Goal: Task Accomplishment & Management: Manage account settings

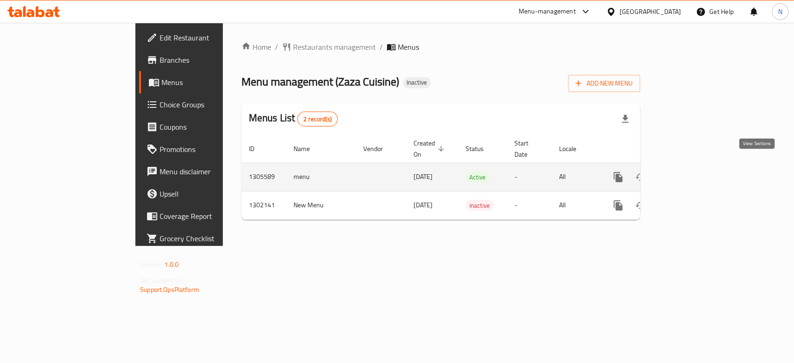
click at [691, 172] on icon "enhanced table" at bounding box center [685, 177] width 11 height 11
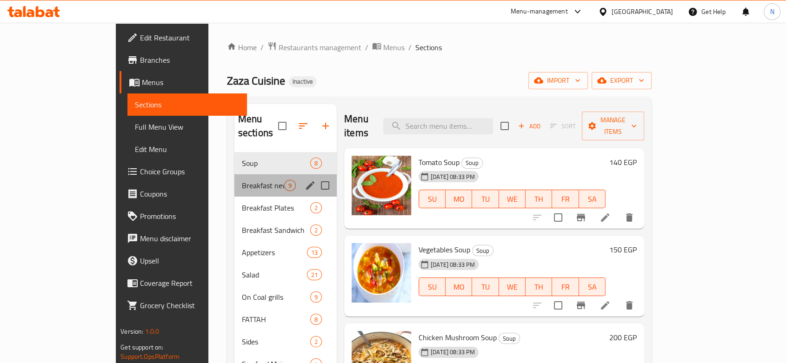
click at [257, 174] on div "Breakfast new items 9" at bounding box center [285, 185] width 102 height 22
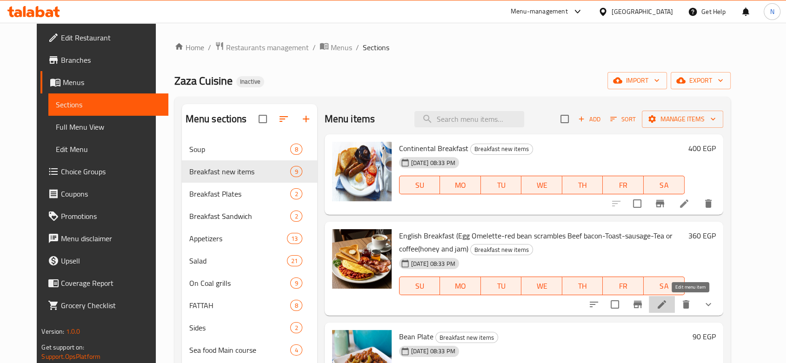
click at [668, 301] on icon at bounding box center [661, 304] width 11 height 11
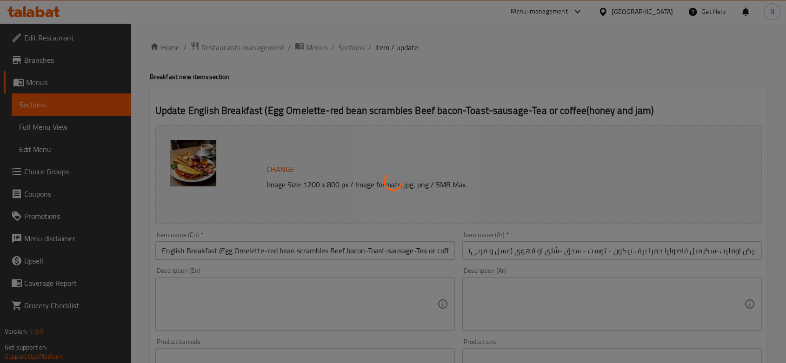
type input "اختيارك من"
type input "1"
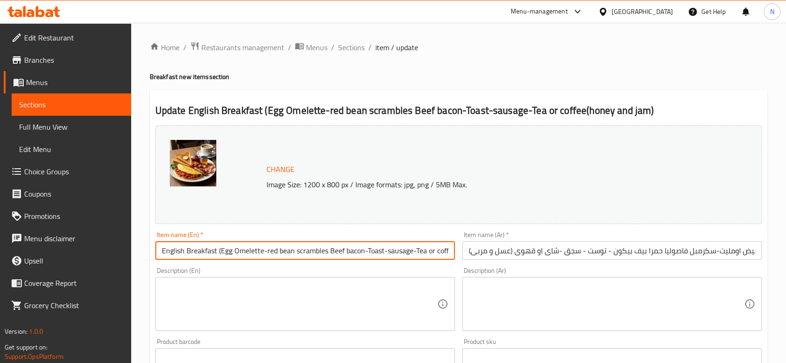
scroll to position [0, 56]
drag, startPoint x: 217, startPoint y: 253, endPoint x: 464, endPoint y: 289, distance: 249.7
click at [464, 289] on div "Change Image Size: 1200 x 800 px / Image formats: jpg, png / 5MB Max. Item name…" at bounding box center [459, 329] width 614 height 414
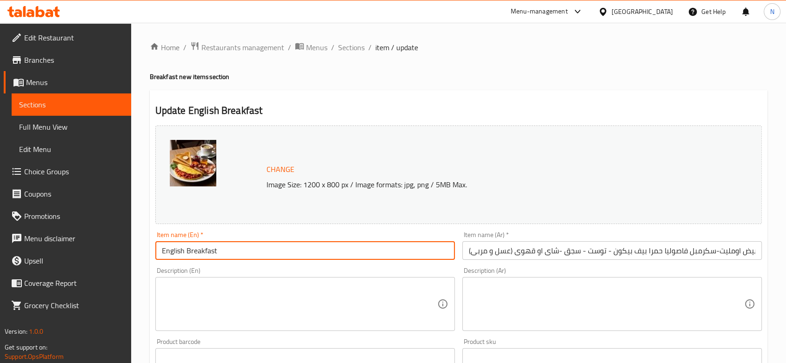
type input "English Breakfast"
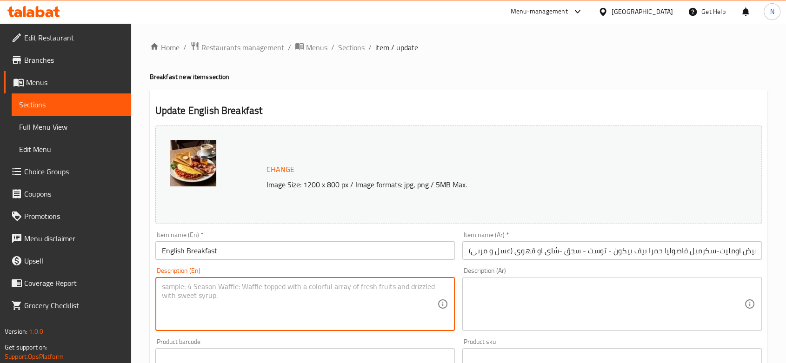
click at [342, 315] on textarea at bounding box center [299, 304] width 275 height 44
paste textarea "(Egg Omelette-red bean scrambles Beef bacon-Toast-sausage-Tea or coffee(honey a…"
type textarea "(Egg Omelette-red bean scrambles Beef bacon-Toast-sausage-Tea or coffee(honey a…"
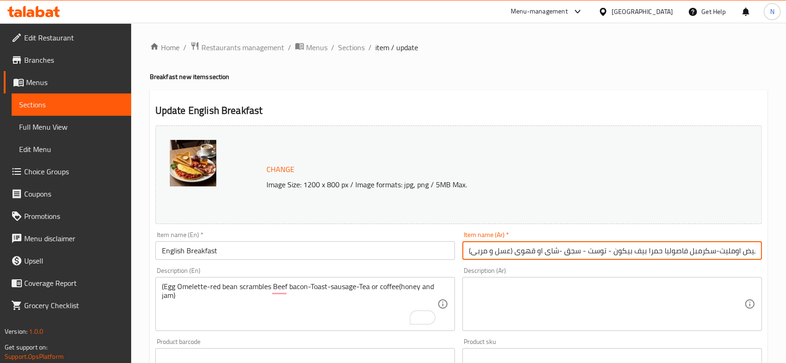
click at [466, 249] on input "انجلش بريك فاست(بيض اومليت-سكرمبل فاصوليا حمرا بيف بيكون - توست - سجق -شاى او ق…" at bounding box center [612, 250] width 300 height 19
drag, startPoint x: 466, startPoint y: 249, endPoint x: 701, endPoint y: 263, distance: 235.8
click at [701, 263] on div "Item name (Ar)   * انجلش بريك فاست(بيض اومليت-سكرمبل فاصوليا حمرا بيف بيكون - ت…" at bounding box center [612, 246] width 307 height 36
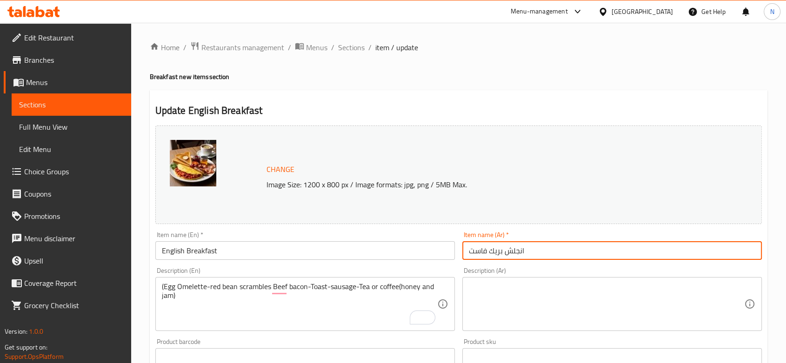
type input "انجلش بريك فاست"
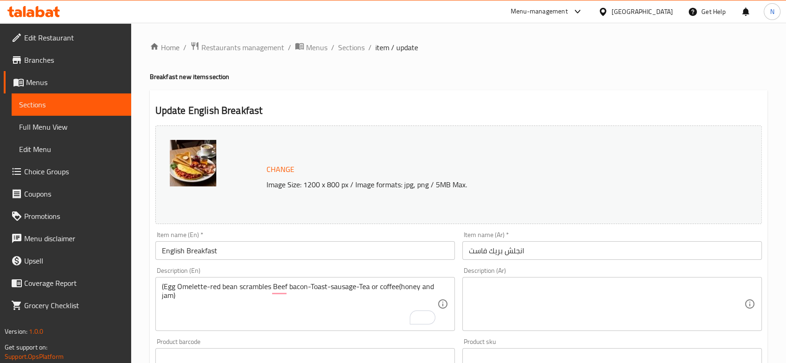
click at [675, 280] on div "Description (Ar)" at bounding box center [612, 304] width 300 height 54
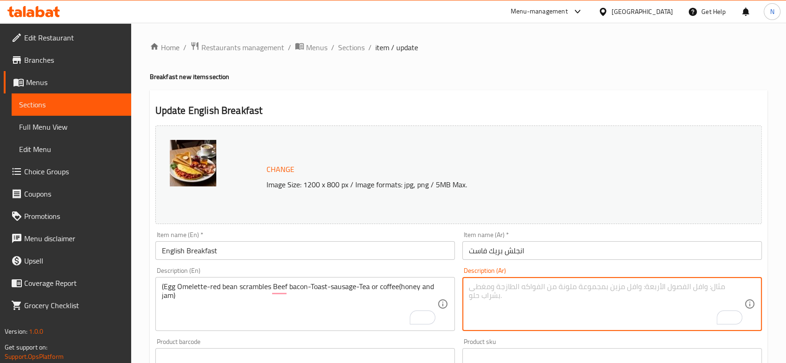
paste textarea "(بيض اومليت-سكرمبل فاصوليا حمرا بيف بيكون - توست - سجق -شاى او قهوى (عسل و مربى)"
click at [670, 289] on textarea "(بيض اومليت-سكرمبل فاصوليا حمرا بيف بيكون - توست - سجق -شاى او قهوى (عسل و مربى)" at bounding box center [606, 304] width 275 height 44
drag, startPoint x: 670, startPoint y: 289, endPoint x: 694, endPoint y: 289, distance: 23.7
click at [694, 289] on textarea "(بيض اومليت-سكرمبل فاصوليا حمرا بيف بيكون - توست - سجق -شاى او قهوى (عسل و مربى)" at bounding box center [606, 304] width 275 height 44
click at [648, 289] on textarea "(بيض اومليت- فاصوليا حمرا بيف بيكون - توست - سجق -شاى او قهوى (عسل و مربى)" at bounding box center [606, 304] width 275 height 44
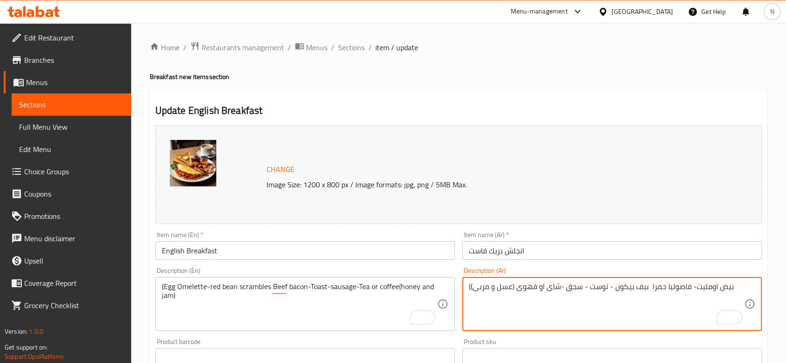
paste textarea "سكرمبل"
type textarea "(بيض اومليت- فاصوليا حمرا سكرمبلز بيف بيكون - توست - سجق -شاى او قهوى (عسل و مر…"
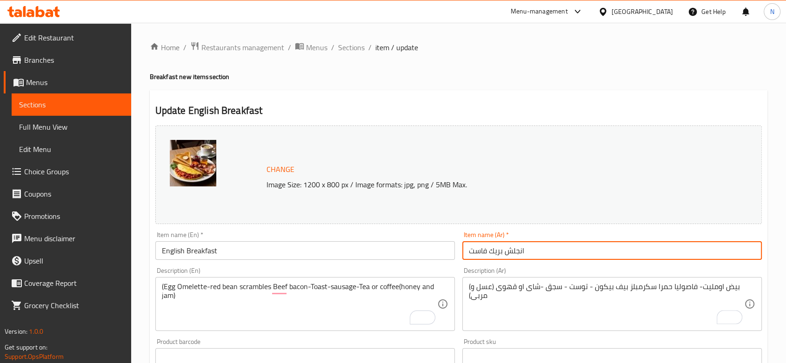
click at [598, 248] on input "انجلش بريك فاست" at bounding box center [612, 250] width 300 height 19
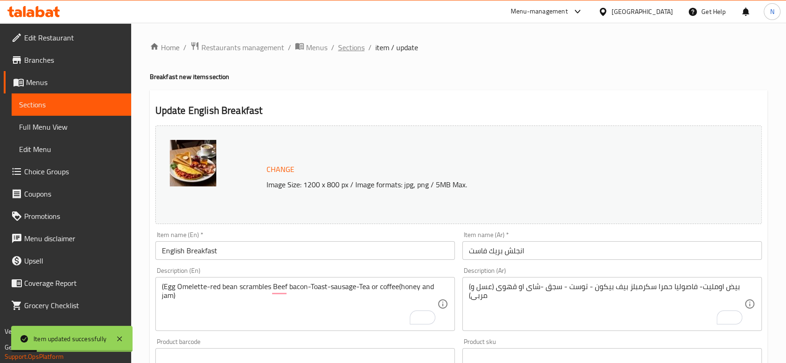
click at [350, 51] on span "Sections" at bounding box center [351, 47] width 27 height 11
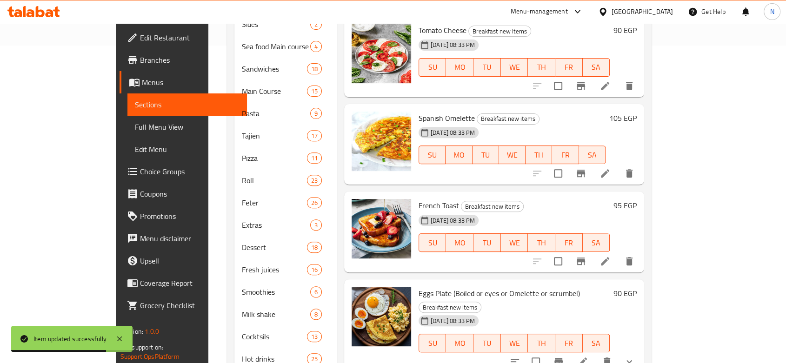
scroll to position [208, 0]
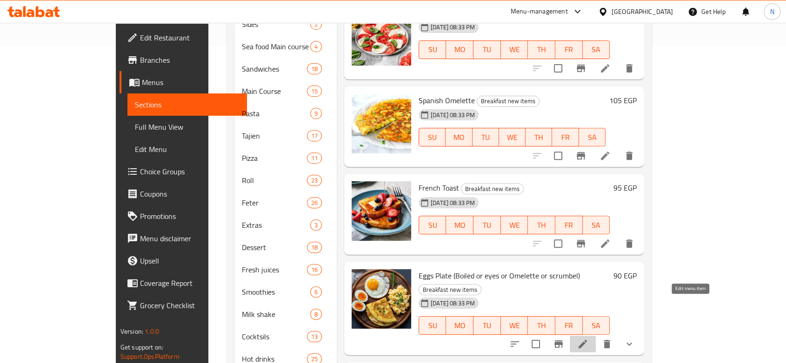
click at [587, 340] on icon at bounding box center [583, 344] width 8 height 8
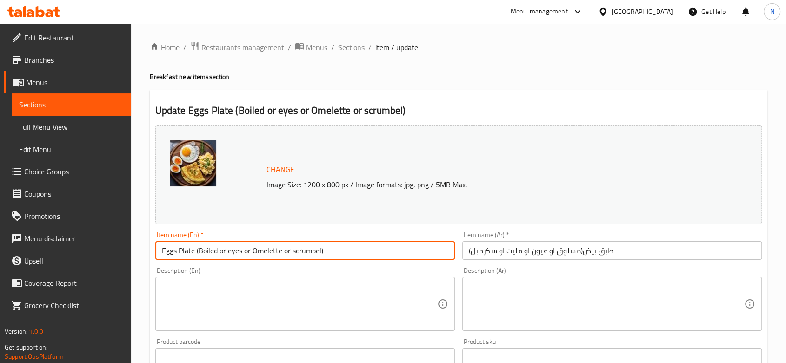
click at [195, 249] on input "Eggs Plate (Boiled or eyes or Omelette or scrumbel)" at bounding box center [305, 250] width 300 height 19
drag, startPoint x: 195, startPoint y: 249, endPoint x: 377, endPoint y: 251, distance: 181.4
click at [377, 251] on input "Eggs Plate (Boiled or eyes or Omelette or scrumbel)" at bounding box center [305, 250] width 300 height 19
type input "Eggs Plate"
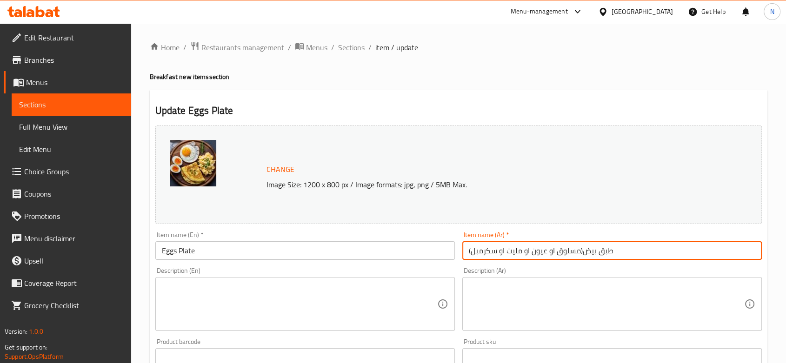
click at [582, 251] on input "طبق بيض(مسلوق او عيون او مليت او سكرمبل)" at bounding box center [612, 250] width 300 height 19
drag, startPoint x: 582, startPoint y: 251, endPoint x: 454, endPoint y: 245, distance: 128.6
click at [454, 245] on div "Change Image Size: 1200 x 800 px / Image formats: jpg, png / 5MB Max. Item name…" at bounding box center [459, 329] width 614 height 414
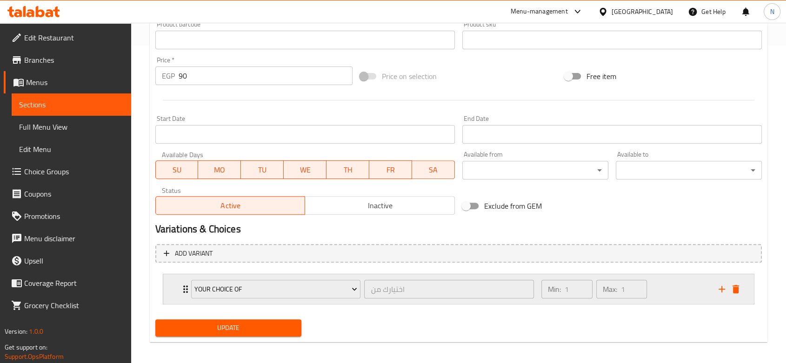
click at [184, 286] on icon "Expand" at bounding box center [185, 289] width 5 height 7
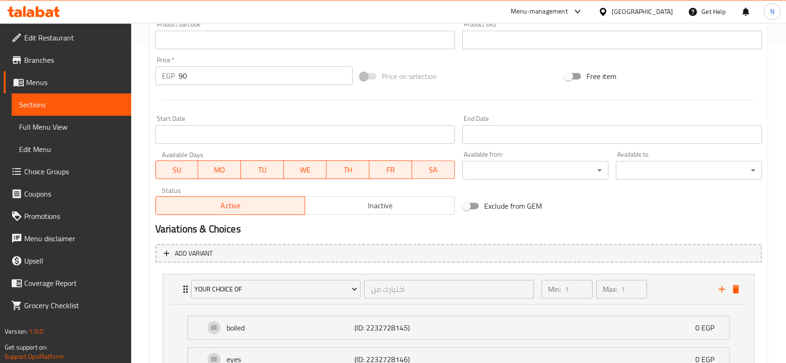
scroll to position [468, 0]
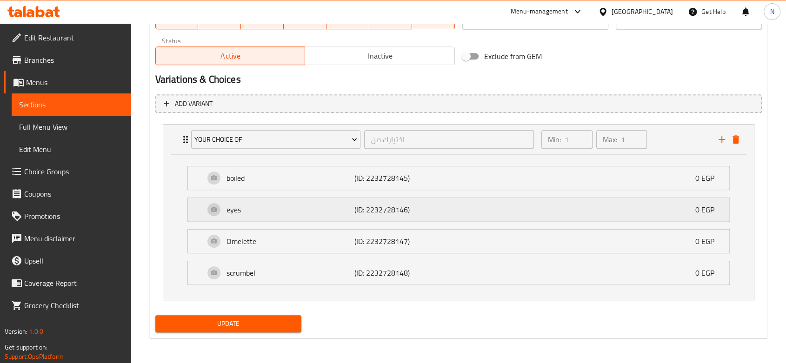
click at [239, 215] on p "eyes" at bounding box center [291, 209] width 128 height 11
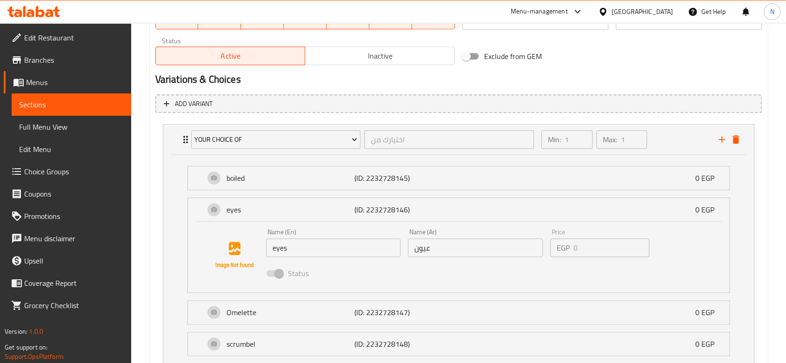
type input "طبق بيض"
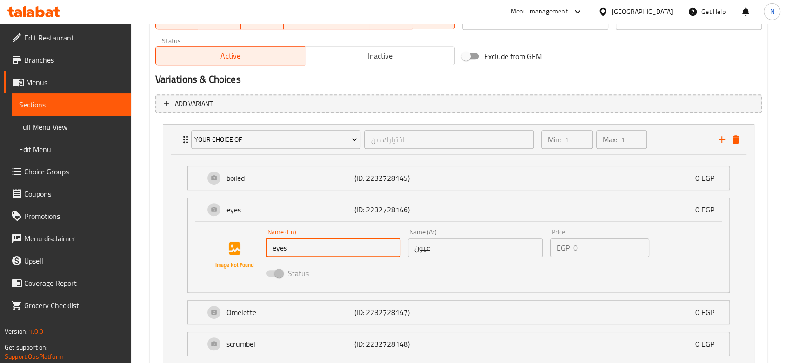
click at [290, 247] on input "eyes" at bounding box center [333, 248] width 135 height 19
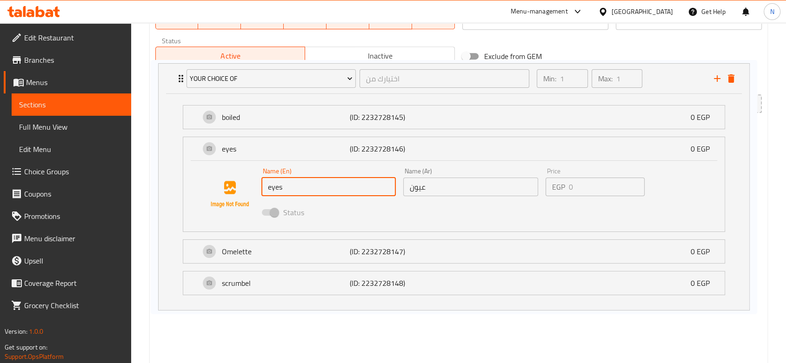
drag, startPoint x: 341, startPoint y: 257, endPoint x: 334, endPoint y: 194, distance: 63.6
click at [334, 194] on div "your choice of اختيارك من ​ Min: 1 ​ Max: 1 ​ boiled (ID: 2232728145) 0 EGP Nam…" at bounding box center [458, 247] width 607 height 254
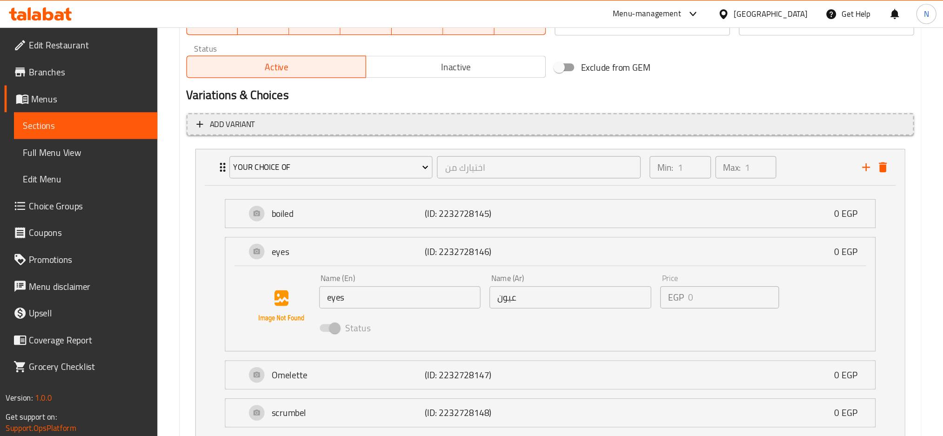
scroll to position [467, 0]
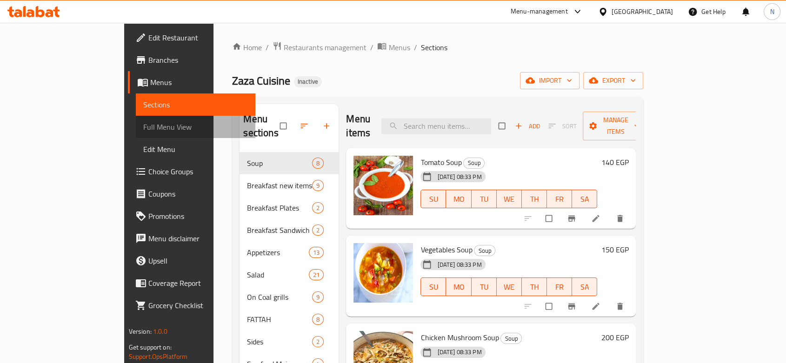
click at [143, 126] on span "Full Menu View" at bounding box center [195, 126] width 105 height 11
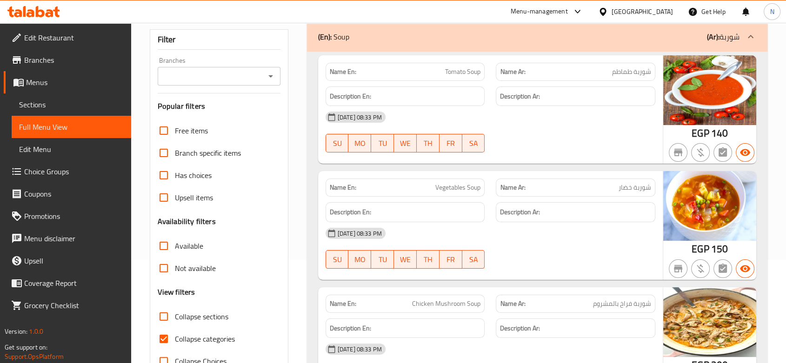
scroll to position [124, 0]
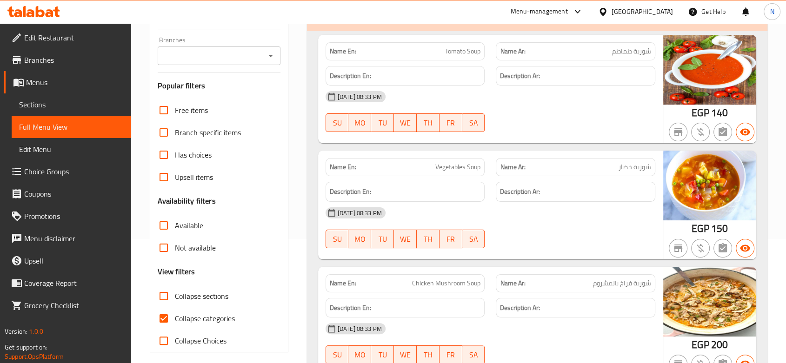
click at [188, 299] on span "Collapse sections" at bounding box center [201, 296] width 53 height 11
click at [175, 299] on input "Collapse sections" at bounding box center [164, 296] width 22 height 22
checkbox input "true"
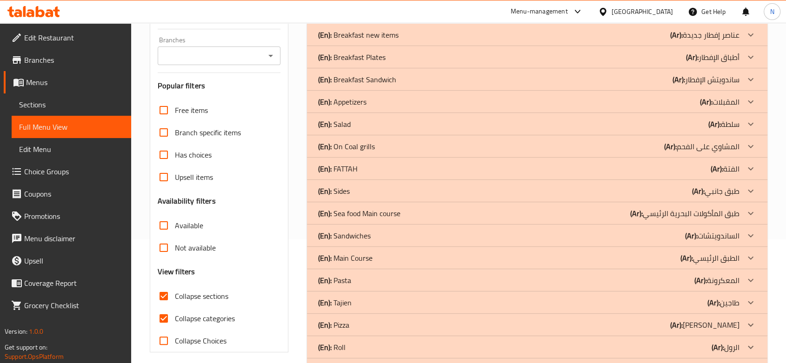
click at [191, 314] on span "Collapse categories" at bounding box center [205, 318] width 60 height 11
click at [175, 314] on input "Collapse categories" at bounding box center [164, 318] width 22 height 22
checkbox input "false"
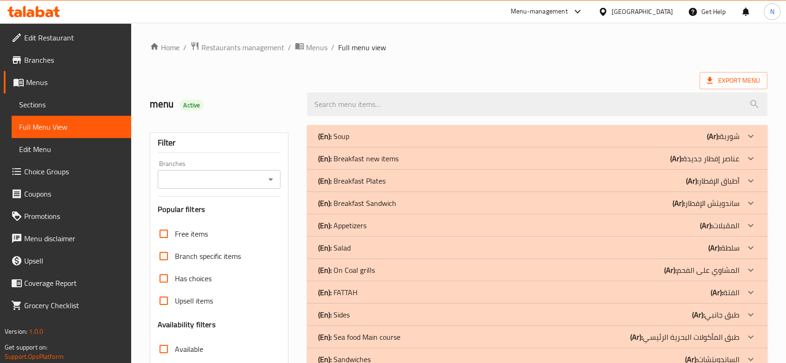
click at [432, 132] on div "(En): Soup (Ar): شوربة" at bounding box center [528, 136] width 421 height 11
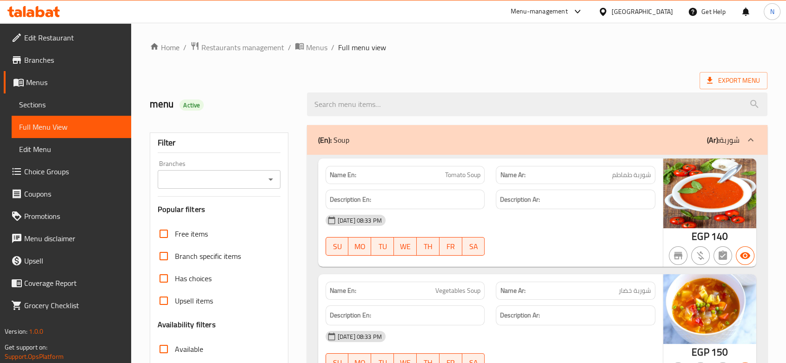
click at [689, 129] on div "(En): Soup (Ar): شوربة" at bounding box center [537, 140] width 461 height 30
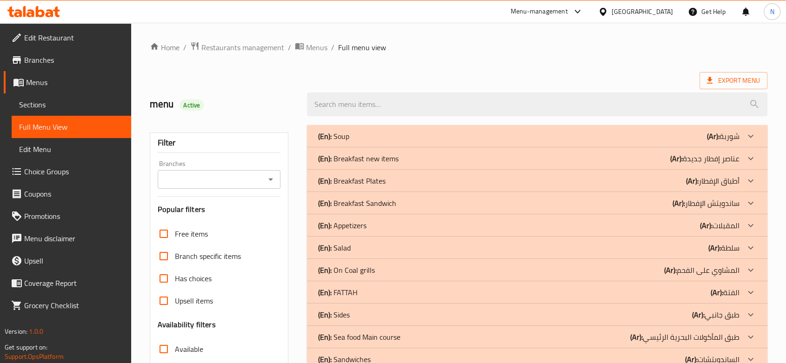
click at [503, 142] on div "(En): Breakfast new items (Ar): عناصر إفطار جديدة" at bounding box center [528, 136] width 421 height 11
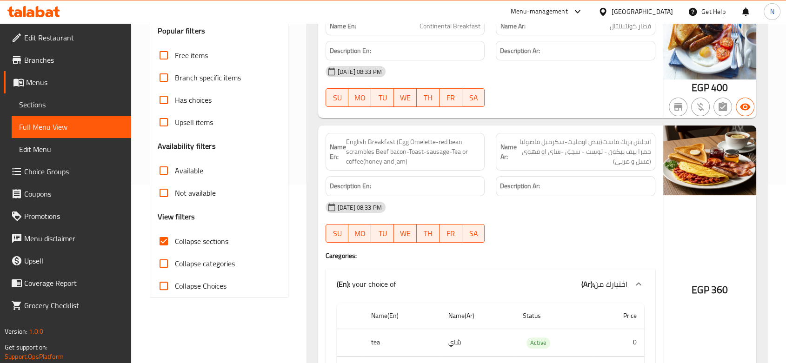
scroll to position [193, 0]
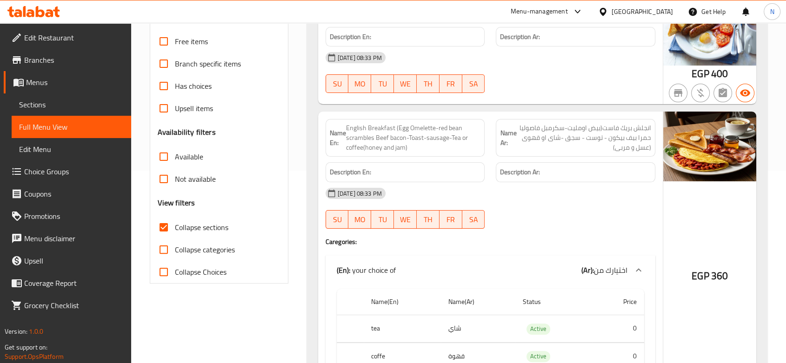
click at [394, 131] on span "English Breakfast (Egg Omelette-red bean scrambles Beef bacon-Toast-sausage-Tea…" at bounding box center [413, 137] width 135 height 29
drag, startPoint x: 394, startPoint y: 131, endPoint x: 369, endPoint y: 122, distance: 26.2
click at [369, 123] on span "English Breakfast (Egg Omelette-red bean scrambles Beef bacon-Toast-sausage-Tea…" at bounding box center [413, 137] width 135 height 29
click at [394, 127] on span "English Breakfast (Egg Omelette-red bean scrambles Beef bacon-Toast-sausage-Tea…" at bounding box center [413, 137] width 135 height 29
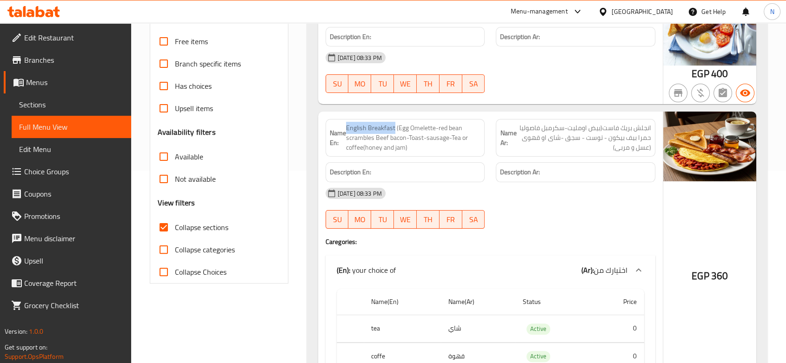
drag, startPoint x: 394, startPoint y: 127, endPoint x: 346, endPoint y: 126, distance: 47.9
click at [346, 126] on span "English Breakfast (Egg Omelette-red bean scrambles Beef bacon-Toast-sausage-Tea…" at bounding box center [413, 137] width 135 height 29
copy span "English Breakfast"
click at [601, 228] on div at bounding box center [575, 228] width 171 height 11
drag, startPoint x: 437, startPoint y: 127, endPoint x: 405, endPoint y: 136, distance: 33.2
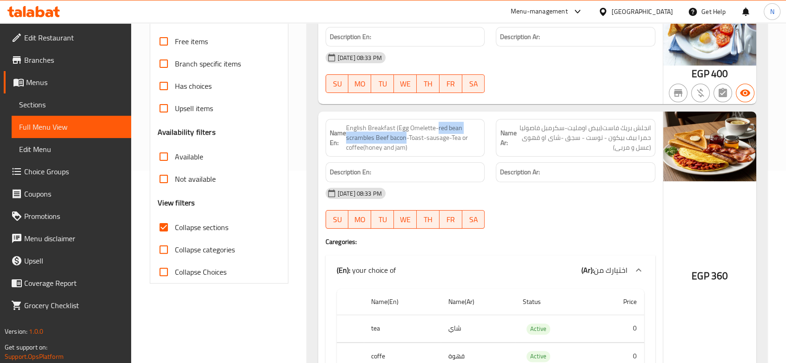
click at [405, 136] on span "English Breakfast (Egg Omelette-red bean scrambles Beef bacon-Toast-sausage-Tea…" at bounding box center [413, 137] width 135 height 29
copy span "red bean scrambles Beef bacon"
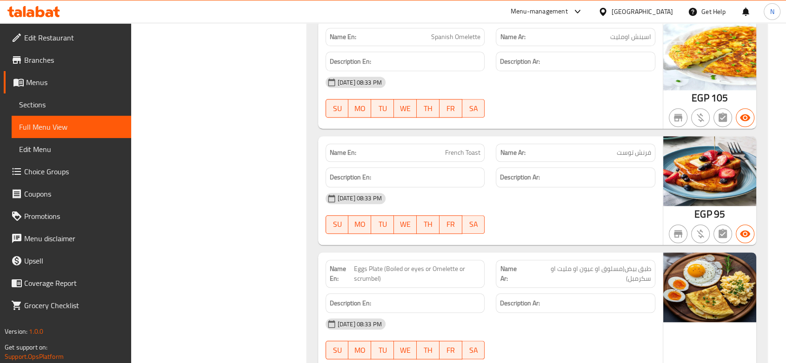
scroll to position [922, 0]
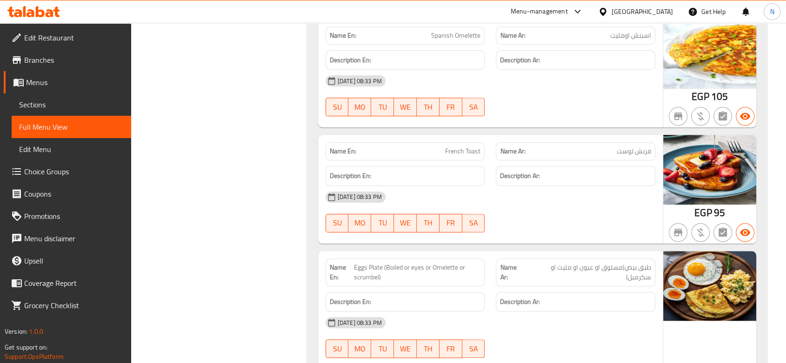
click at [374, 268] on span "Eggs Plate (Boiled or eyes or Omelette or scrumbel)" at bounding box center [417, 273] width 127 height 20
copy span "Eggs Plate (Boiled or eyes or Omelette or scrumbel)"
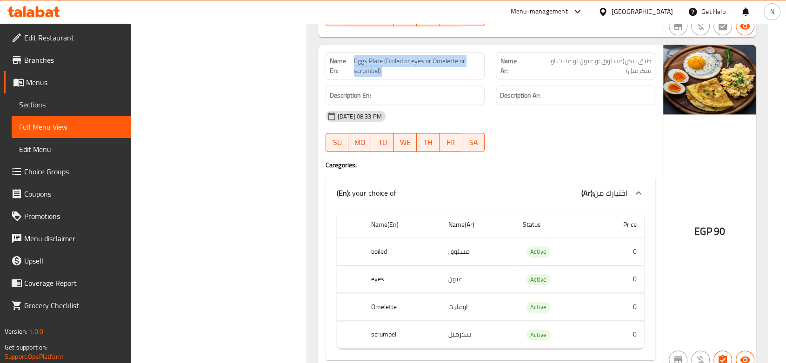
scroll to position [1129, 0]
click at [525, 150] on div at bounding box center [575, 152] width 171 height 11
click at [181, 81] on div "Filter Branches Branches Popular filters Free items Branch specific items Has c…" at bounding box center [222, 23] width 157 height 2064
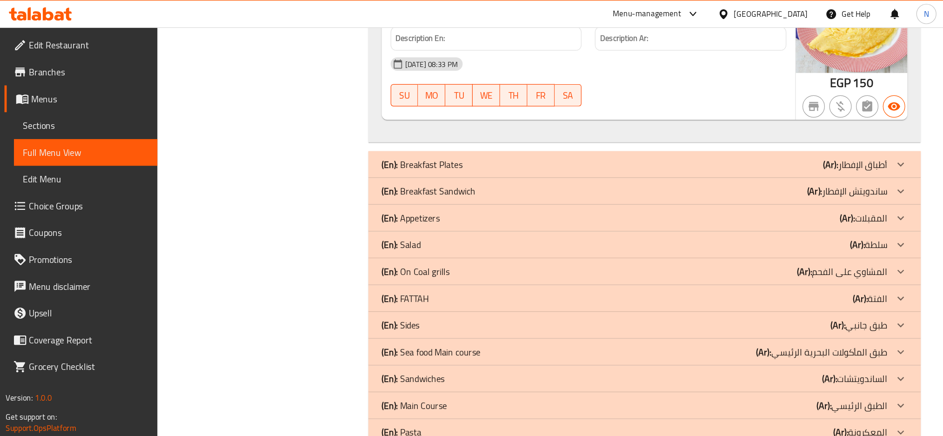
scroll to position [1516, 0]
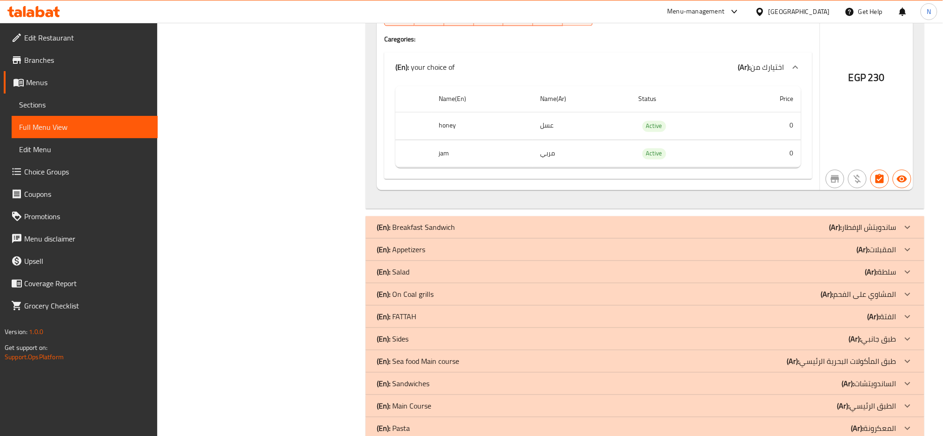
scroll to position [1905, 0]
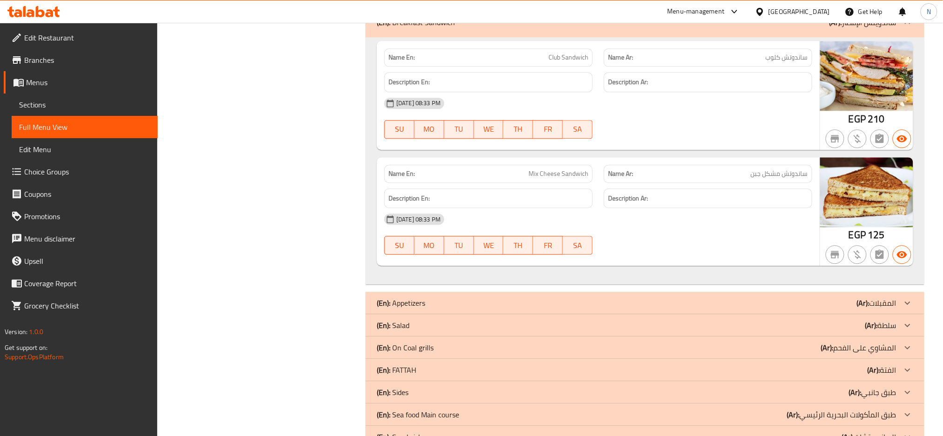
scroll to position [2070, 0]
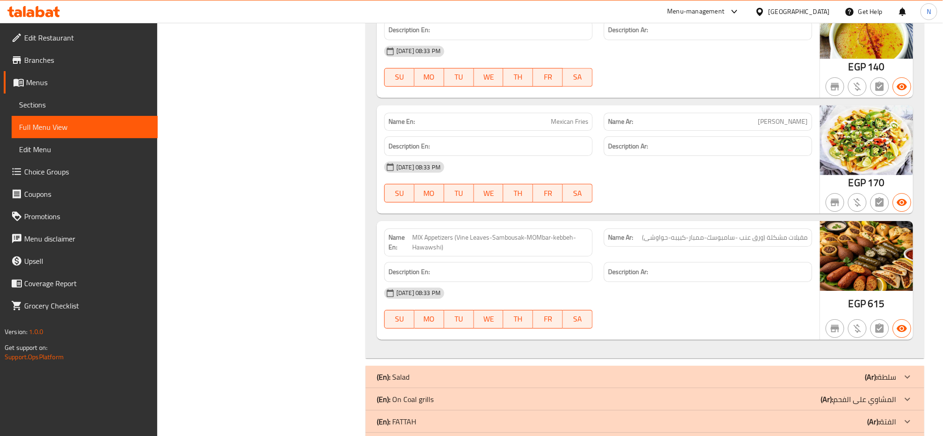
scroll to position [3570, 0]
click at [526, 242] on span "MIX Appetizers (Vine Leaves-Sambousak-MOMbar-kebbeh-Hawawshi)" at bounding box center [501, 242] width 176 height 20
click at [679, 246] on div "Name Ar: مقبلات مشكلة (ورق عنب -سامبوسك-ممبار-كبيبه-حواوشى)" at bounding box center [708, 237] width 208 height 18
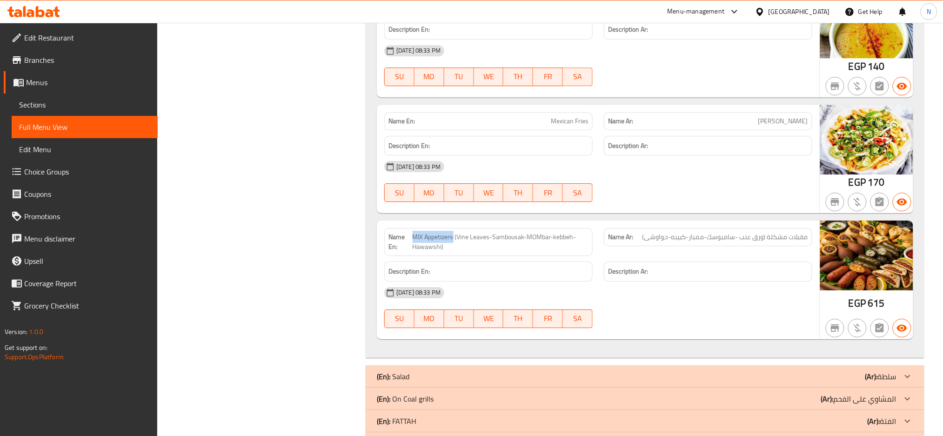
drag, startPoint x: 454, startPoint y: 237, endPoint x: 414, endPoint y: 241, distance: 40.7
click at [414, 241] on span "MIX Appetizers (Vine Leaves-Sambousak-MOMbar-kebbeh-Hawawshi)" at bounding box center [501, 242] width 176 height 20
copy span "MIX Appetizers"
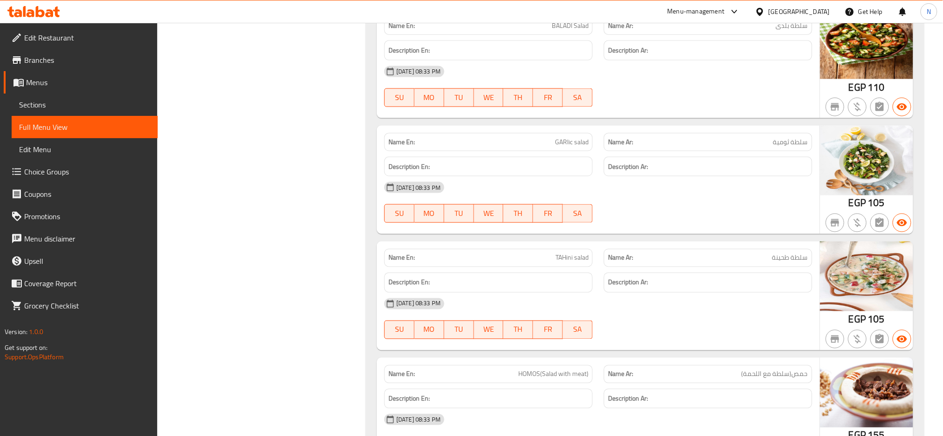
scroll to position [4317, 0]
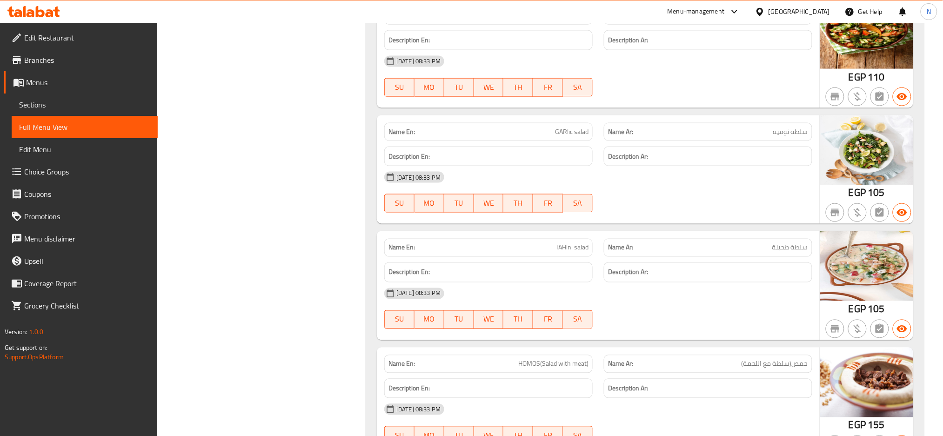
copy span "ثومية"
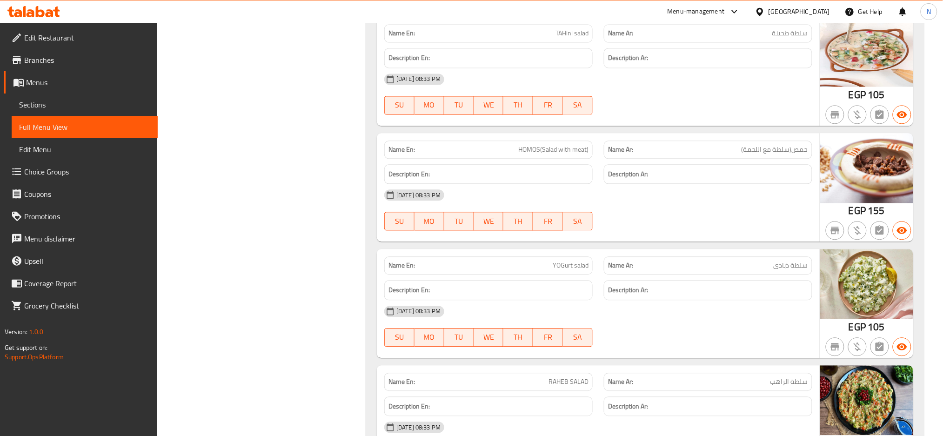
scroll to position [4557, 0]
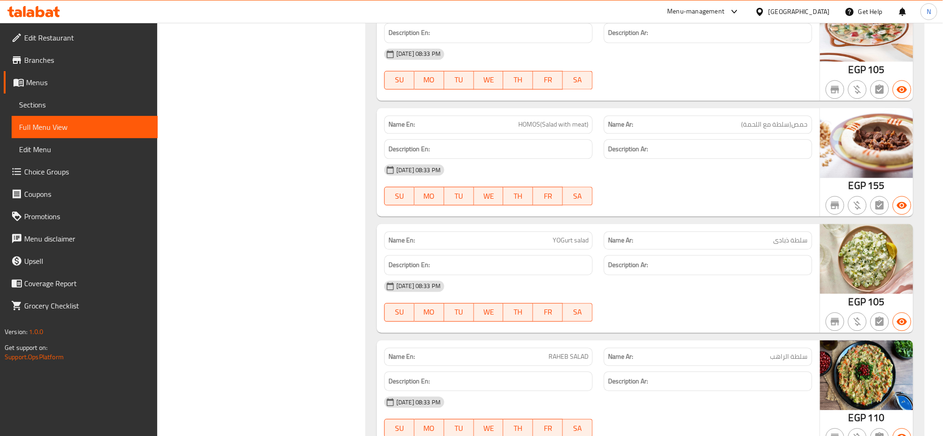
drag, startPoint x: 929, startPoint y: 430, endPoint x: 940, endPoint y: 428, distance: 11.3
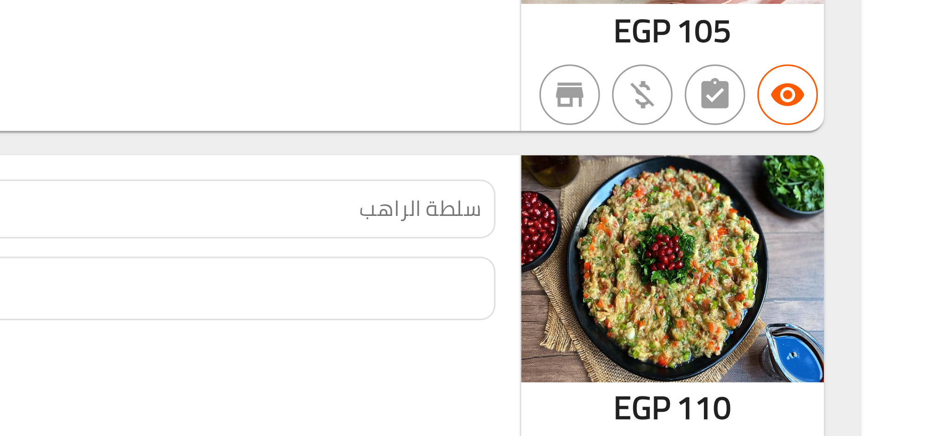
scroll to position [4556, 0]
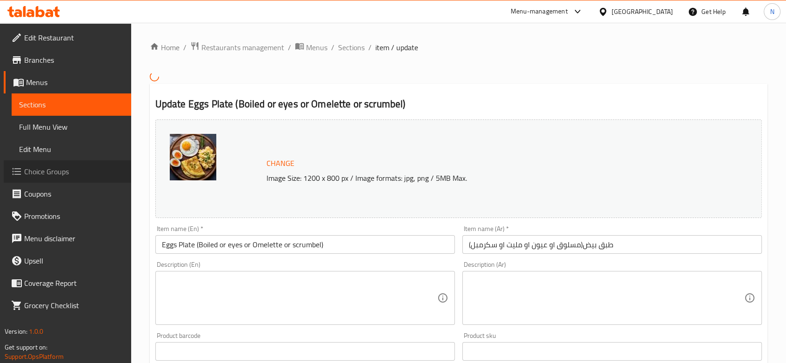
click at [86, 164] on link "Choice Groups" at bounding box center [67, 171] width 127 height 22
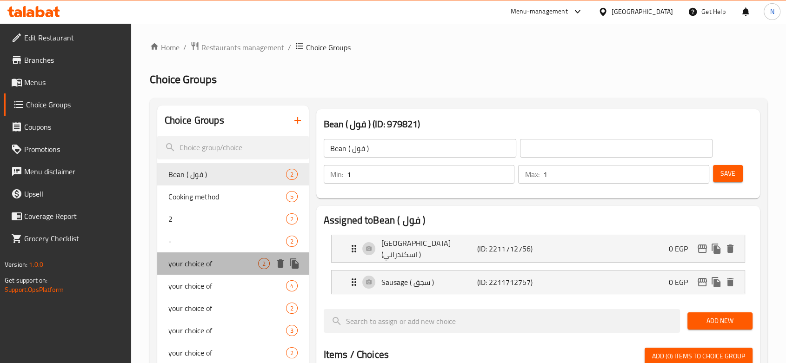
click at [214, 265] on span "your choice of" at bounding box center [213, 263] width 90 height 11
type input "your choice of"
type input "اختيارك من"
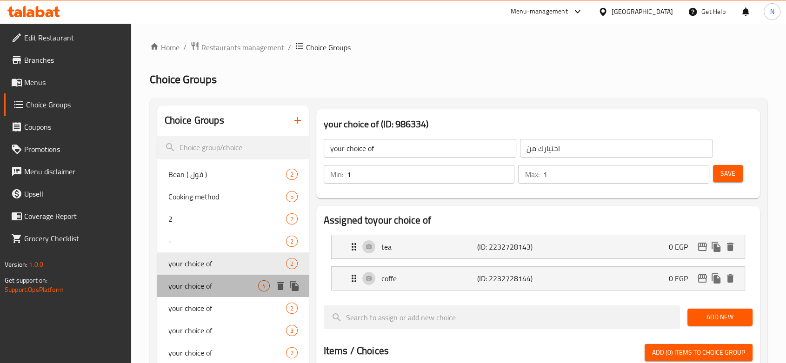
click at [218, 290] on span "your choice of" at bounding box center [213, 286] width 90 height 11
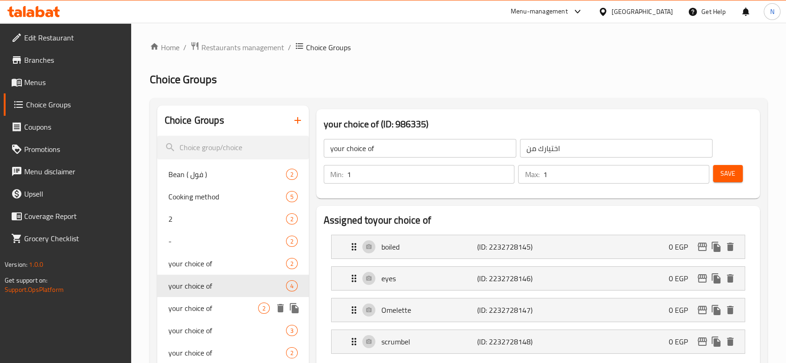
click at [214, 307] on span "your choice of" at bounding box center [213, 308] width 90 height 11
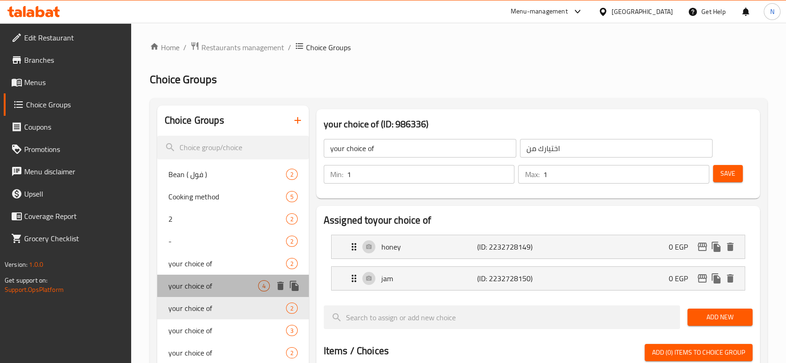
click at [211, 289] on span "your choice of" at bounding box center [213, 286] width 90 height 11
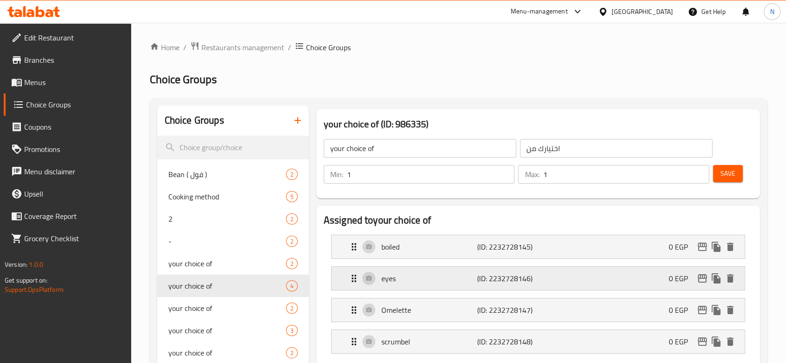
click at [484, 281] on p "(ID: 2232728146)" at bounding box center [509, 278] width 64 height 11
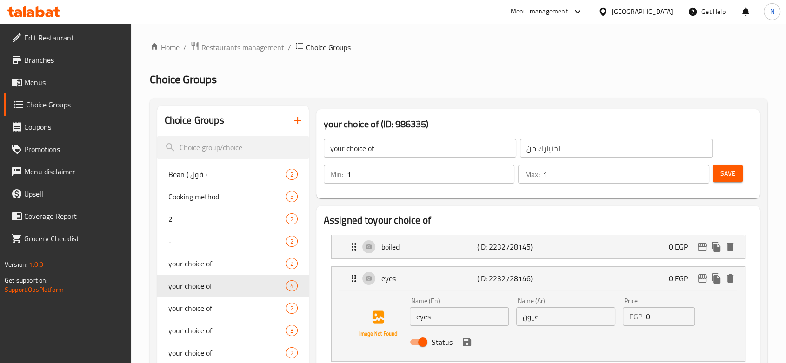
click at [447, 321] on input "eyes" at bounding box center [459, 316] width 99 height 19
paste input "Sunny Side up Egg"
click at [469, 343] on icon "save" at bounding box center [467, 342] width 8 height 8
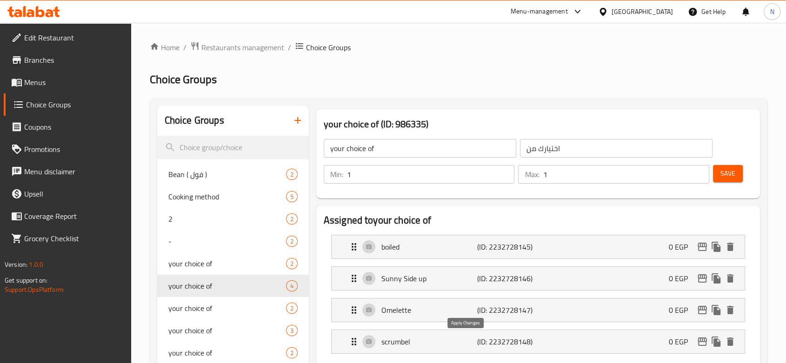
type input "Sunny Side up"
click at [733, 170] on span "Save" at bounding box center [728, 174] width 15 height 12
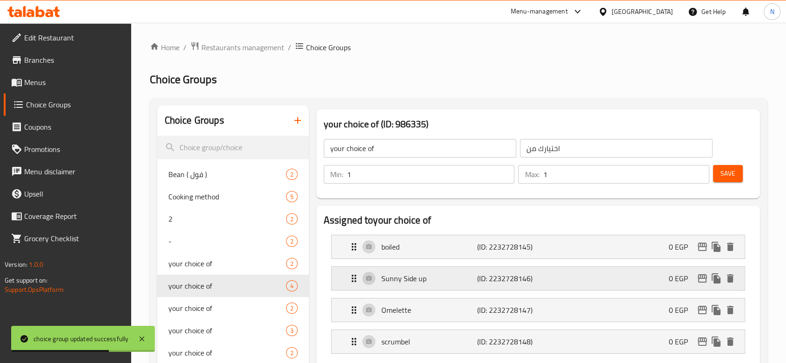
click at [420, 275] on p "Sunny Side up" at bounding box center [429, 278] width 96 height 11
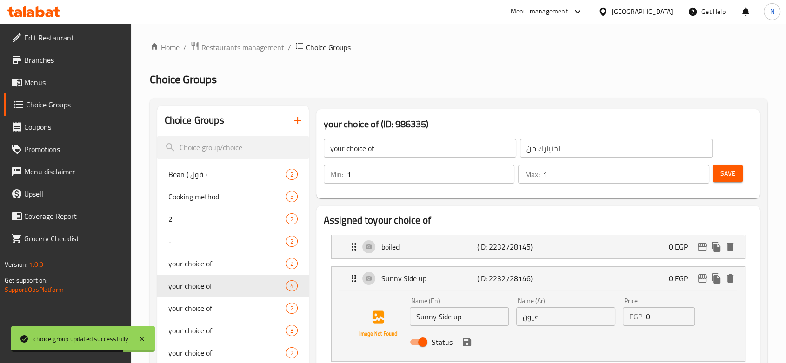
click at [442, 312] on input "Sunny Side up" at bounding box center [459, 316] width 99 height 19
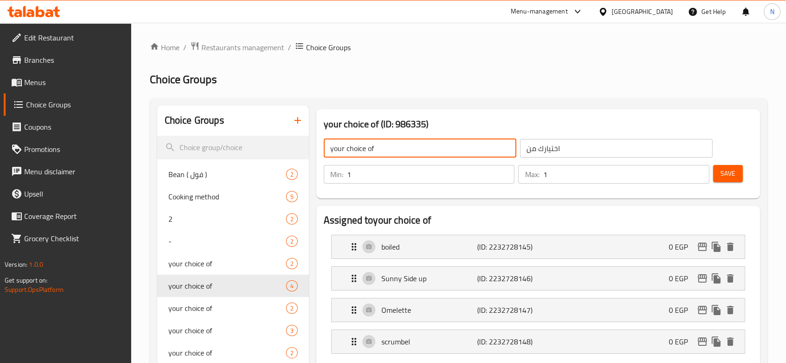
click at [384, 147] on input "your choice of" at bounding box center [420, 148] width 193 height 19
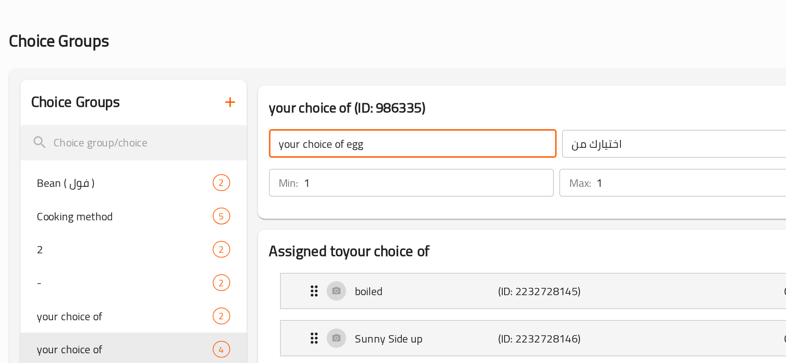
type input "your choice of egg"
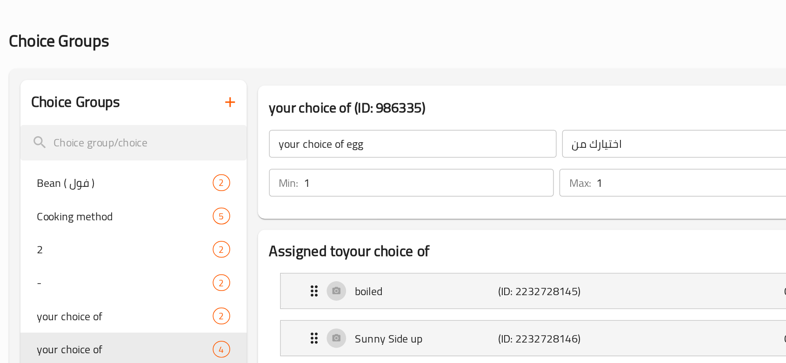
click at [427, 107] on div "your choice of (ID: 986335) your choice of egg ​ اختيارك من ​ Min: 1 ​ Max: 1 ​…" at bounding box center [538, 154] width 451 height 97
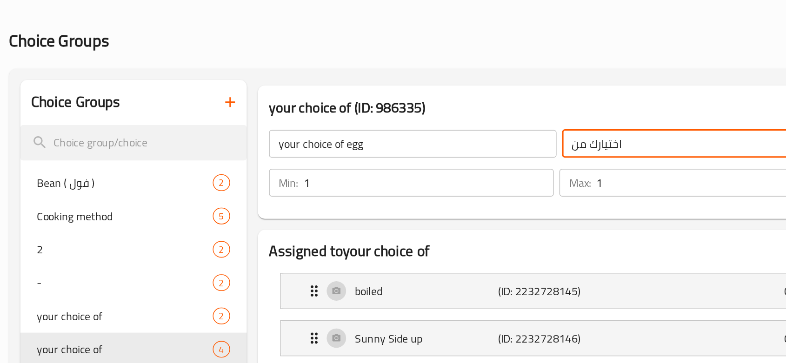
click at [581, 150] on input "اختيارك من" at bounding box center [616, 148] width 193 height 19
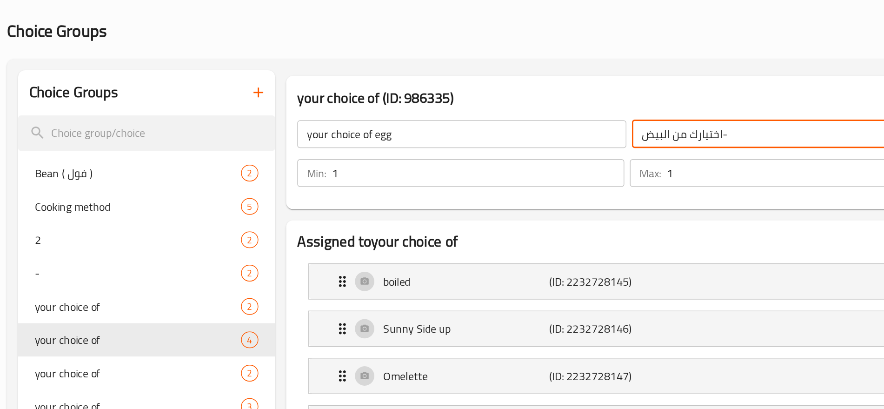
type input "اختيارك من البيض"
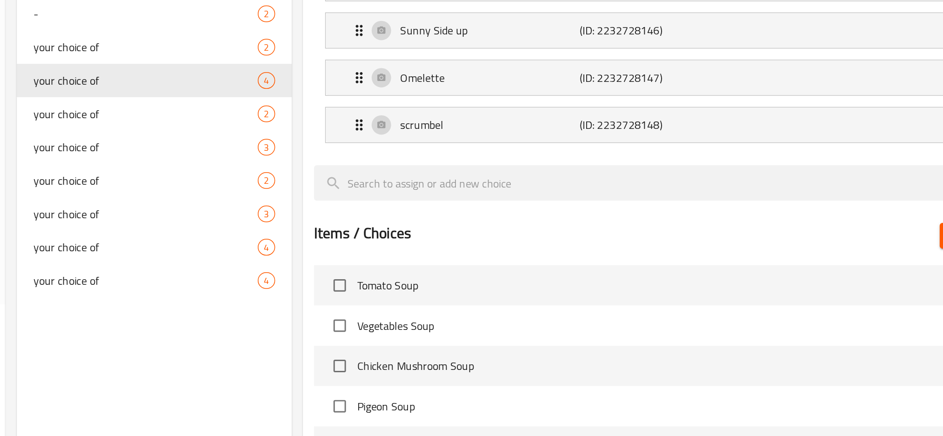
scroll to position [89, 0]
click at [794, 304] on button "Add (0) items to choice group" at bounding box center [855, 300] width 108 height 17
click at [794, 307] on button "Add (0) items to choice group" at bounding box center [855, 300] width 108 height 17
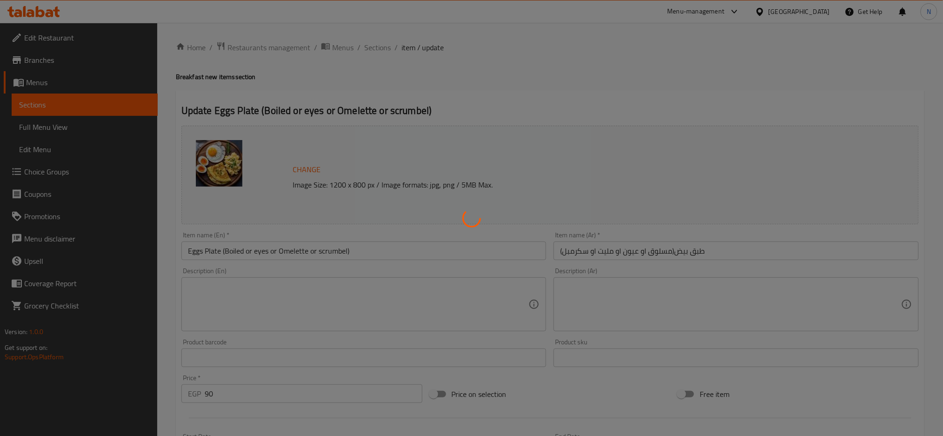
type input "اختيارك من"
type input "1"
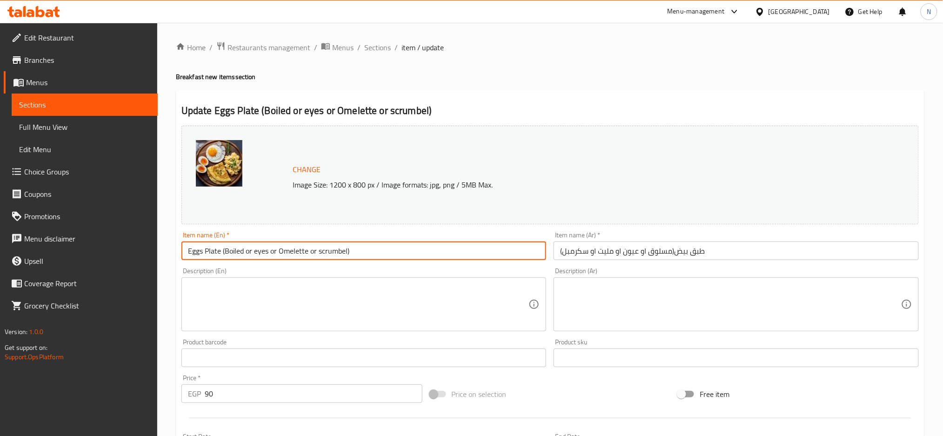
drag, startPoint x: 224, startPoint y: 249, endPoint x: 376, endPoint y: 274, distance: 154.7
click at [376, 274] on div "Change Image Size: 1200 x 800 px / Image formats: jpg, png / 5MB Max. Item name…" at bounding box center [550, 329] width 745 height 414
type input "Eggs Plate"
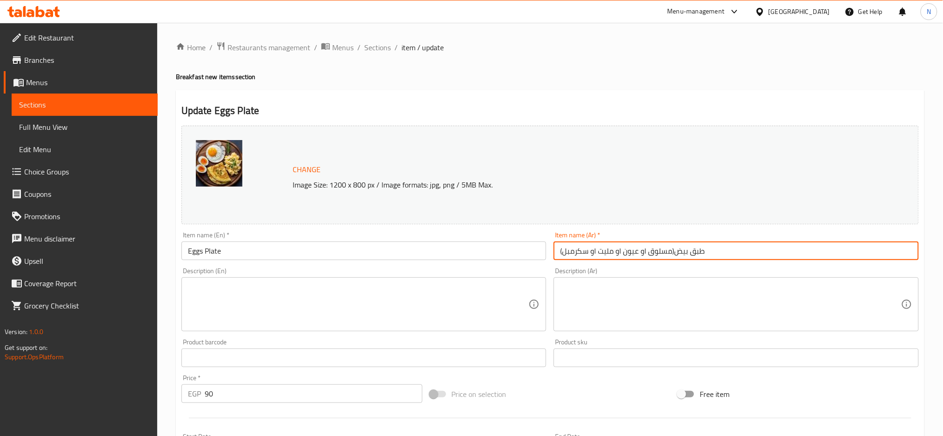
drag, startPoint x: 676, startPoint y: 249, endPoint x: 559, endPoint y: 244, distance: 117.3
click at [559, 244] on input "طبق بيض(مسلوق او عيون او مليت او سكرمبل)" at bounding box center [736, 250] width 365 height 19
type input "طبق بيض"
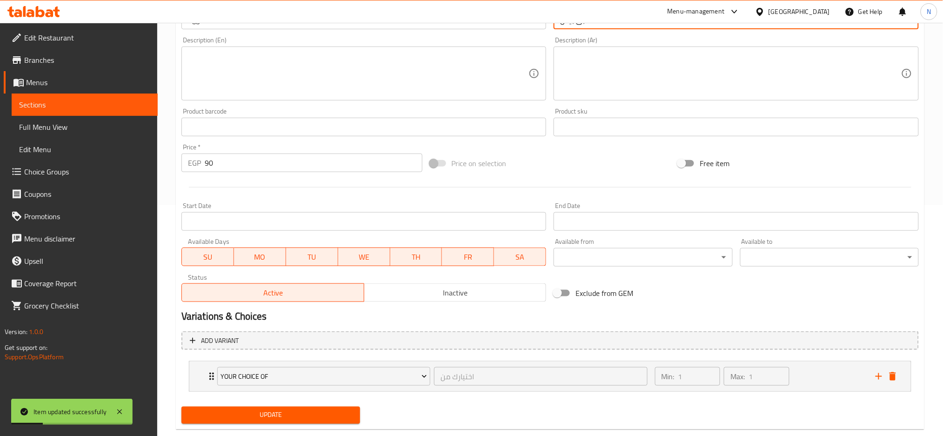
scroll to position [250, 0]
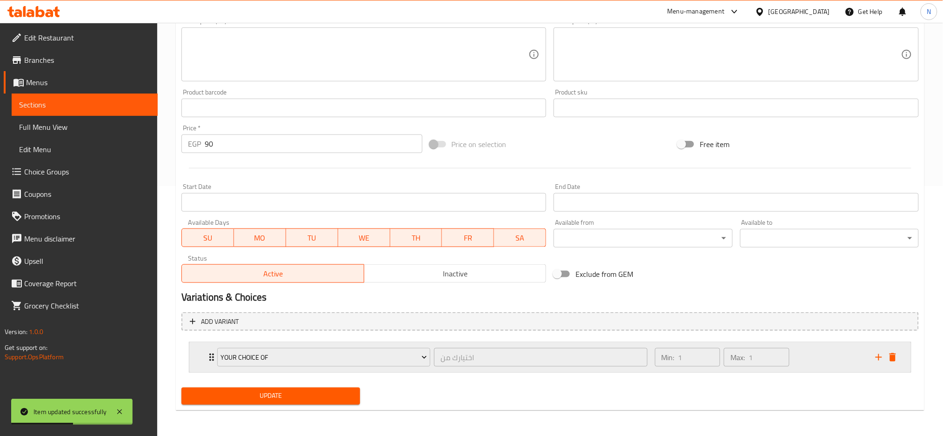
click at [206, 357] on icon "Expand" at bounding box center [211, 357] width 11 height 11
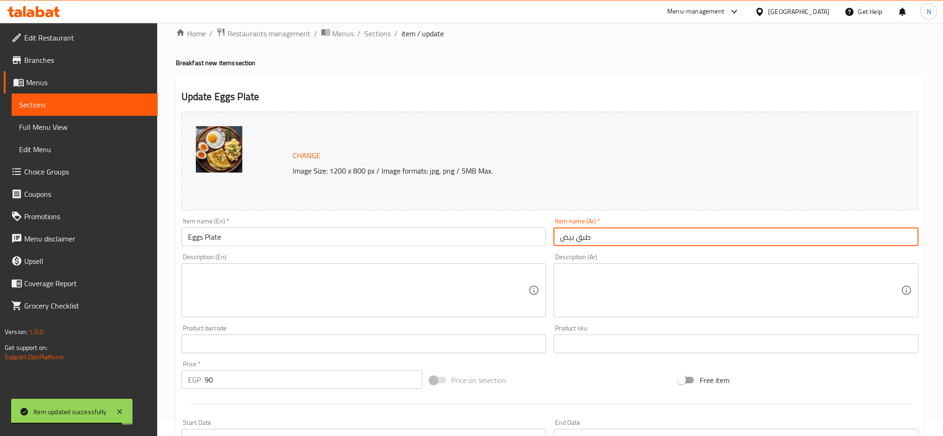
scroll to position [13, 0]
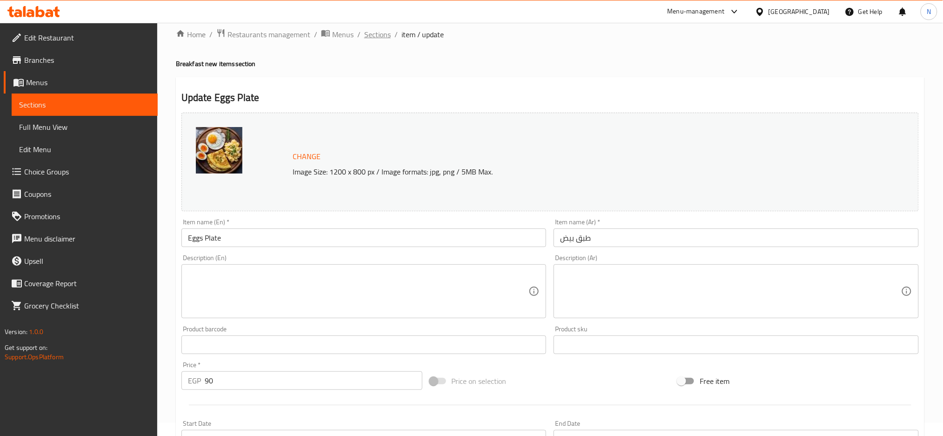
click at [374, 33] on span "Sections" at bounding box center [377, 34] width 27 height 11
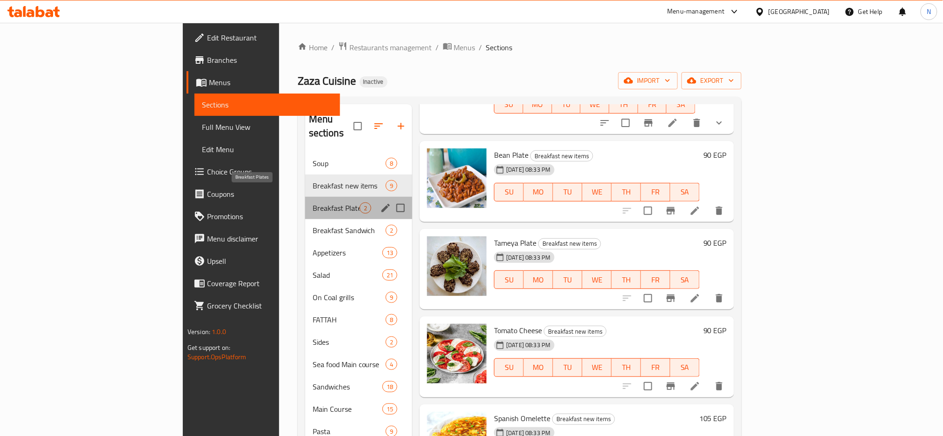
click at [313, 202] on span "Breakfast Plates" at bounding box center [336, 207] width 47 height 11
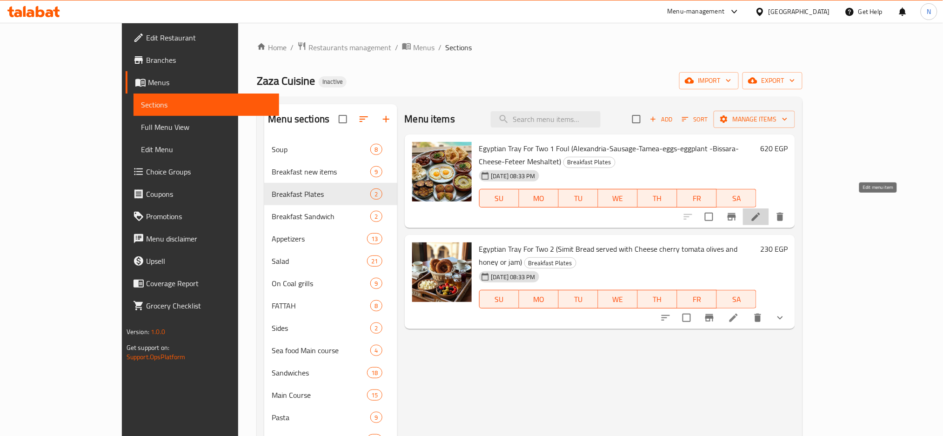
click at [761, 211] on icon at bounding box center [755, 216] width 11 height 11
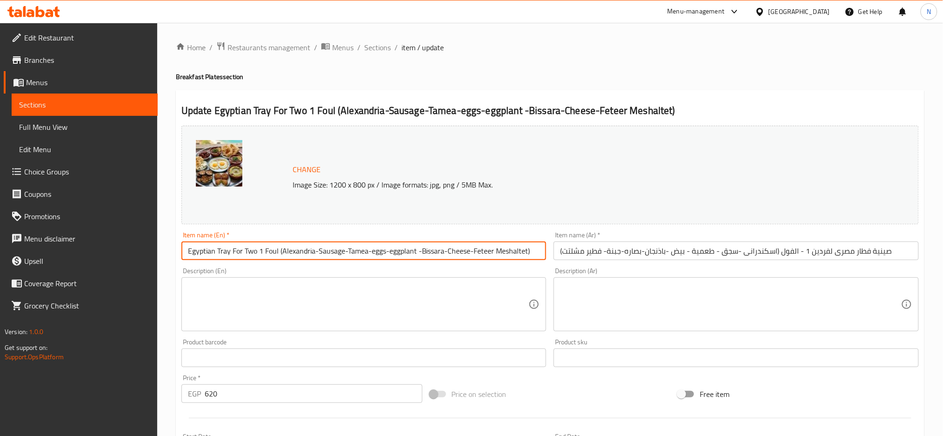
click at [281, 250] on input "Egyptian Tray For Two 1 Foul (Alexandria-Sausage-Tamea-eggs-eggplant -Bissara-C…" at bounding box center [363, 250] width 365 height 19
type input "Egyptian Tray For Two 1 Foul Alexandria-Sausage-Tamea-eggs-eggplant -Bissara-Ch…"
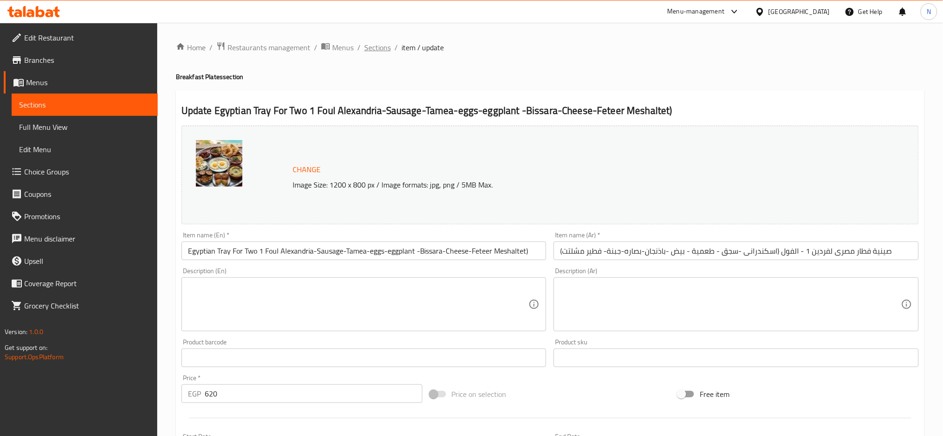
click at [369, 51] on span "Sections" at bounding box center [377, 47] width 27 height 11
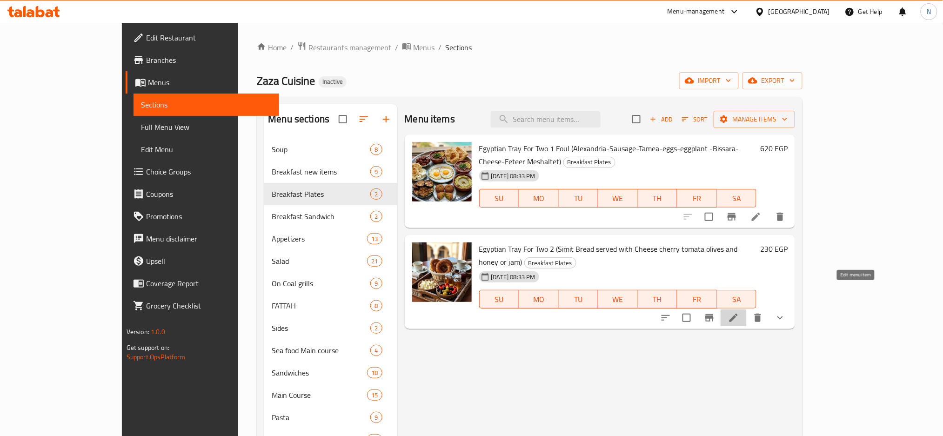
click at [739, 312] on icon at bounding box center [733, 317] width 11 height 11
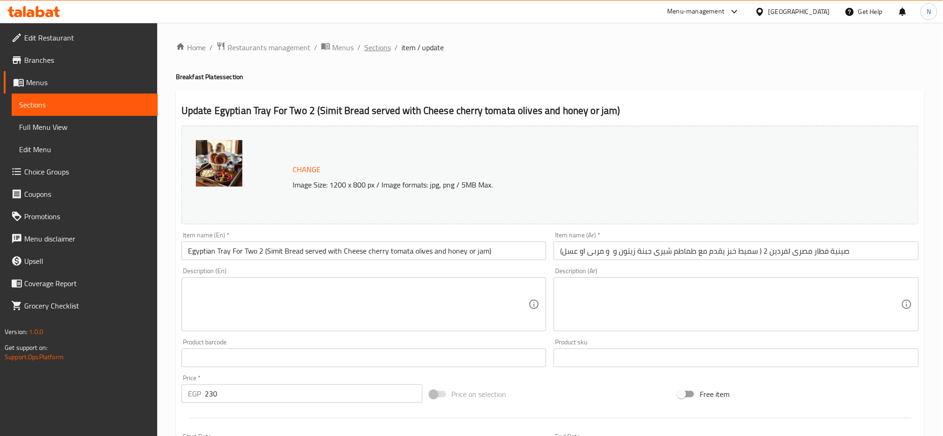
click at [370, 42] on span "Sections" at bounding box center [377, 47] width 27 height 11
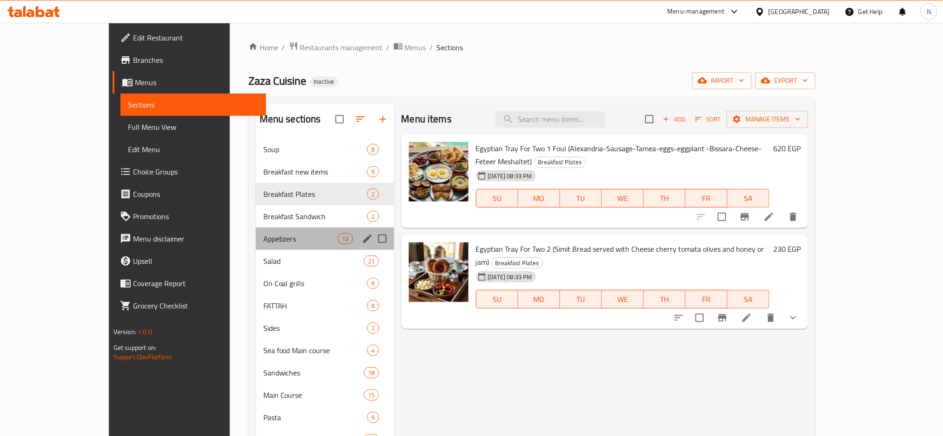
click at [256, 230] on div "Appetizers 13" at bounding box center [325, 238] width 138 height 22
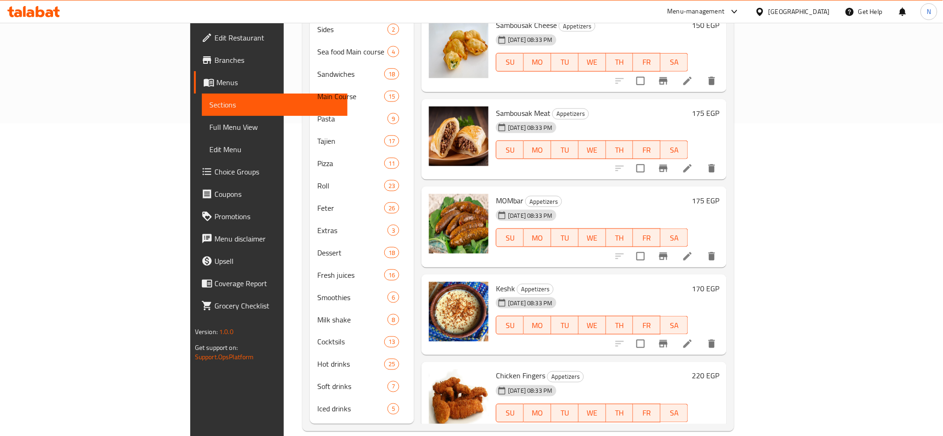
scroll to position [541, 0]
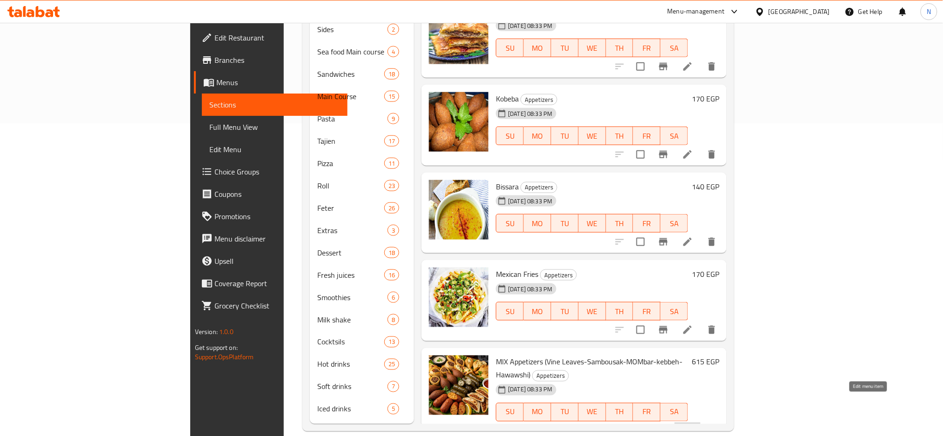
click at [693, 425] on icon at bounding box center [687, 430] width 11 height 11
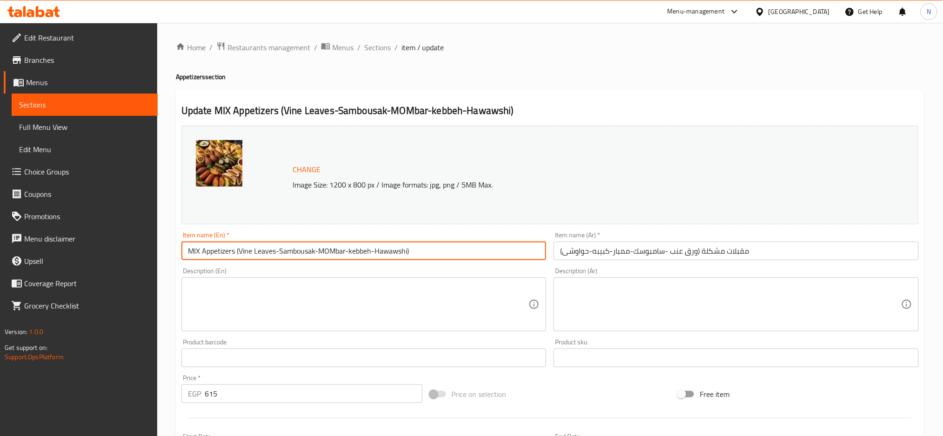
drag, startPoint x: 235, startPoint y: 248, endPoint x: 429, endPoint y: 227, distance: 195.7
click at [429, 227] on div "Change Image Size: 1200 x 800 px / Image formats: jpg, png / 5MB Max. Item name…" at bounding box center [550, 329] width 745 height 414
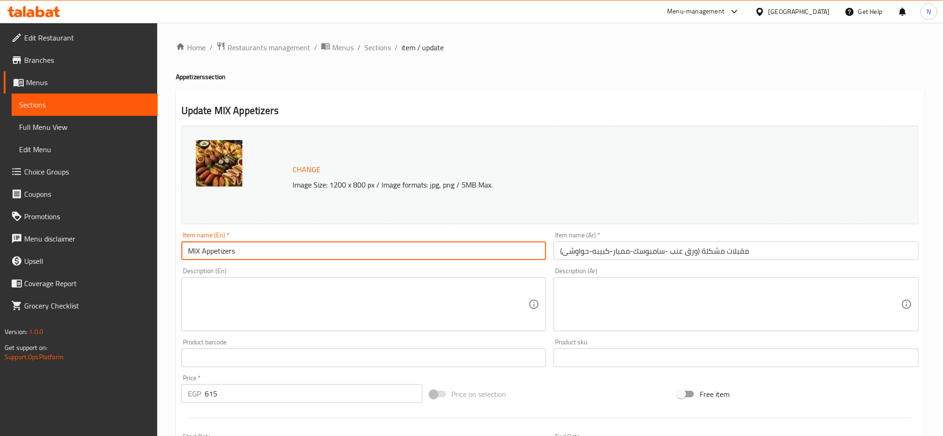
type input "MIX Appetizers"
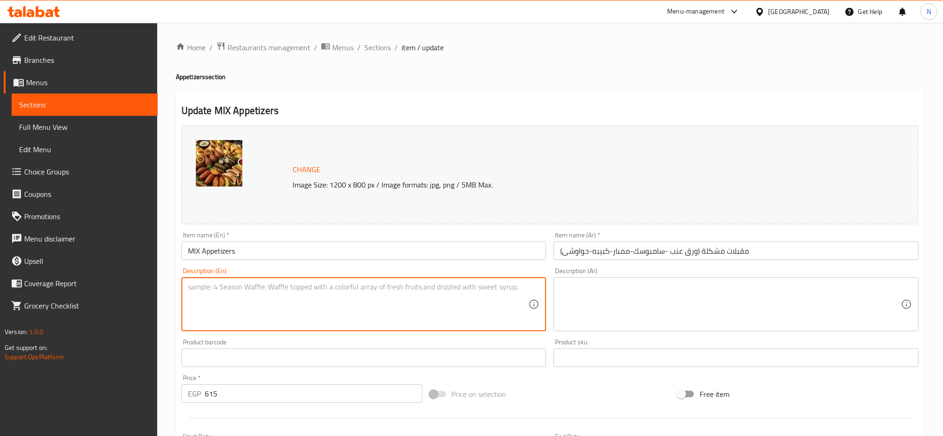
click at [252, 304] on textarea at bounding box center [358, 304] width 341 height 44
paste textarea "(Vine Leaves-Sambousak-MOMbar-kebbeh-Hawawshi)"
type textarea "(Vine Leaves-Sambousak-MOMbar-kebbeh-Hawawshi)"
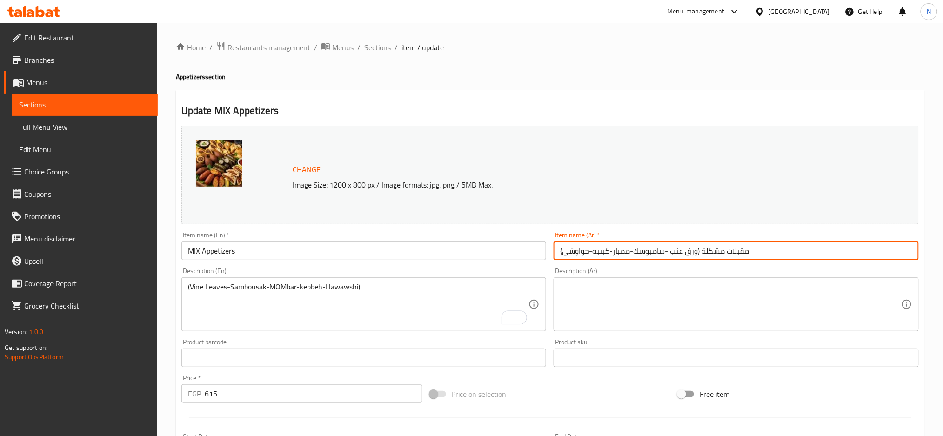
drag, startPoint x: 702, startPoint y: 251, endPoint x: 623, endPoint y: 255, distance: 79.2
drag, startPoint x: 623, startPoint y: 255, endPoint x: 560, endPoint y: 253, distance: 63.3
click at [560, 253] on input "مقبلات مشكلة (ورق عنب -سامبوسك-ممبار-كبيبه-حواوشى)" at bounding box center [736, 250] width 365 height 19
drag, startPoint x: 560, startPoint y: 253, endPoint x: 701, endPoint y: 242, distance: 141.9
click at [701, 242] on input "مقبلات مشكلة (ورق عنب -سامبوسك-ممبار-كبيبه-حواوشى)" at bounding box center [736, 250] width 365 height 19
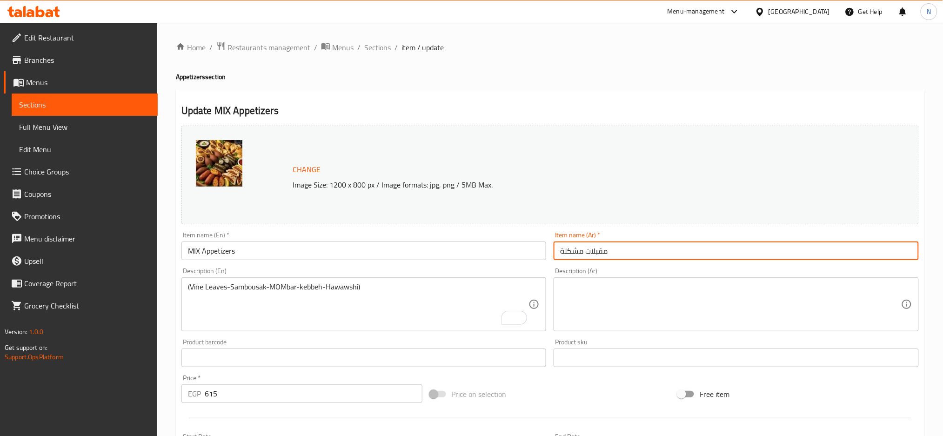
type input "مقبلات مشكلة"
paste textarea "(ورق عنب -سامبوسك-ممبار-كبيبه-حواوشى)"
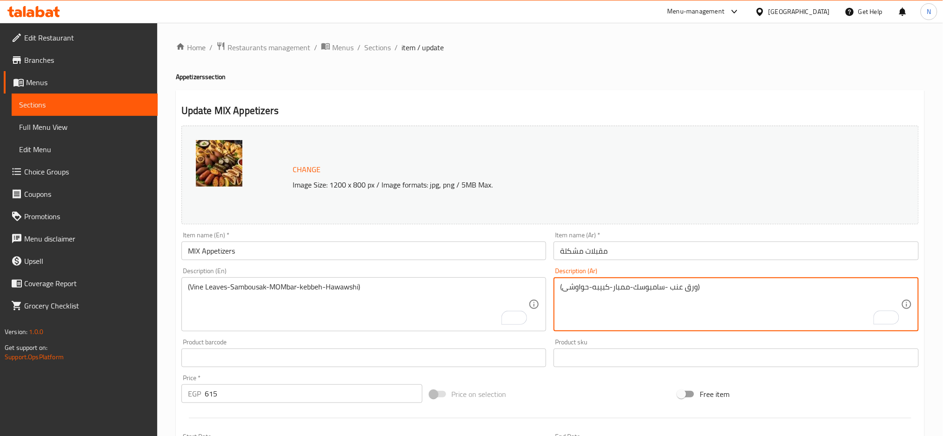
type textarea "(ورق عنب -سامبوسك-ممبار-كبيبه-حواوشى)"
click at [643, 258] on input "مقبلات مشكلة" at bounding box center [736, 250] width 365 height 19
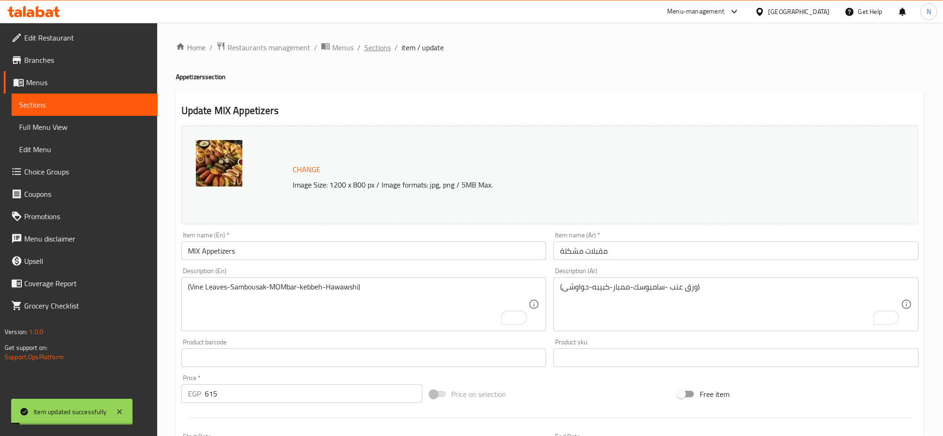
click at [373, 48] on span "Sections" at bounding box center [377, 47] width 27 height 11
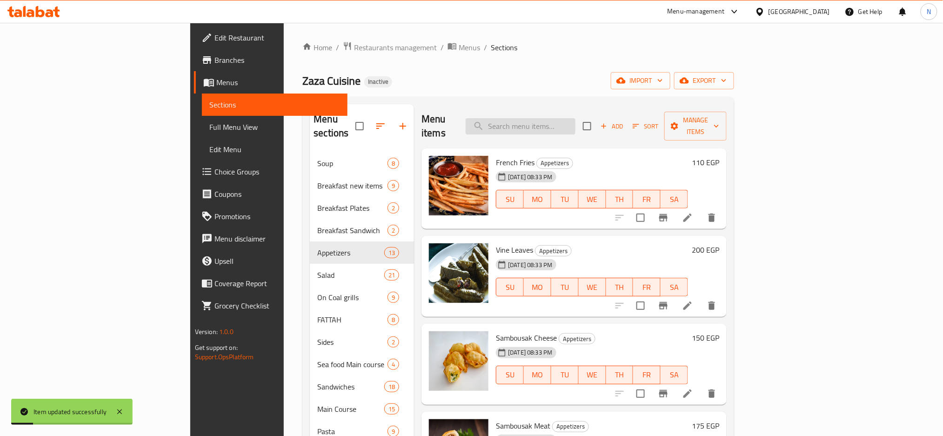
click at [571, 124] on input "search" at bounding box center [521, 126] width 110 height 16
paste input "ثومية"
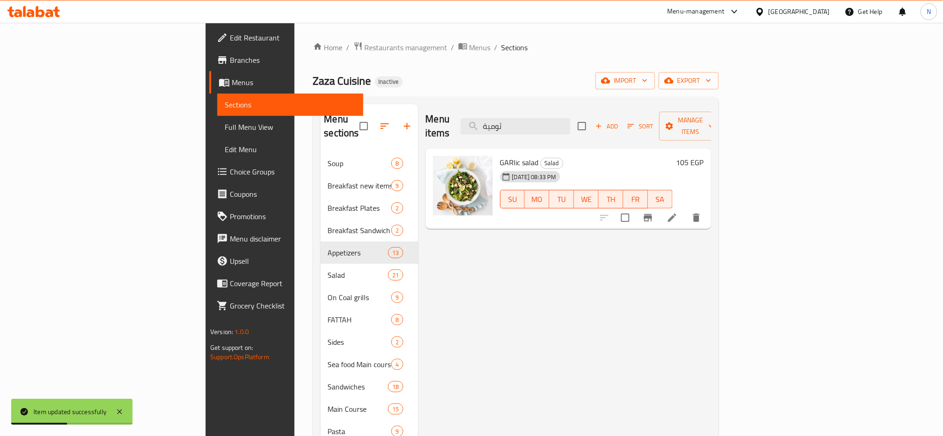
type input "ثومية"
click at [685, 209] on li at bounding box center [672, 217] width 26 height 17
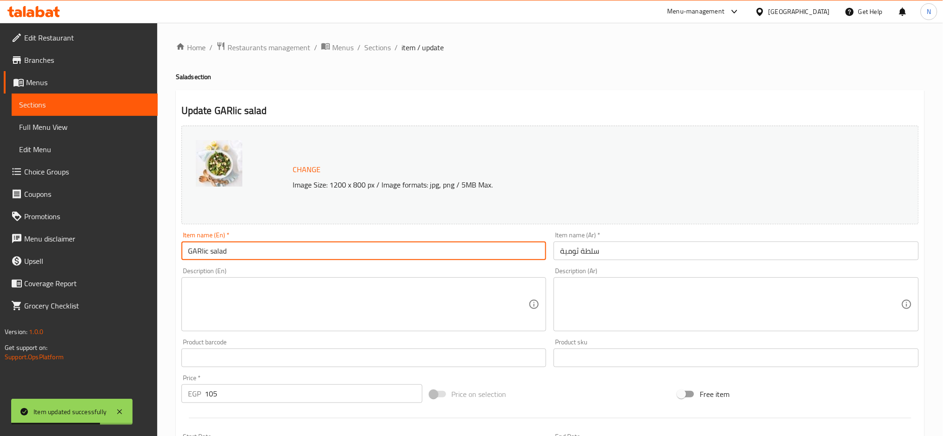
click at [210, 250] on input "GARlic salad" at bounding box center [363, 250] width 365 height 19
type input "GARlic Dip salad"
click at [384, 247] on input "GARlic Dip salad" at bounding box center [363, 250] width 365 height 19
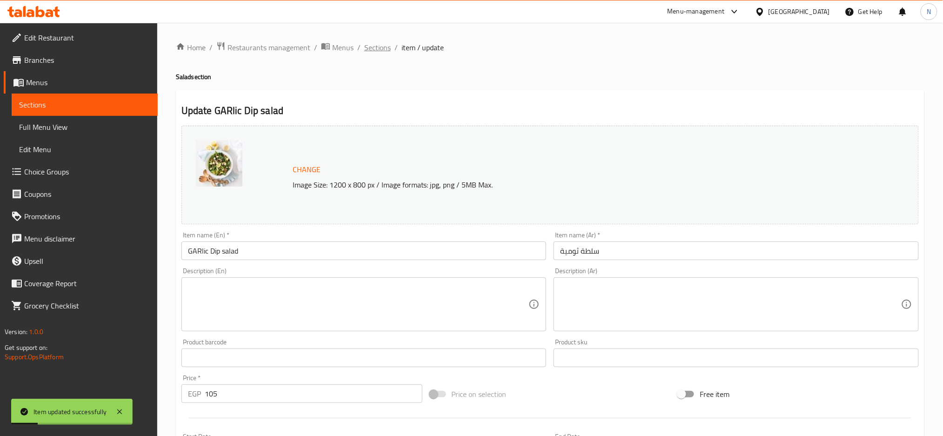
click at [376, 52] on span "Sections" at bounding box center [377, 47] width 27 height 11
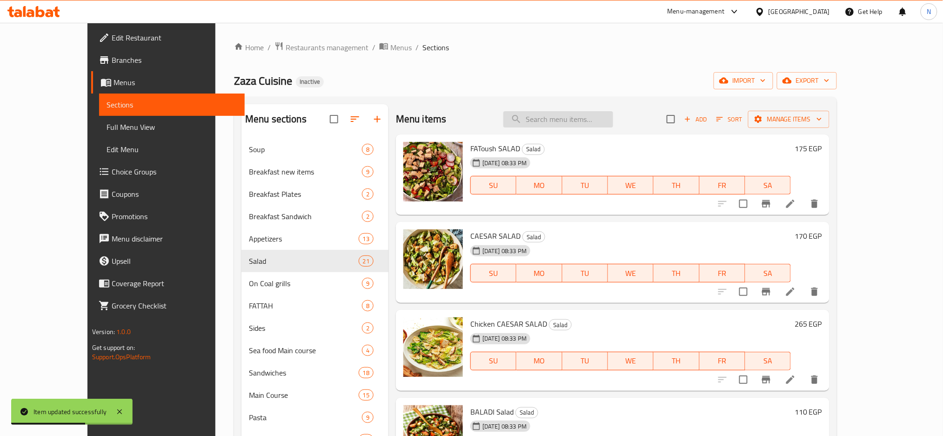
click at [577, 117] on input "search" at bounding box center [558, 119] width 110 height 16
paste input "GREEK Salad (TOMATO-CUCUMBER--ONION--FEAT CHEESE-OLIVES-OREGANO)"
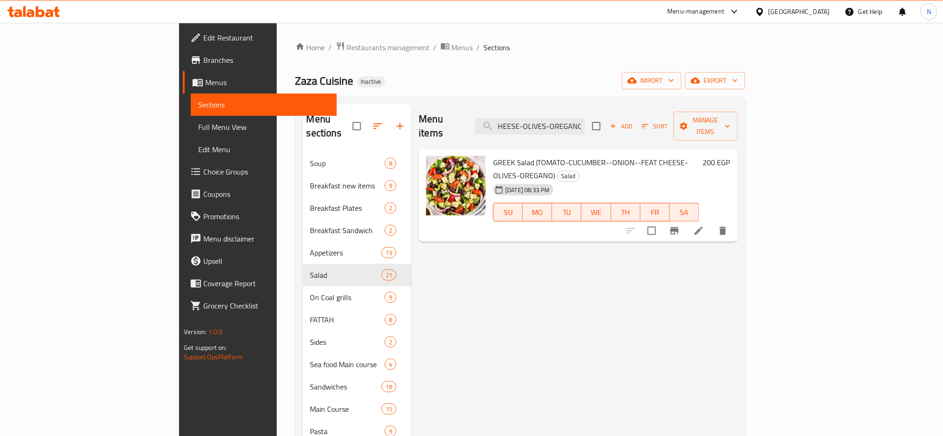
type input "GREEK Salad (TOMATO-CUCUMBER--ONION--FEAT CHEESE-OLIVES-OREGANO)"
click at [704, 225] on icon at bounding box center [698, 230] width 11 height 11
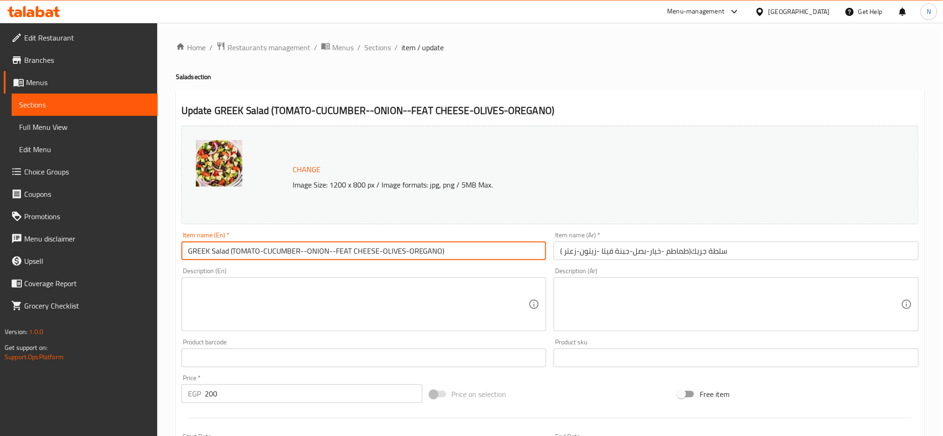
click at [231, 250] on input "GREEK Salad (TOMATO-CUCUMBER--ONION--FEAT CHEESE-OLIVES-OREGANO)" at bounding box center [363, 250] width 365 height 19
drag, startPoint x: 231, startPoint y: 250, endPoint x: 536, endPoint y: 244, distance: 305.2
click at [536, 244] on input "GREEK Salad (TOMATO-CUCUMBER--ONION--FEAT CHEESE-OLIVES-OREGANO)" at bounding box center [363, 250] width 365 height 19
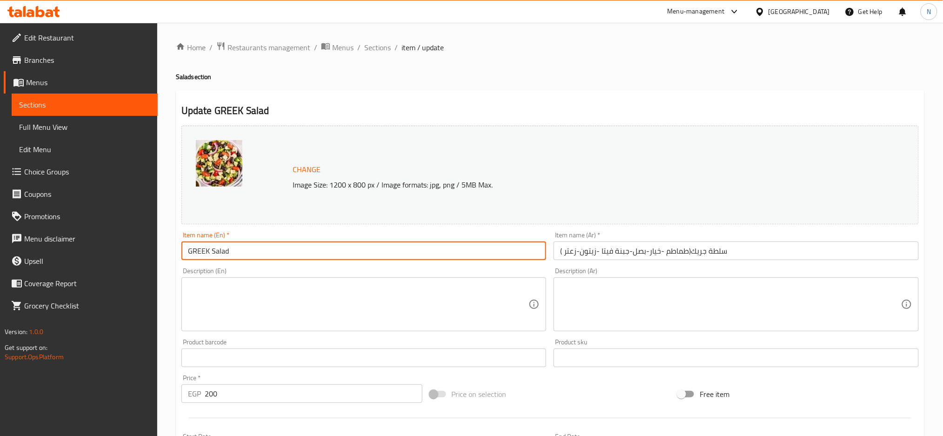
type input "GREEK Salad"
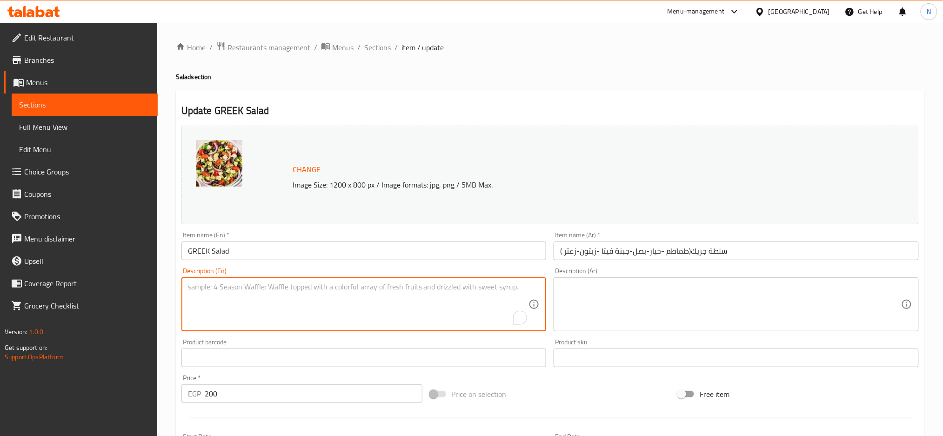
click at [322, 313] on textarea "To enrich screen reader interactions, please activate Accessibility in Grammarl…" at bounding box center [358, 304] width 341 height 44
paste textarea "(TOMATO-CUCUMBER--ONION--FEAT CHEESE-OLIVES-OREGANO)"
type textarea "(TOMATO-CUCUMBER--ONION--FEAT CHEESE-OLIVES-OREGANO)"
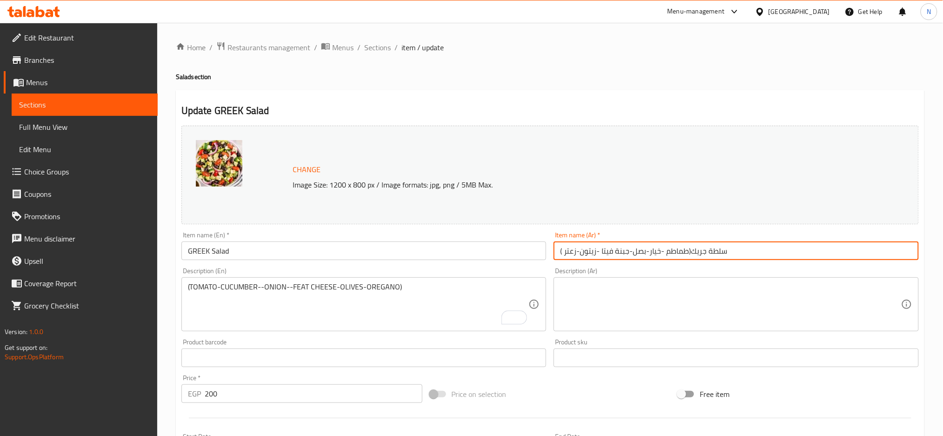
click at [688, 251] on input "سلطة جريك(طماطم -خيار-بصل-جبنة فيتا -زيتون-زعتر )" at bounding box center [736, 250] width 365 height 19
drag, startPoint x: 688, startPoint y: 251, endPoint x: 648, endPoint y: 253, distance: 40.5
click at [648, 253] on input "سلطة جريك(طماطم -خيار-بصل-جبنة فيتا -زيتون-زعتر )" at bounding box center [736, 250] width 365 height 19
click at [691, 250] on input "سلطة جريك(طماطم -خيار-بصل-جبنة فيتا -زيتون-زعتر )" at bounding box center [736, 250] width 365 height 19
drag, startPoint x: 691, startPoint y: 250, endPoint x: 525, endPoint y: 264, distance: 166.6
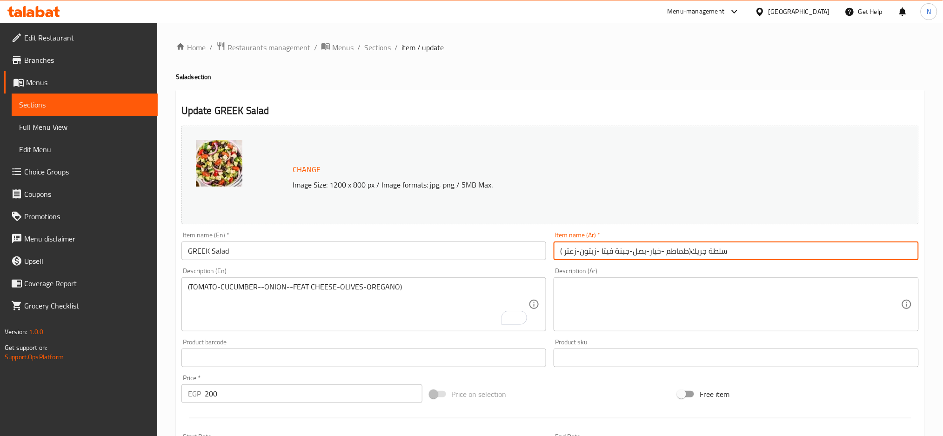
click at [525, 264] on div "Change Image Size: 1200 x 800 px / Image formats: jpg, png / 5MB Max. Item name…" at bounding box center [550, 329] width 745 height 414
type input "سلطة جريك"
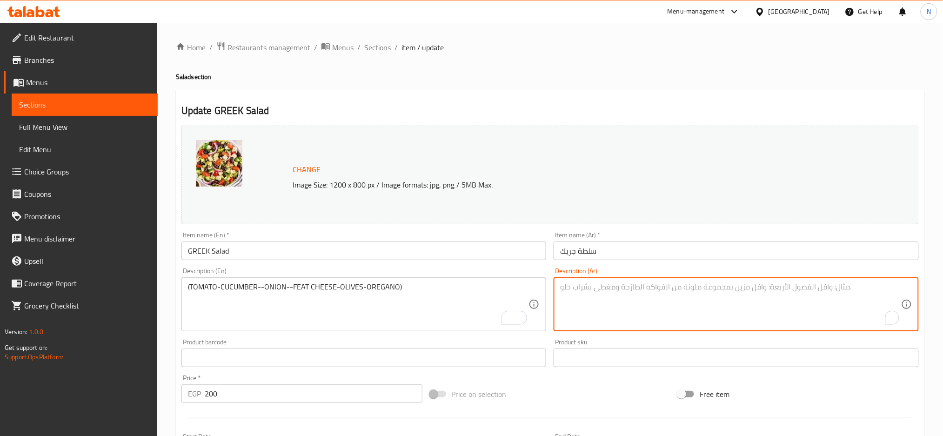
click at [583, 292] on textarea "To enrich screen reader interactions, please activate Accessibility in Grammarl…" at bounding box center [730, 304] width 341 height 44
paste textarea "(طماطم -خيار-بصل-جبنة فيتا -زيتون-زعتر )"
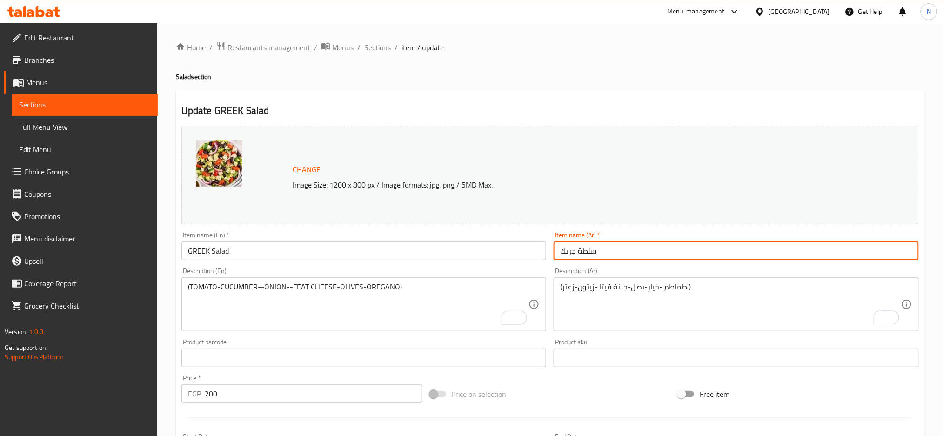
click at [628, 248] on input "سلطة جريك" at bounding box center [736, 250] width 365 height 19
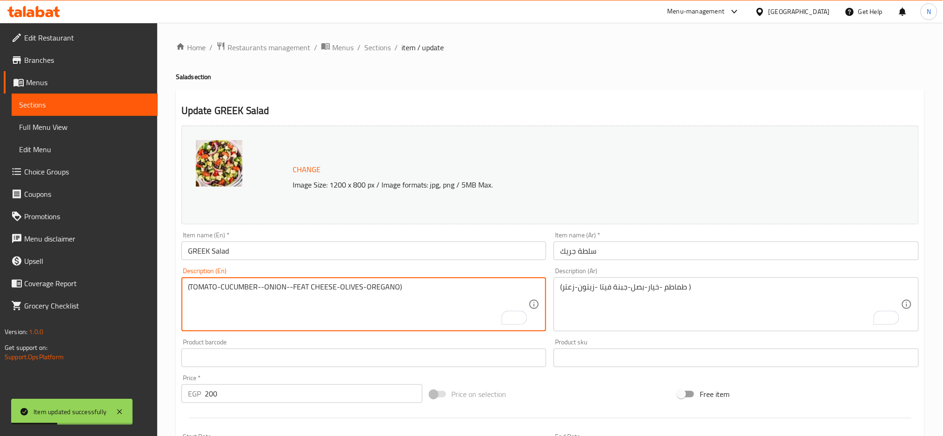
click at [379, 288] on textarea "(TOMATO-CUCUMBER--ONION--FEAT CHEESE-OLIVES-OREGANO)" at bounding box center [358, 304] width 341 height 44
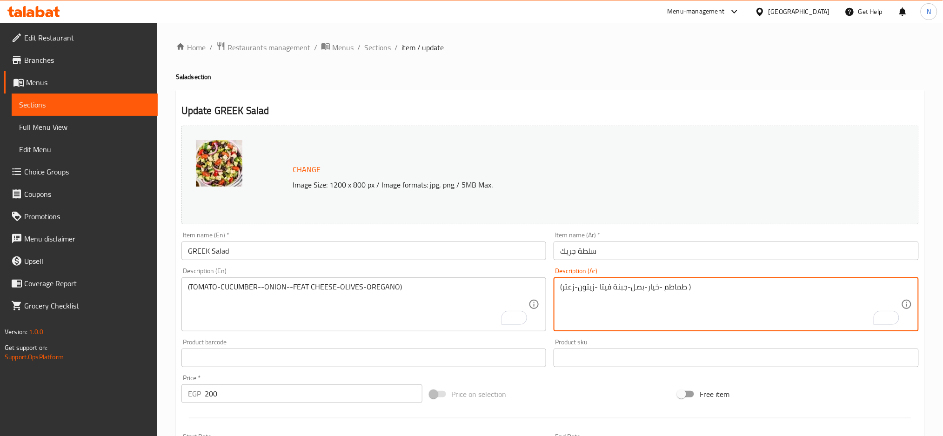
click at [562, 287] on textarea "(طماطم -خيار-بصل-جبنة فيتا -زيتون-زعتر )" at bounding box center [730, 304] width 341 height 44
type textarea "(طماطم -خيار-بصل-جبنة فيتا -زيتون-زعتر بري )"
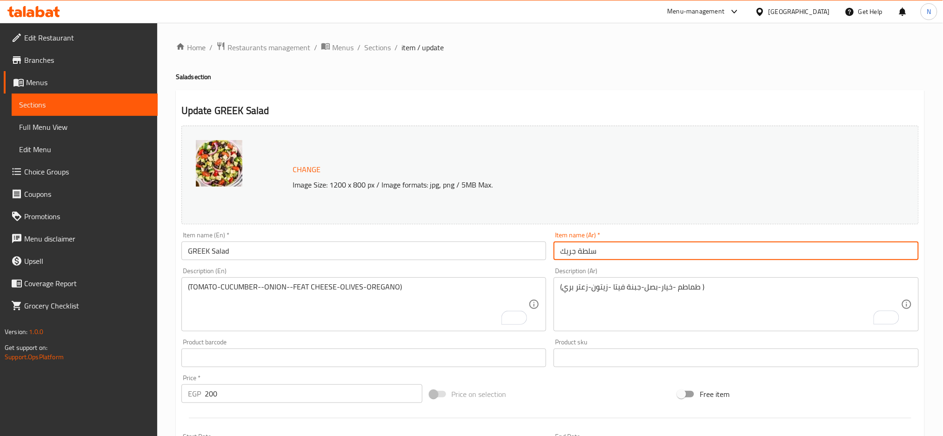
click at [583, 247] on input "سلطة جريك" at bounding box center [736, 250] width 365 height 19
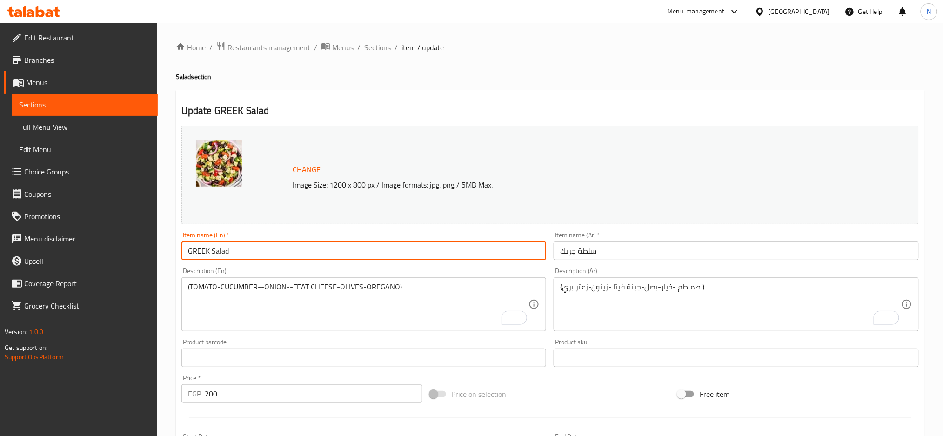
click at [220, 250] on input "GREEK Salad" at bounding box center [363, 250] width 365 height 19
click at [247, 251] on input "GREEK Salad" at bounding box center [363, 250] width 365 height 19
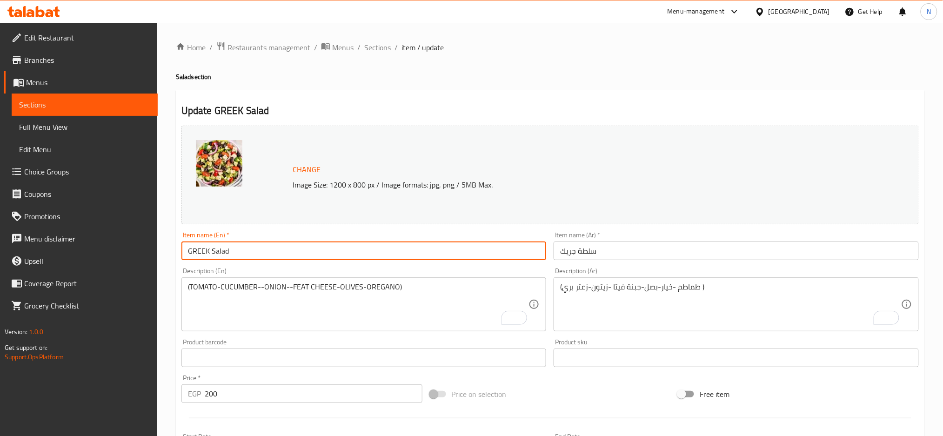
click at [247, 251] on input "GREEK Salad" at bounding box center [363, 250] width 365 height 19
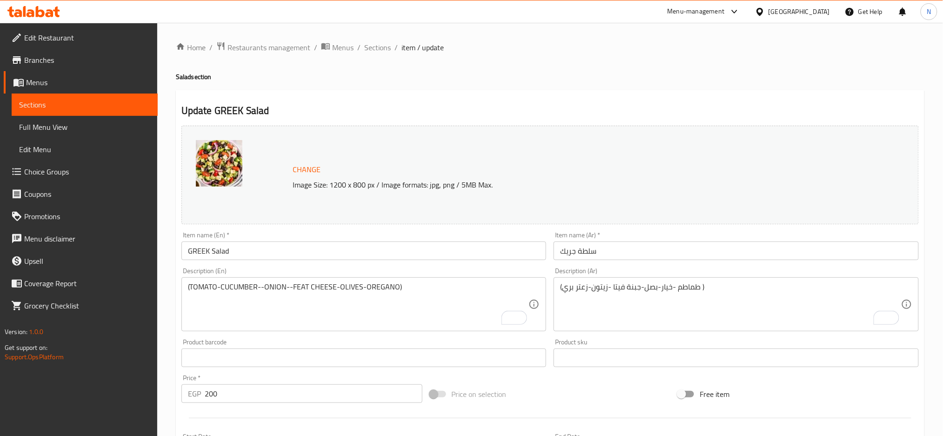
click at [307, 251] on input "GREEK Salad" at bounding box center [363, 250] width 365 height 19
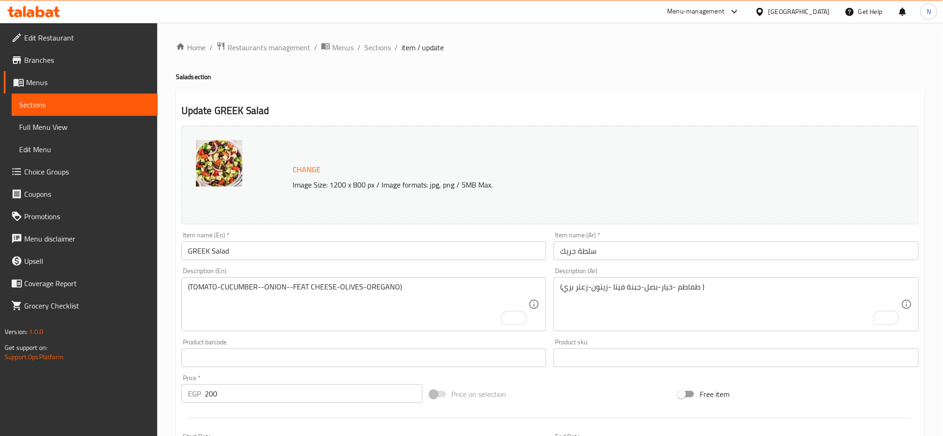
click at [470, 264] on div "Description (En) (TOMATO-CUCUMBER--ONION--FEAT CHEESE-OLIVES-OREGANO) Descripti…" at bounding box center [364, 299] width 373 height 71
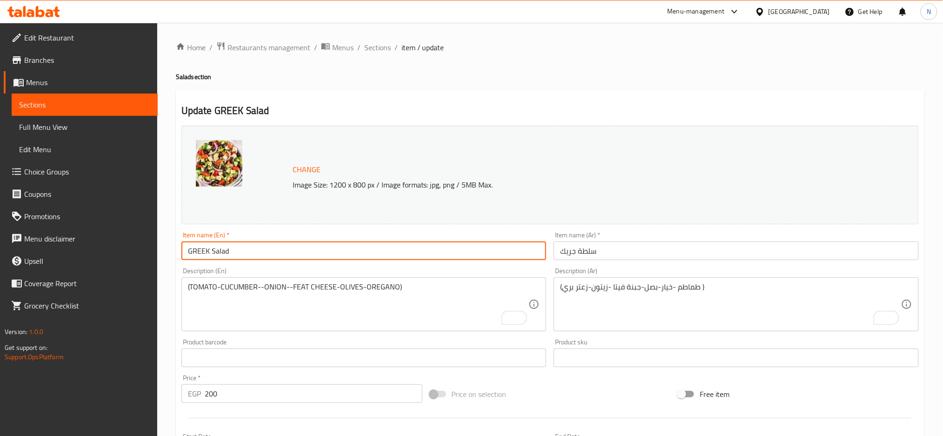
click at [403, 255] on input "GREEK Salad" at bounding box center [363, 250] width 365 height 19
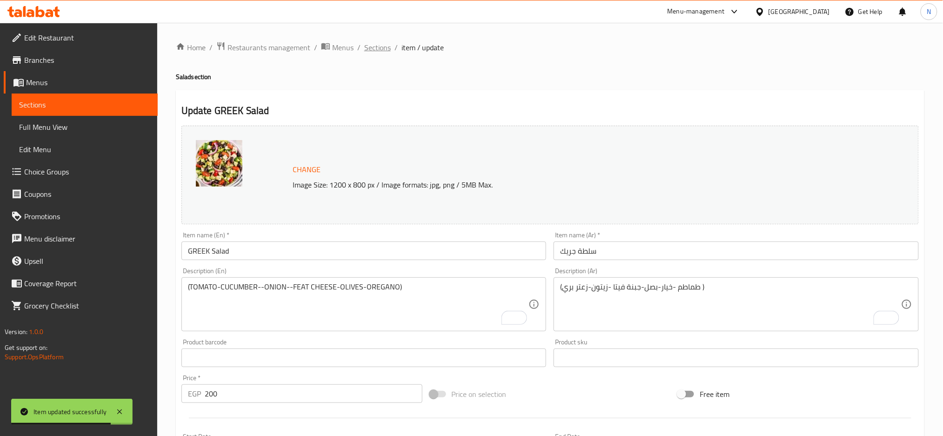
click at [383, 47] on span "Sections" at bounding box center [377, 47] width 27 height 11
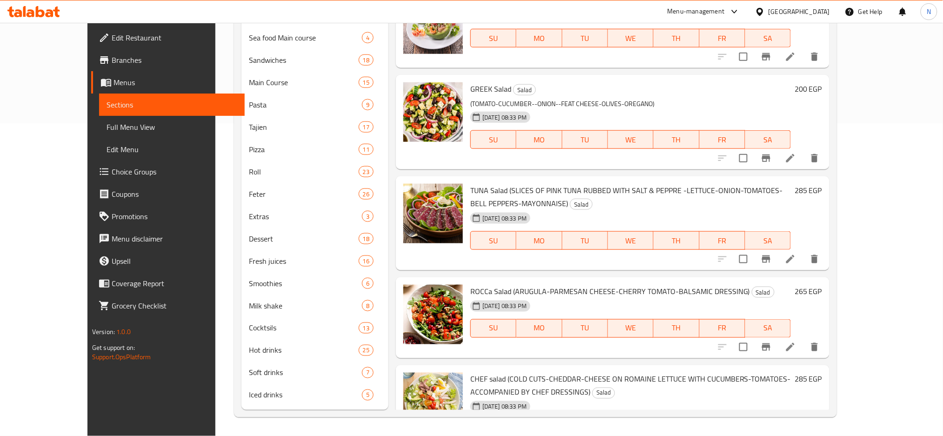
scroll to position [1287, 0]
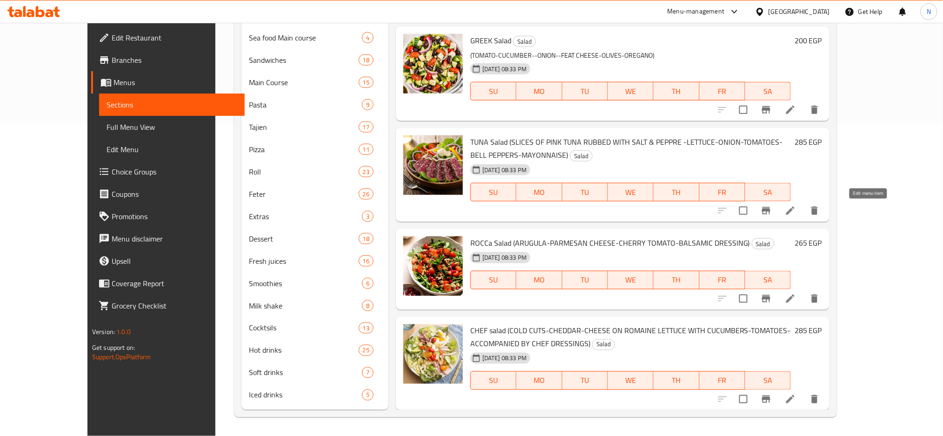
click at [796, 211] on icon at bounding box center [790, 210] width 11 height 11
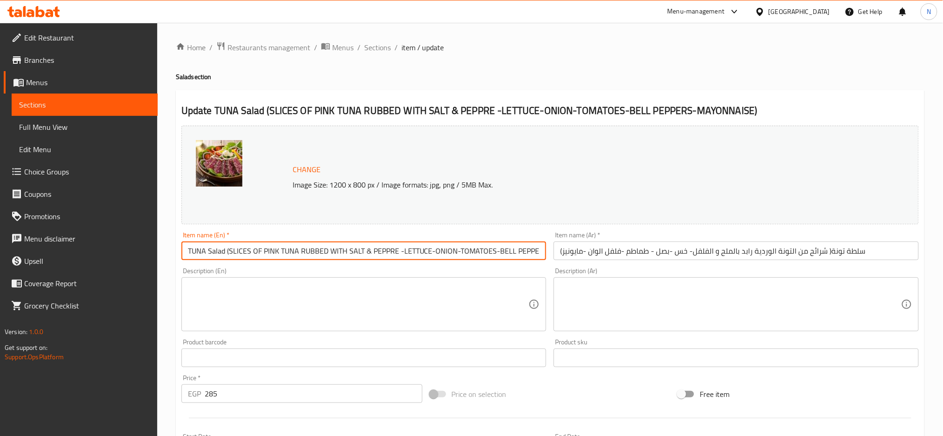
scroll to position [0, 53]
drag, startPoint x: 226, startPoint y: 251, endPoint x: 525, endPoint y: 250, distance: 298.6
click at [525, 250] on input "TUNA Salad (SLICES OF PINK TUNA RUBBED WITH SALT & PEPPRE -LETTUCE-ONION-TOMATO…" at bounding box center [363, 250] width 365 height 19
click at [255, 256] on input "TUNA Salad (SLICES OF PINK TUNA RUBBED WITH SALT & PEPPRE -LETTUCE-ONION-TOMATO…" at bounding box center [363, 250] width 365 height 19
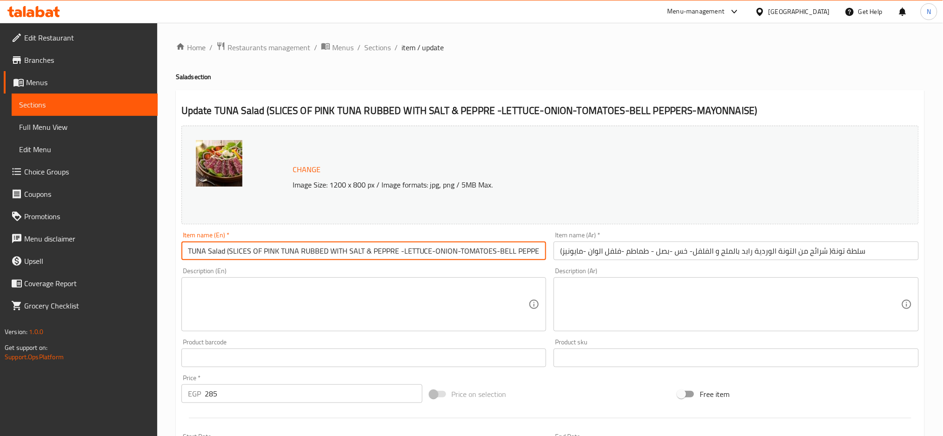
drag, startPoint x: 541, startPoint y: 249, endPoint x: 226, endPoint y: 263, distance: 316.2
click at [226, 263] on div "Item name (En)   * TUNA Salad (SLICES OF PINK TUNA RUBBED WITH SALT & PEPPRE -L…" at bounding box center [364, 246] width 373 height 36
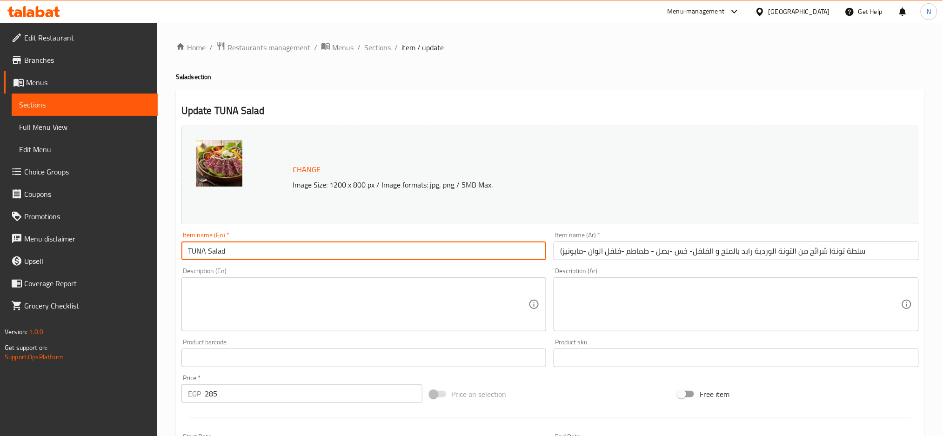
type input "TUNA Salad"
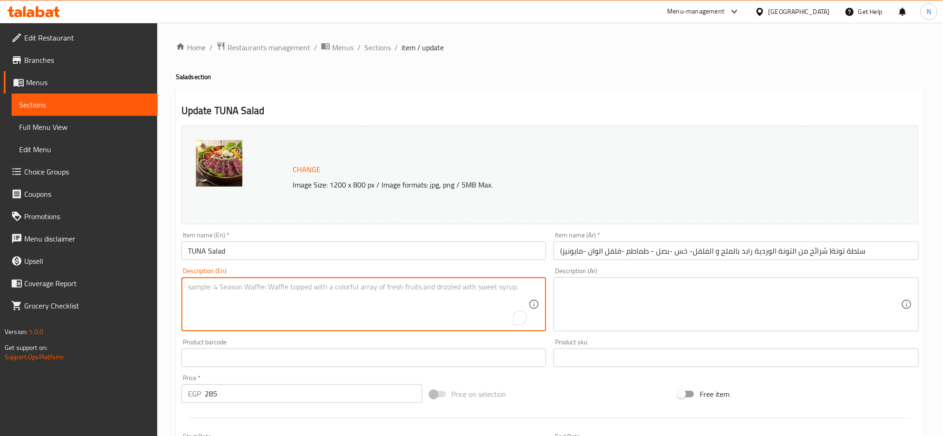
click at [222, 316] on textarea "To enrich screen reader interactions, please activate Accessibility in Grammarl…" at bounding box center [358, 304] width 341 height 44
paste textarea "(SLICES OF PINK TUNA RUBBED WITH SALT & PEPPRE -LETTUCE-ONION-TOMATOES-BELL PEP…"
type textarea "(SLICES OF PINK TUNA RUBBED WITH SALT & PEPPRE -LETTUCE-ONION-TOMATOES-BELL PEP…"
click at [828, 251] on input "سلطة تونة( شرائح من التونة الوردية رابد بالملح و الفلفل- خس -بصل - طماطم -فلفل …" at bounding box center [736, 250] width 365 height 19
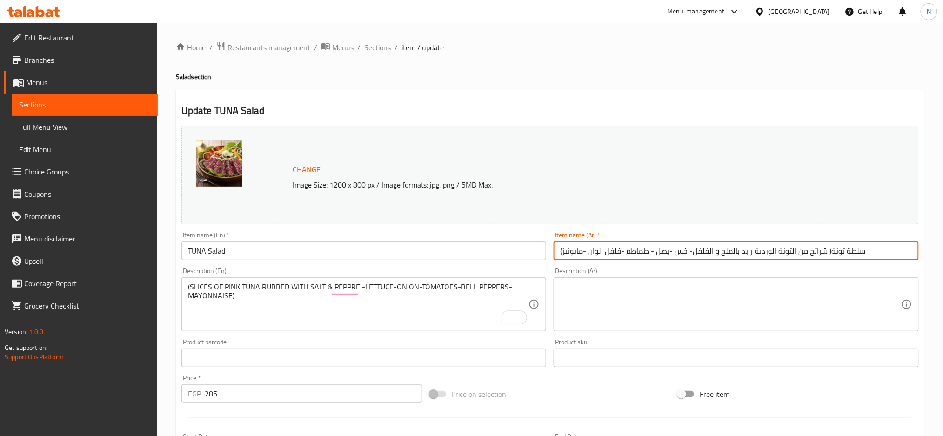
drag, startPoint x: 828, startPoint y: 251, endPoint x: 558, endPoint y: 263, distance: 269.6
click at [558, 263] on div "Item name (Ar)   * سلطة تونة( شرائح من التونة الوردية رابد بالملح و الفلفل- خس …" at bounding box center [736, 246] width 373 height 36
type input "سلطة تونة"
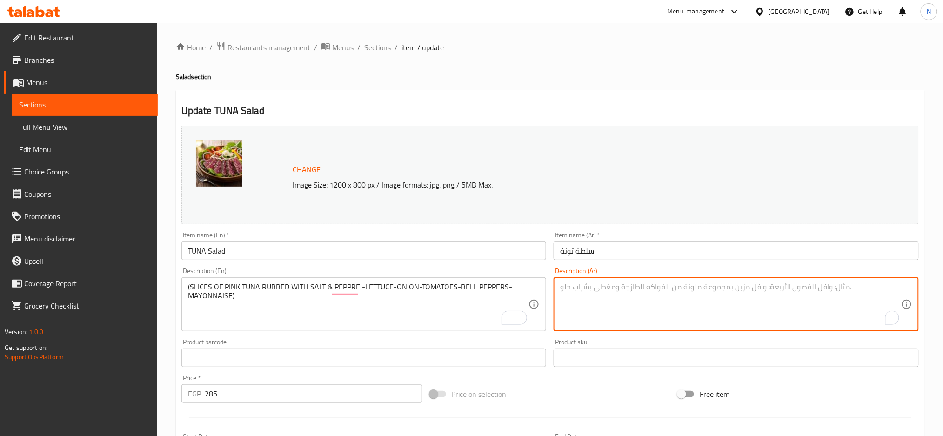
click at [585, 289] on textarea "To enrich screen reader interactions, please activate Accessibility in Grammarl…" at bounding box center [730, 304] width 341 height 44
paste textarea "( شرائح من التونة الوردية رابد بالملح و الفلفل- خس -بصل - طماطم -فلفل الوان -ما…"
type textarea "( شرائح من التونة الوردية رابد بالملح و الفلفل- خس -بصل - طماطم -فلفل الوان -ما…"
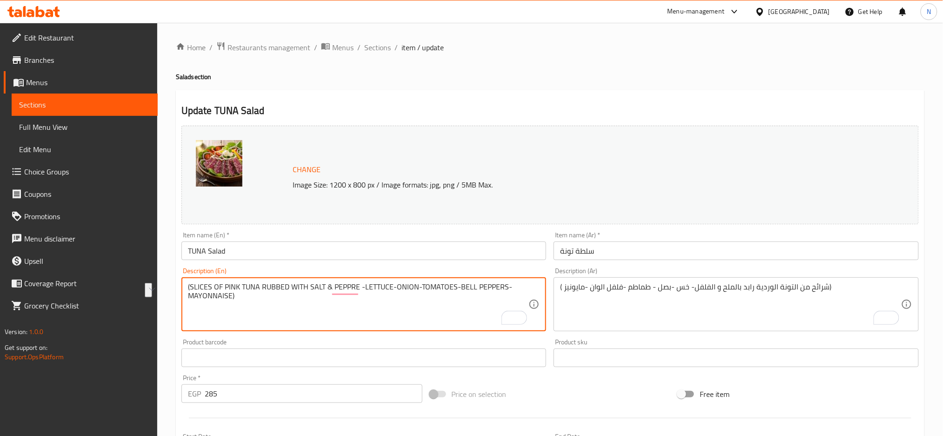
drag, startPoint x: 457, startPoint y: 287, endPoint x: 505, endPoint y: 283, distance: 47.6
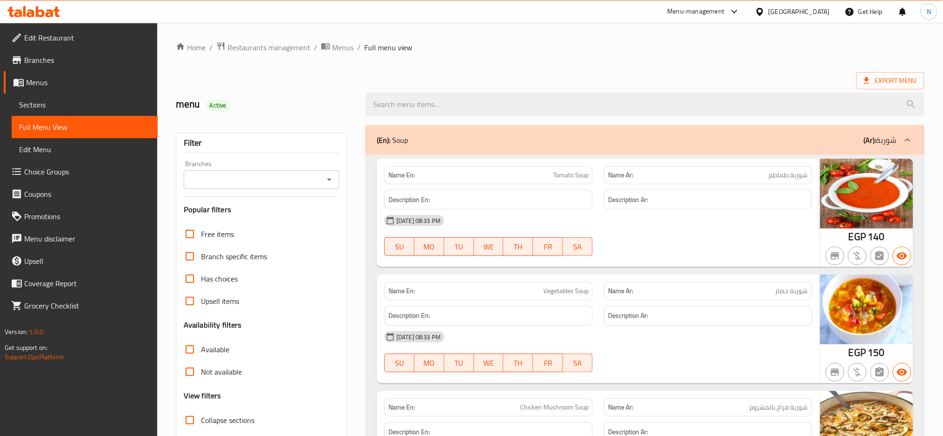
click at [244, 421] on span "Collapse sections" at bounding box center [227, 419] width 53 height 11
click at [201, 421] on input "Collapse sections" at bounding box center [190, 420] width 22 height 22
checkbox input "true"
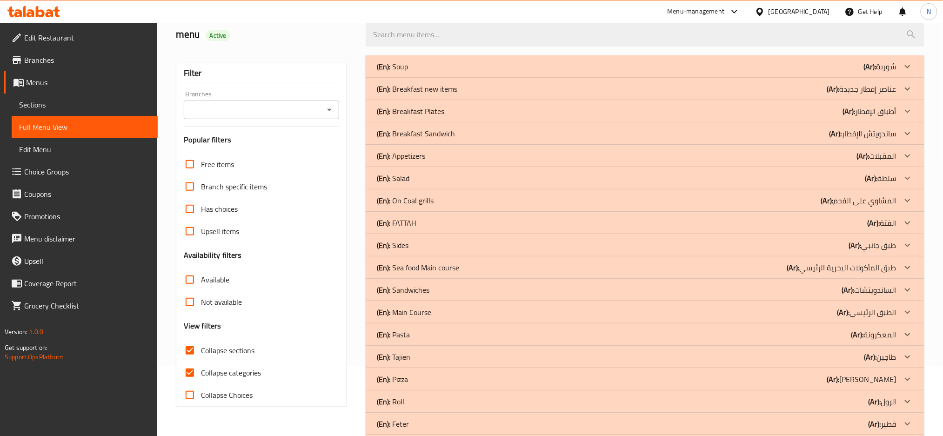
scroll to position [74, 0]
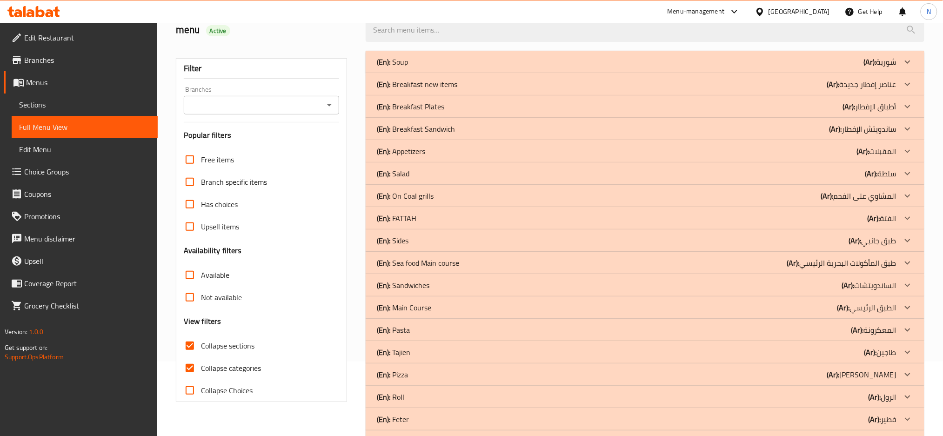
click at [232, 363] on span "Collapse categories" at bounding box center [231, 367] width 60 height 11
click at [201, 363] on input "Collapse categories" at bounding box center [190, 368] width 22 height 22
checkbox input "false"
click at [408, 67] on p "(En): Breakfast Plates" at bounding box center [392, 61] width 31 height 11
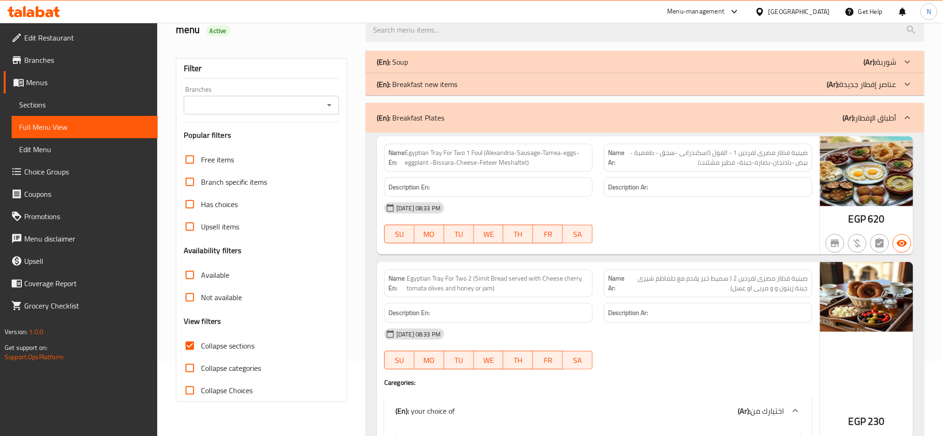
click at [617, 112] on div "(En): Breakfast Plates (Ar): أطباق الإفطار" at bounding box center [637, 117] width 520 height 11
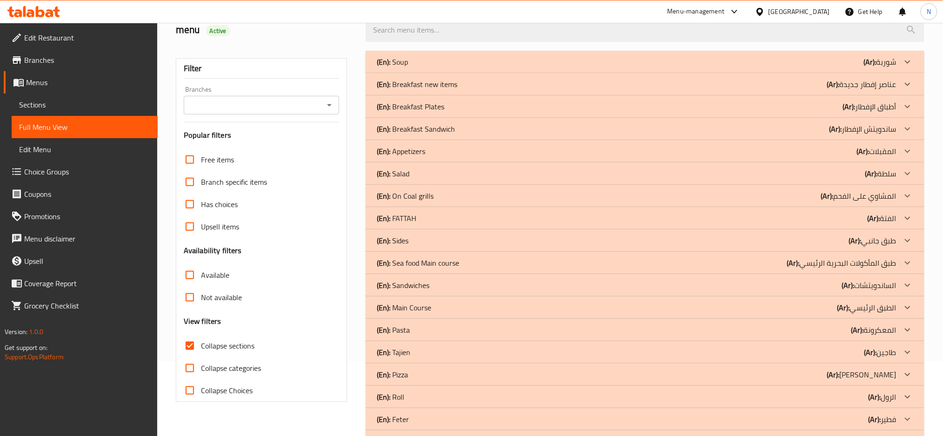
click at [575, 67] on div "(En): On Coal grills (Ar): المشاوي على الفحم" at bounding box center [637, 61] width 520 height 11
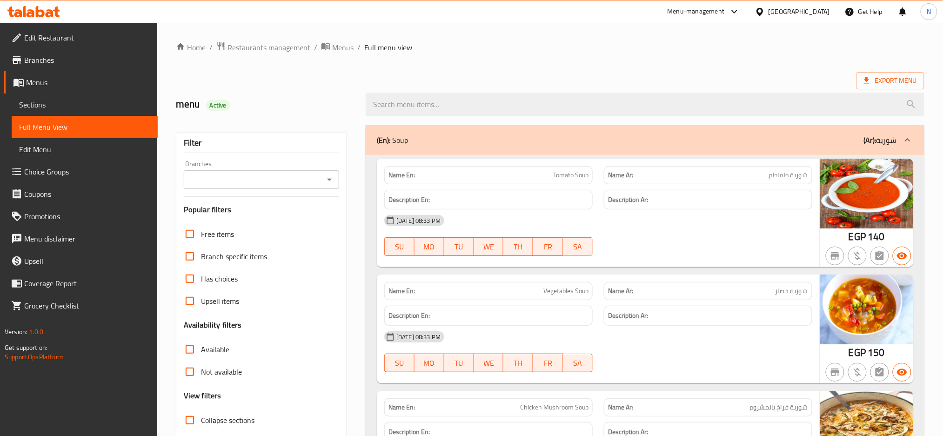
click at [214, 414] on span "Collapse sections" at bounding box center [227, 419] width 53 height 11
click at [201, 414] on input "Collapse sections" at bounding box center [190, 420] width 22 height 22
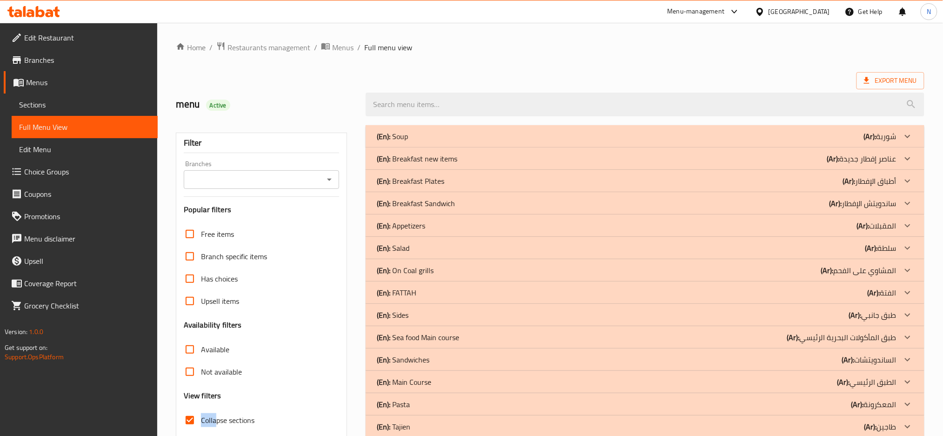
drag, startPoint x: 214, startPoint y: 414, endPoint x: 169, endPoint y: 414, distance: 45.6
click at [169, 414] on div "Home / Restaurants management / Menus / Full menu view Export Menu menu Active …" at bounding box center [550, 373] width 786 height 701
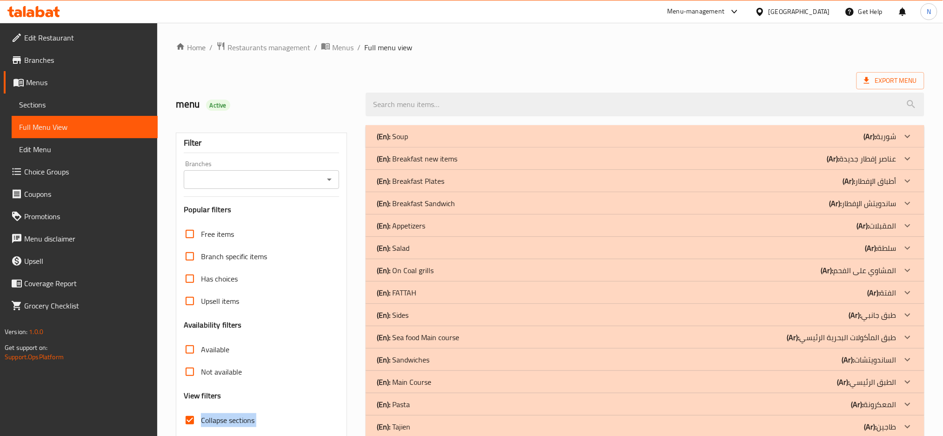
click at [169, 414] on div "Home / Restaurants management / Menus / Full menu view Export Menu menu Active …" at bounding box center [550, 373] width 786 height 701
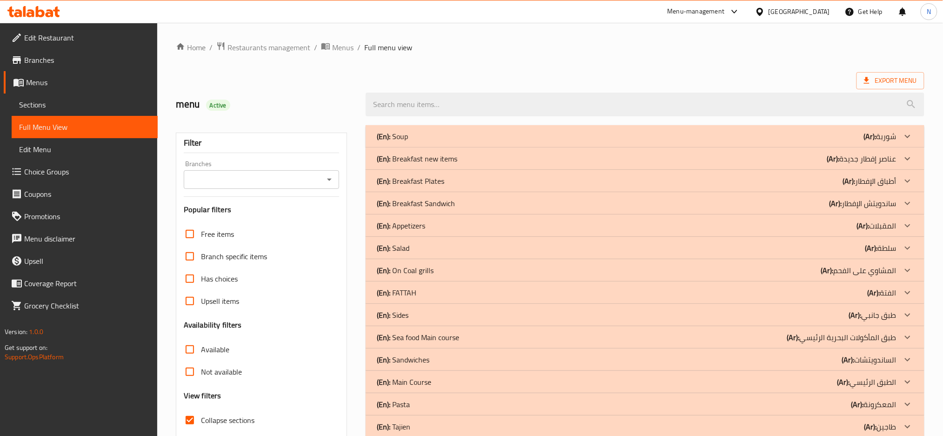
click at [169, 414] on div "Home / Restaurants management / Menus / Full menu view Export Menu menu Active …" at bounding box center [550, 373] width 786 height 701
drag, startPoint x: 161, startPoint y: 412, endPoint x: 213, endPoint y: 416, distance: 51.8
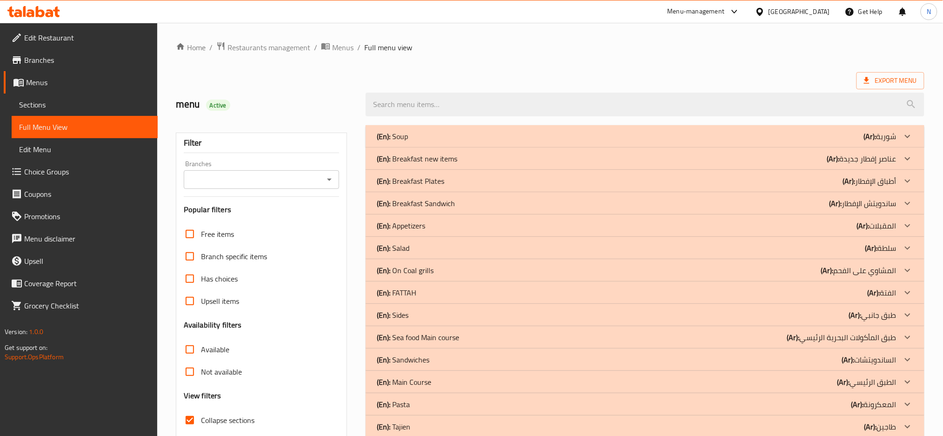
click at [213, 416] on div "Edit Restaurant Branches Menus Sections Full Menu View Edit Menu Choice Groups …" at bounding box center [471, 373] width 943 height 701
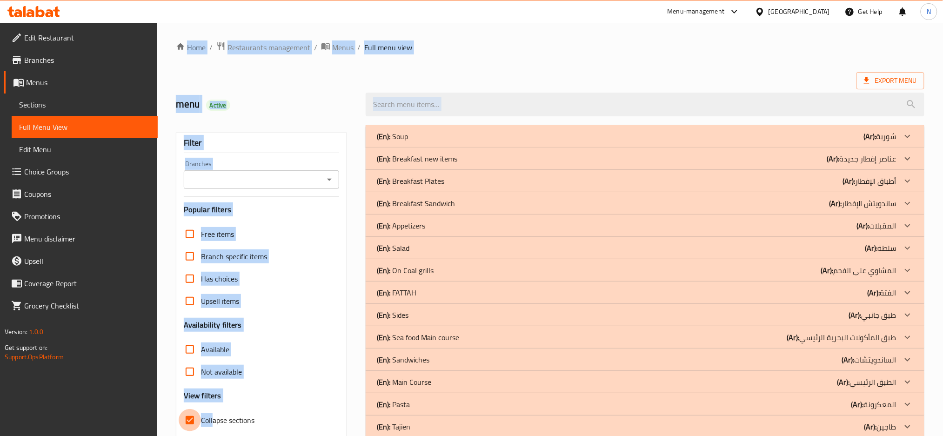
click at [181, 420] on input "Collapse sections" at bounding box center [190, 420] width 22 height 22
drag, startPoint x: 181, startPoint y: 420, endPoint x: 48, endPoint y: 420, distance: 132.6
click at [181, 420] on input "Collapse sections" at bounding box center [190, 420] width 22 height 22
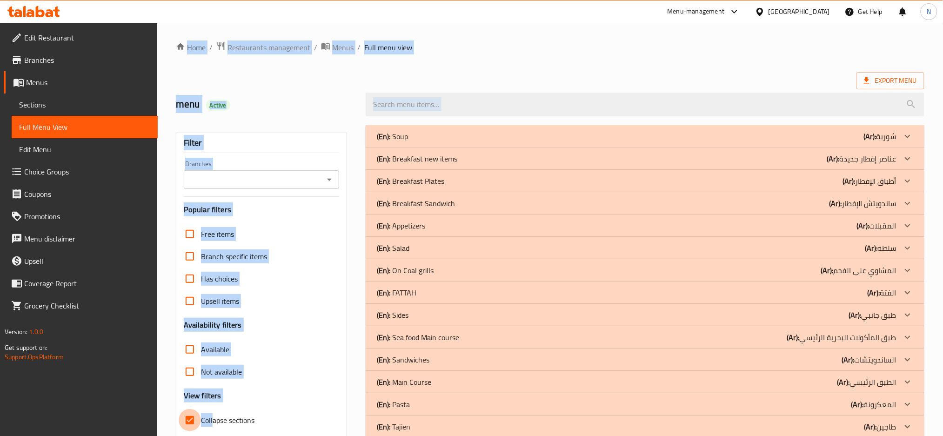
checkbox input "true"
click at [48, 420] on div "Edit Restaurant Branches Menus Sections Full Menu View Edit Menu Choice Groups …" at bounding box center [471, 373] width 943 height 701
click at [413, 142] on div "(En): Salad (Ar): سلطة" at bounding box center [637, 136] width 520 height 11
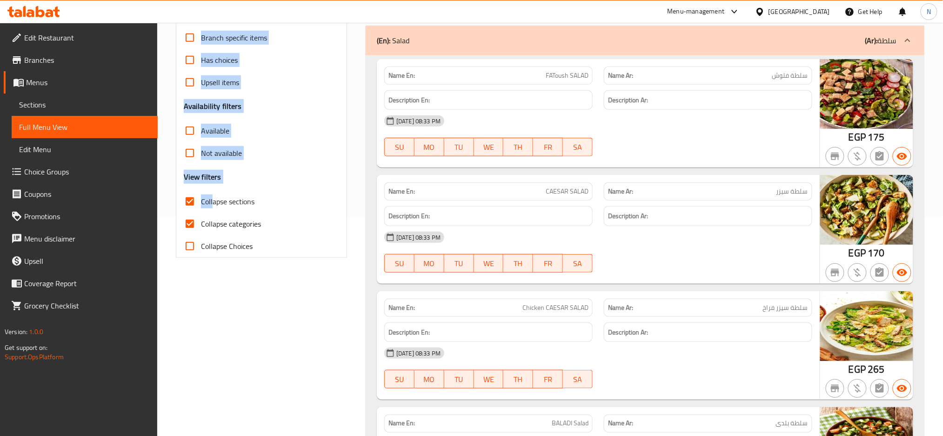
scroll to position [285, 0]
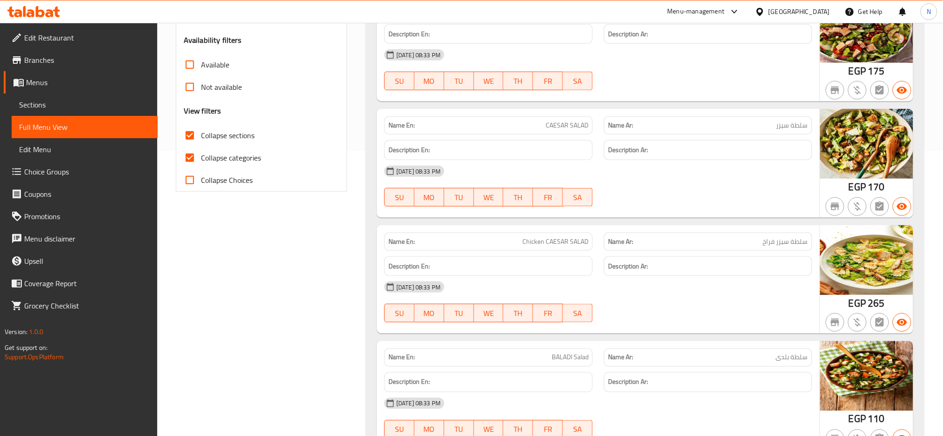
click at [755, 284] on div "[DATE] 08:33 PM" at bounding box center [598, 287] width 439 height 22
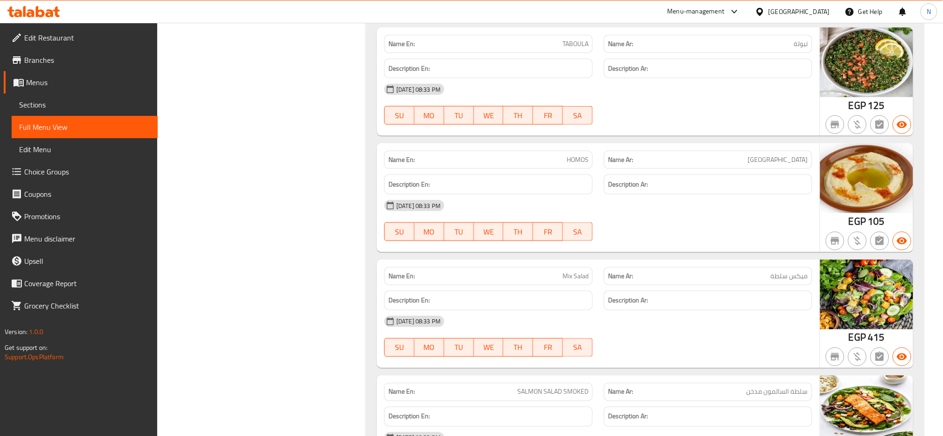
scroll to position [1643, 0]
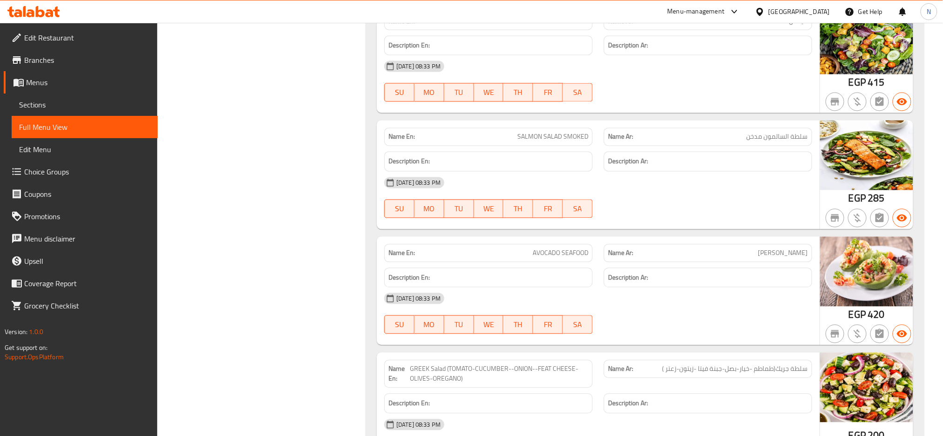
click at [896, 431] on div "EGP 200" at bounding box center [866, 412] width 93 height 119
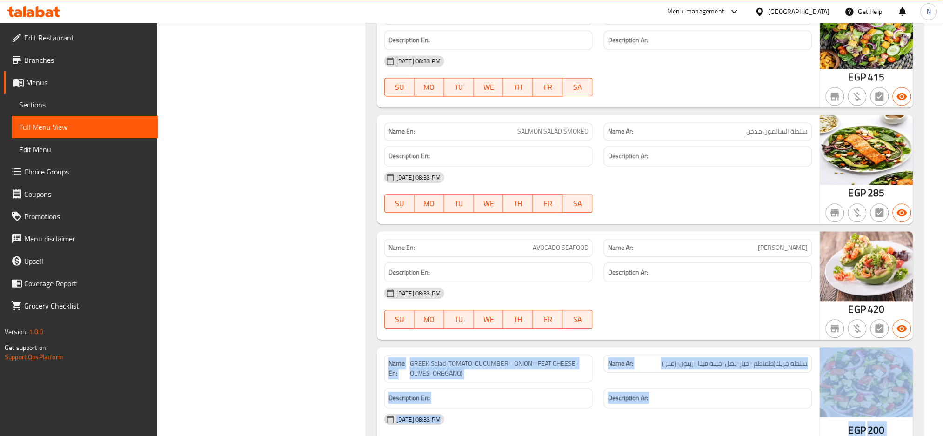
click at [896, 431] on div "EGP 200" at bounding box center [866, 406] width 93 height 119
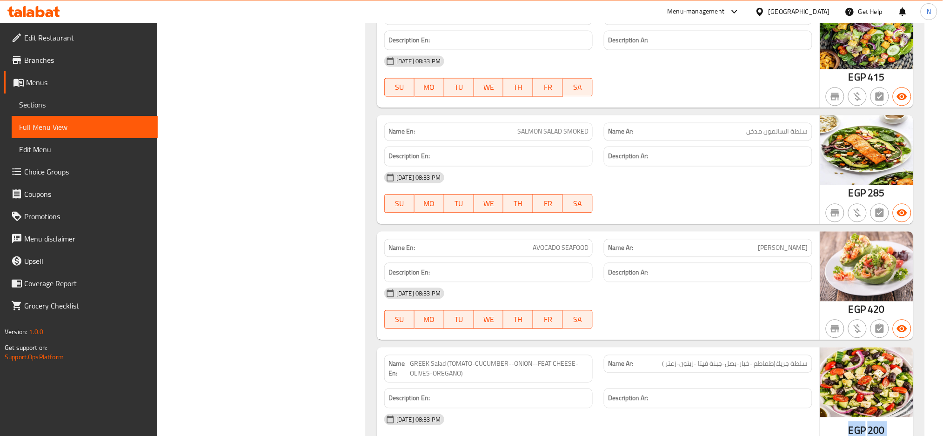
click at [896, 431] on div "EGP 200" at bounding box center [866, 406] width 93 height 119
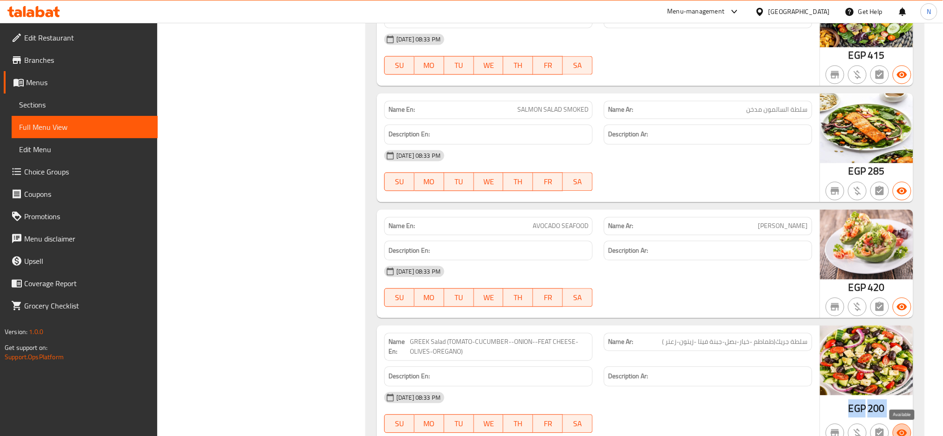
click at [896, 431] on span "button" at bounding box center [902, 432] width 18 height 11
drag, startPoint x: 896, startPoint y: 431, endPoint x: 952, endPoint y: 431, distance: 55.8
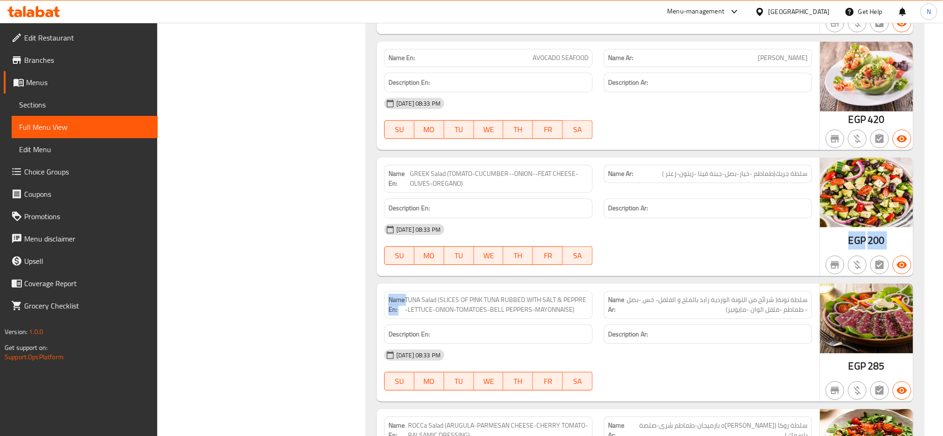
scroll to position [2094, 0]
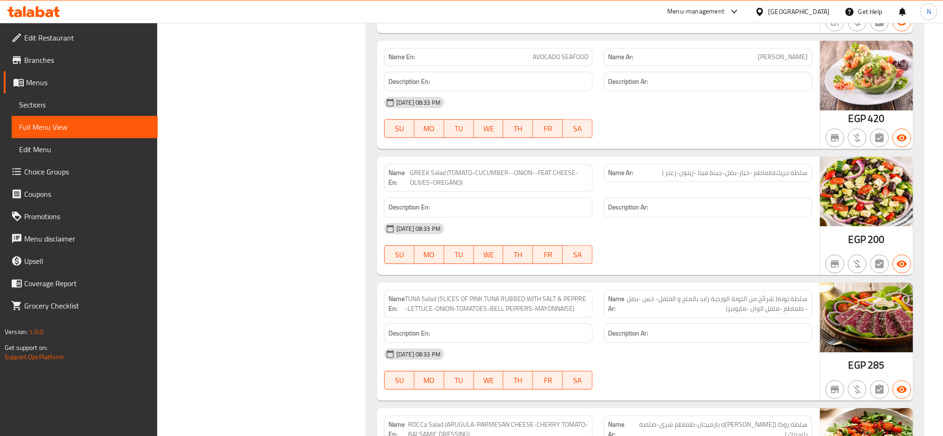
click at [475, 185] on span "GREEK Salad (TOMATO-CUCUMBER--ONION--FEAT CHEESE-OLIVES-OREGANO)" at bounding box center [499, 178] width 179 height 20
copy span "GREEK Salad (TOMATO-CUCUMBER--ONION--FEAT CHEESE-OLIVES-OREGANO)"
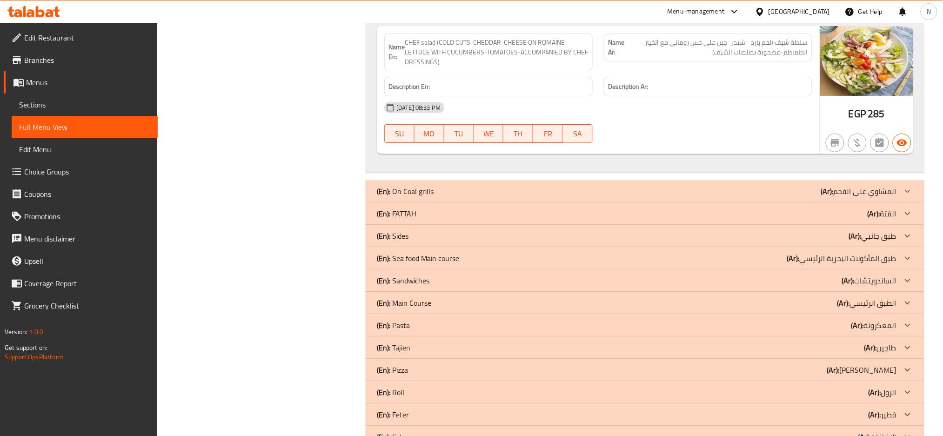
scroll to position [2618, 0]
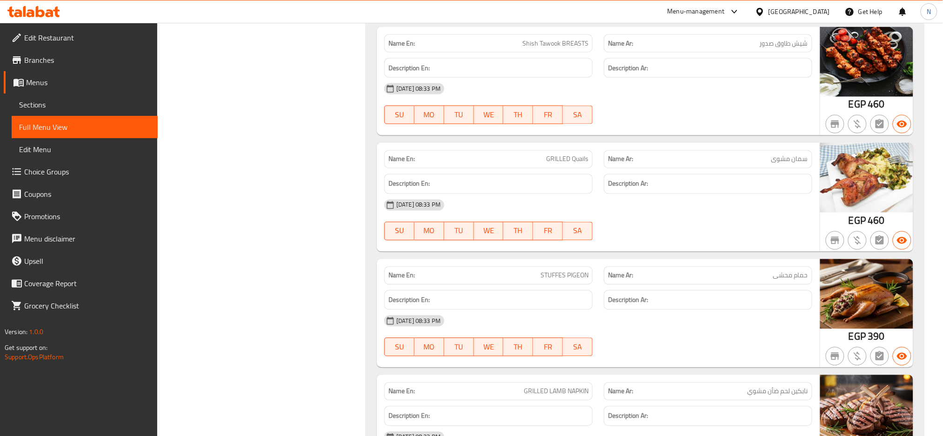
scroll to position [3139, 0]
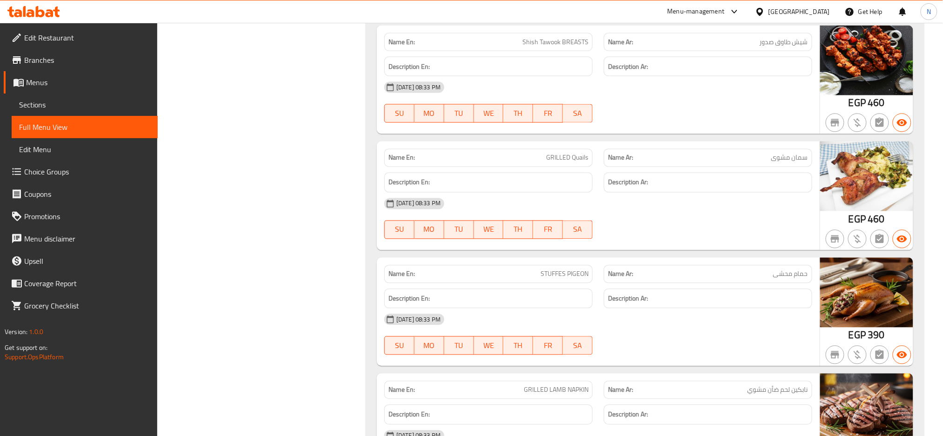
copy span "Quails"
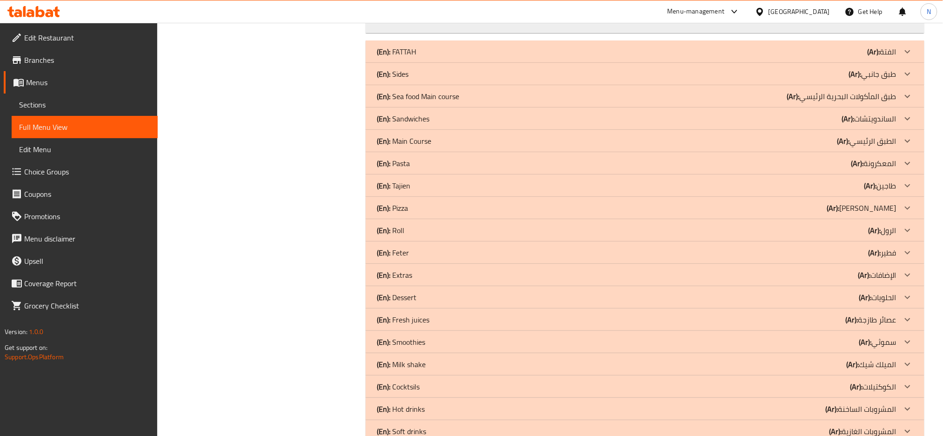
scroll to position [3835, 0]
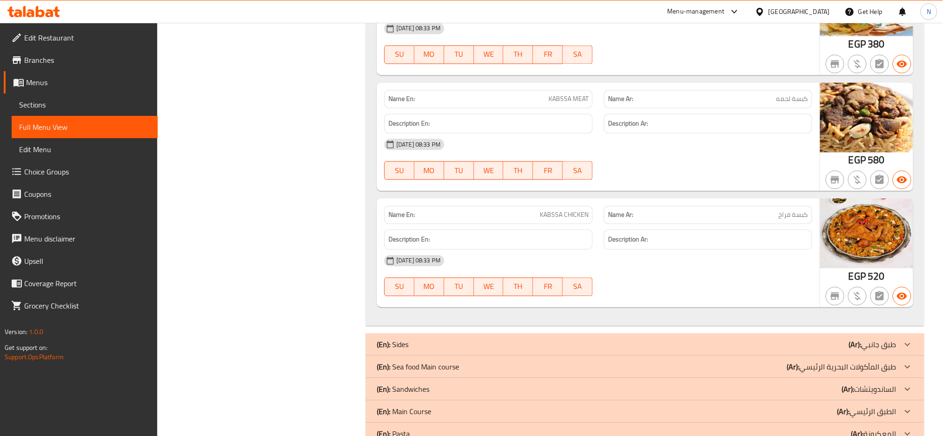
scroll to position [4529, 0]
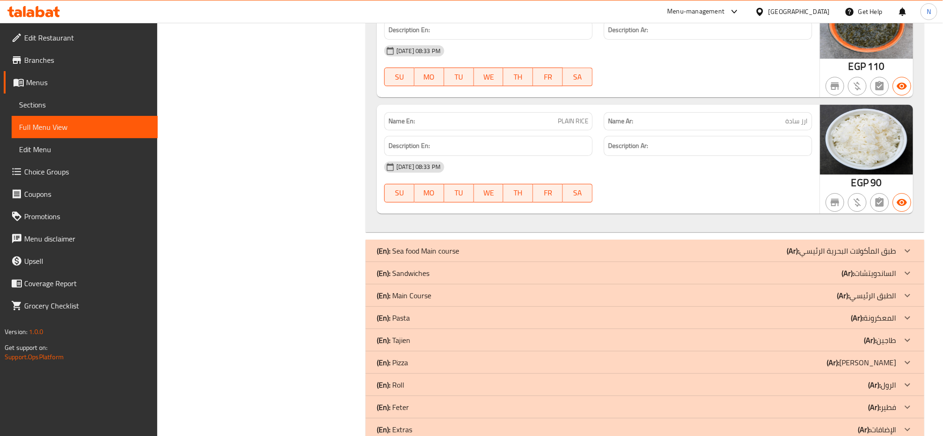
scroll to position [4962, 0]
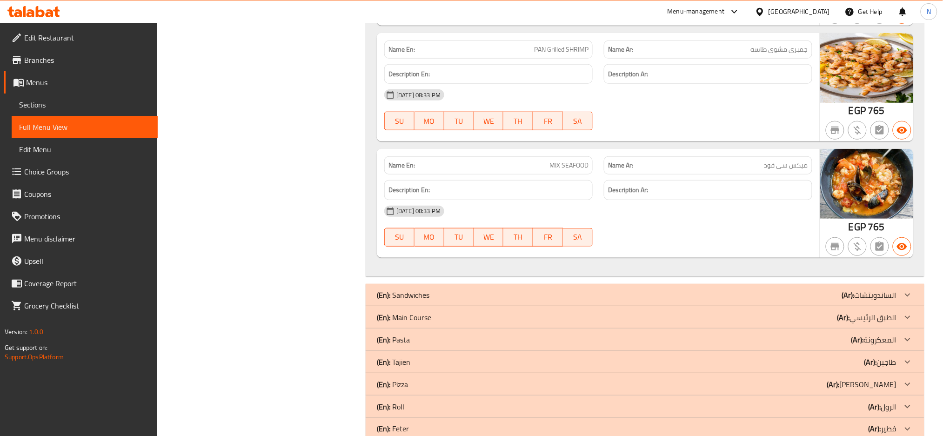
scroll to position [5384, 0]
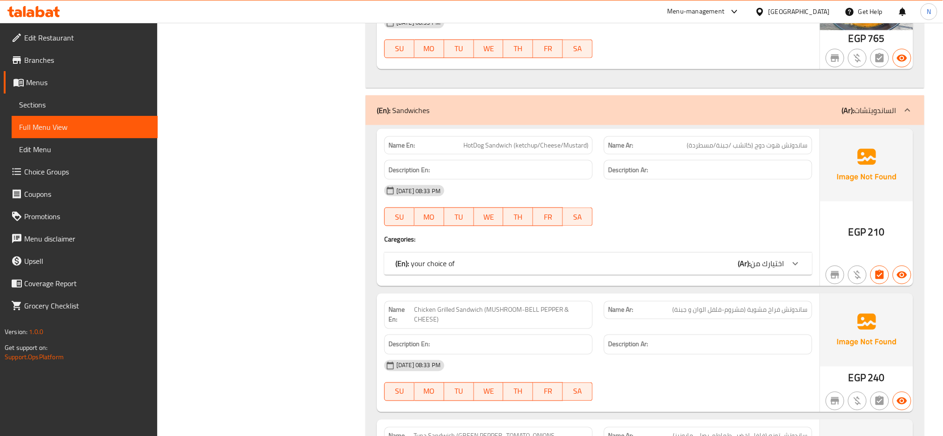
scroll to position [5575, 0]
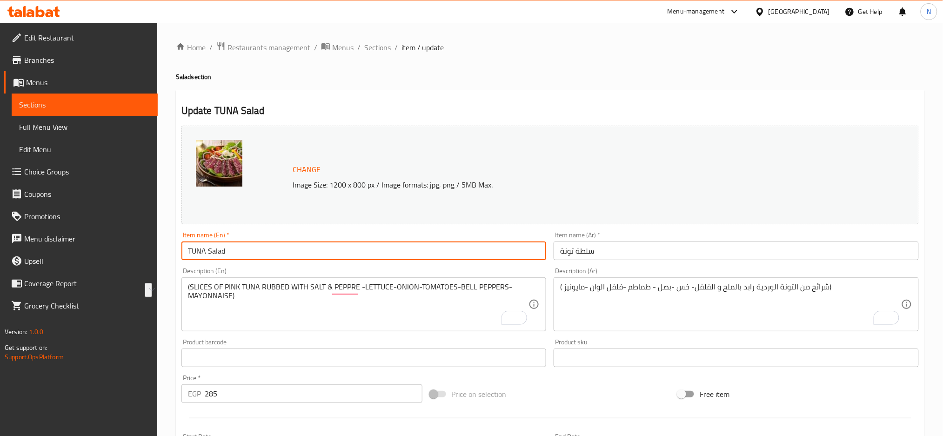
click at [293, 254] on input "TUNA Salad" at bounding box center [363, 250] width 365 height 19
click at [339, 253] on input "TUNA Salad" at bounding box center [363, 250] width 365 height 19
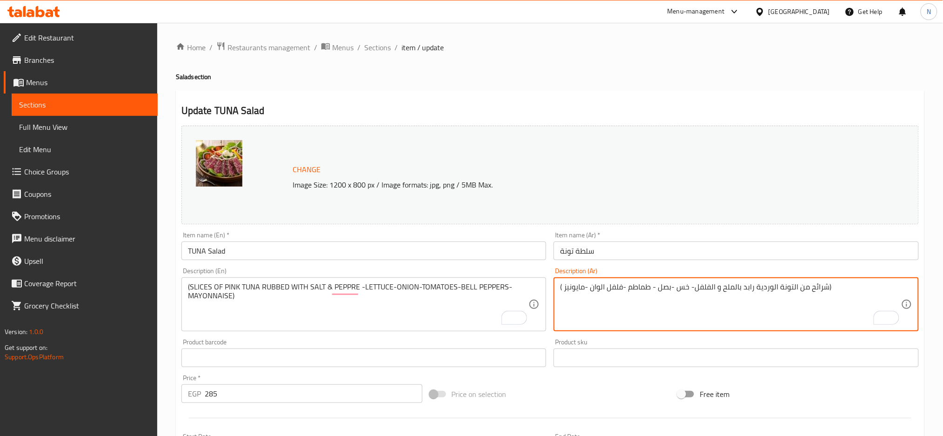
click at [597, 290] on textarea "( شرائح من التونة الوردية رابد بالملح و الفلفل- خس -بصل - طماطم -فلفل الوان -ما…" at bounding box center [730, 304] width 341 height 44
type textarea "( شرائح من التونة الوردية رابد بالملح و الفلفل- خس -بصل - طماطم -فلفل حلو -مايو…"
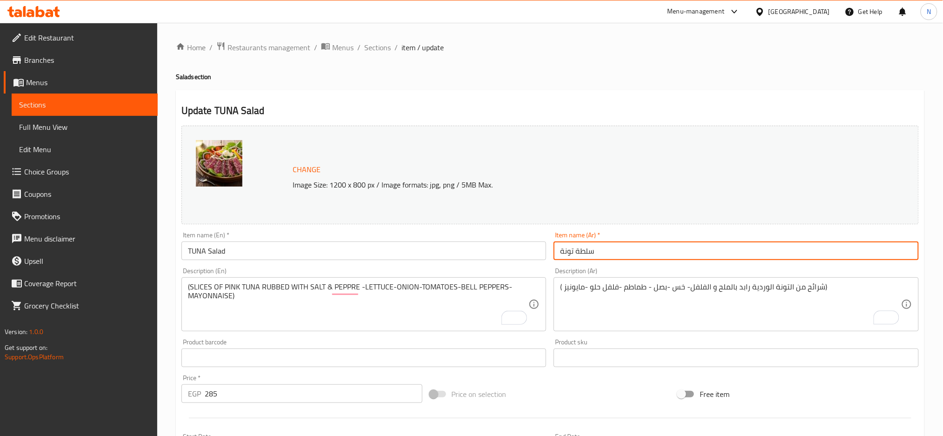
click at [570, 256] on input "سلطة تونة" at bounding box center [736, 250] width 365 height 19
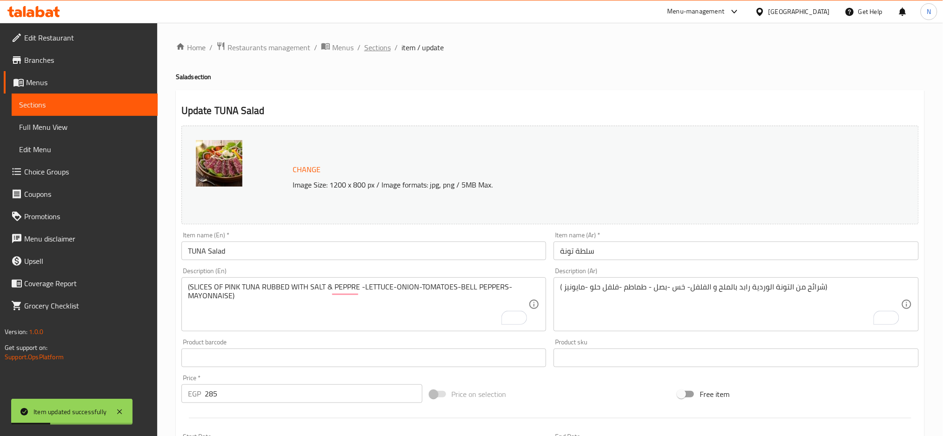
click at [383, 47] on span "Sections" at bounding box center [377, 47] width 27 height 11
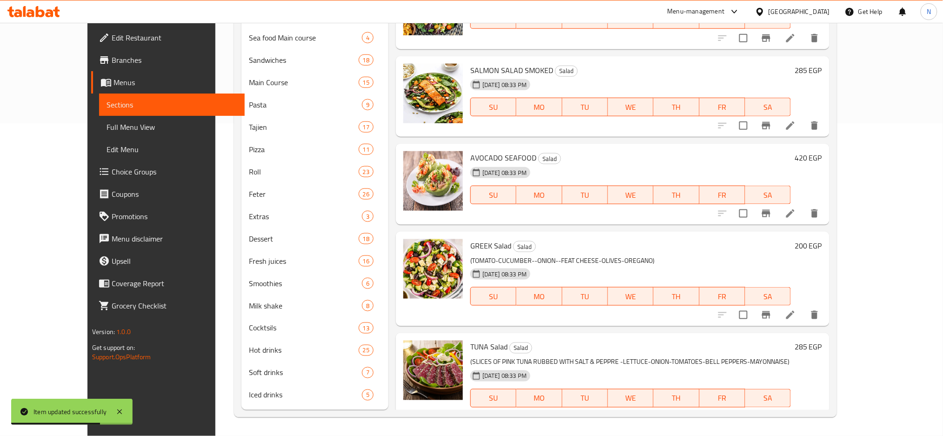
scroll to position [1288, 0]
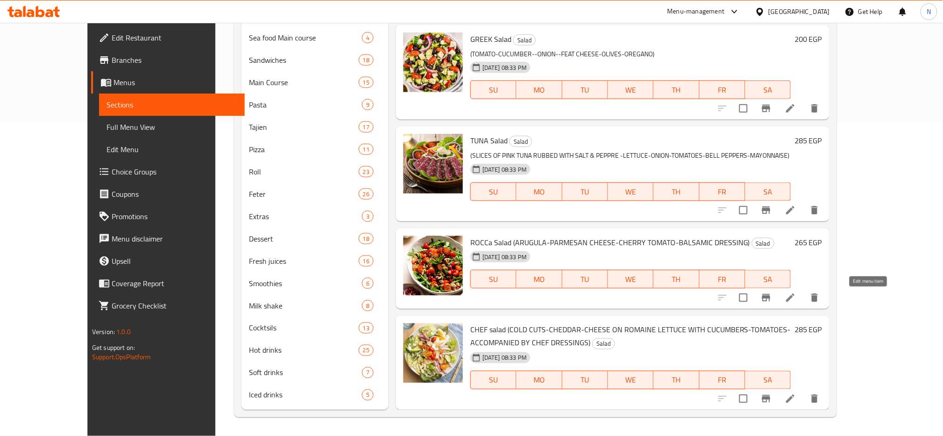
click at [796, 295] on icon at bounding box center [790, 297] width 11 height 11
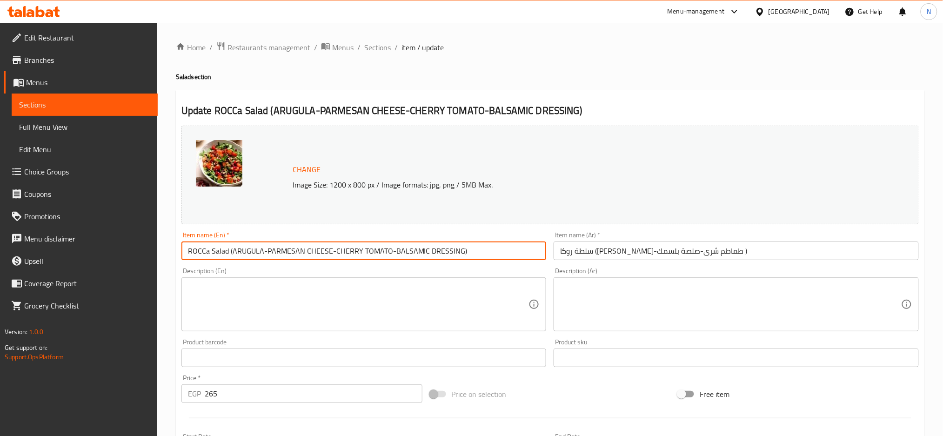
drag, startPoint x: 229, startPoint y: 250, endPoint x: 533, endPoint y: 248, distance: 303.8
click at [533, 248] on input "ROCCa Salad (ARUGULA-PARMESAN CHEESE-CHERRY TOMATO-BALSAMIC DRESSING)" at bounding box center [363, 250] width 365 height 19
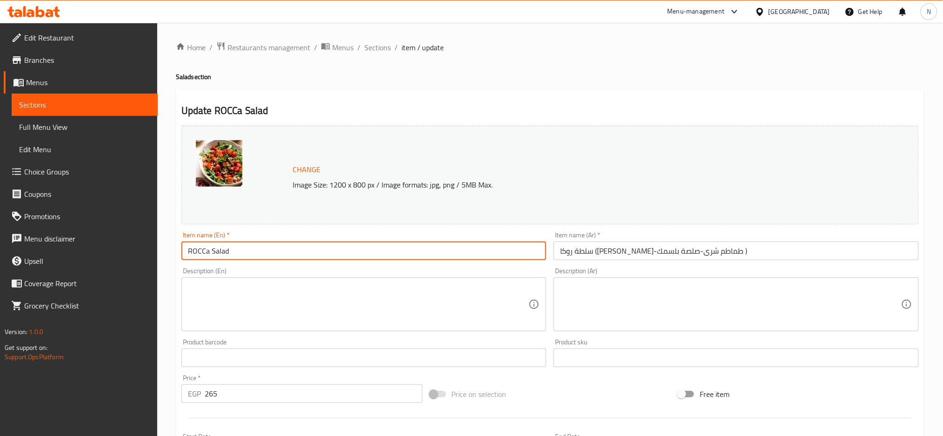
type input "ROCCa Salad"
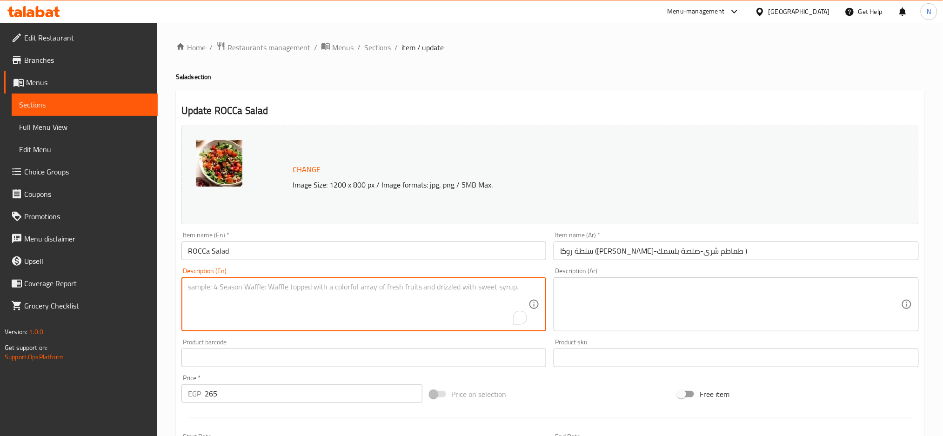
click at [402, 294] on textarea "To enrich screen reader interactions, please activate Accessibility in Grammarl…" at bounding box center [358, 304] width 341 height 44
paste textarea "(ARUGULA-PARMESAN CHEESE-CHERRY TOMATO-BALSAMIC DRESSING)"
type textarea "(ARUGULA-PARMESAN CHEESE-CHERRY TOMATO-BALSAMIC DRESSING)"
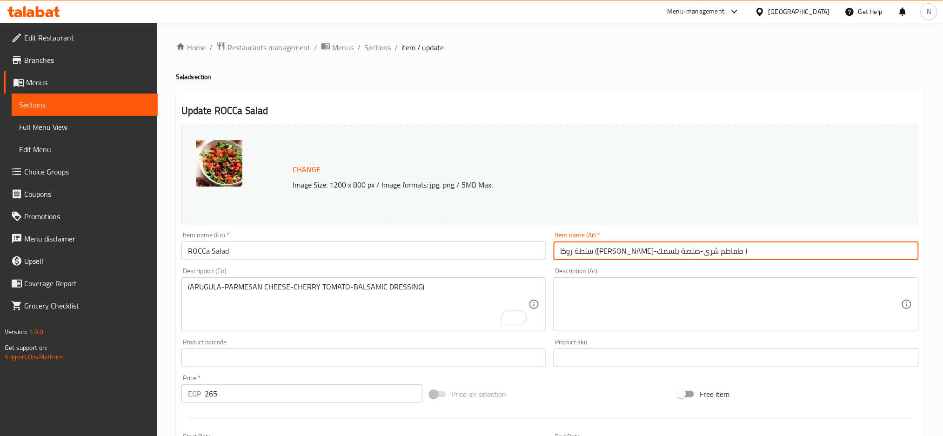
click at [720, 254] on input "سلطة روكا ([PERSON_NAME]-طماطم شرى-صلصة بلسمك )" at bounding box center [736, 250] width 365 height 19
drag, startPoint x: 720, startPoint y: 254, endPoint x: 526, endPoint y: 260, distance: 194.6
click at [526, 260] on div "Change Image Size: 1200 x 800 px / Image formats: jpg, png / 5MB Max. Item name…" at bounding box center [550, 329] width 745 height 414
type input "سلطة روكا"
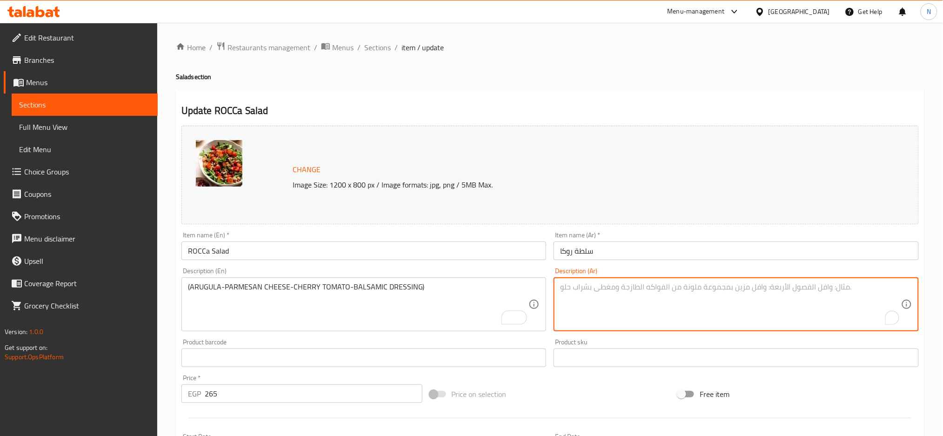
click at [583, 285] on textarea "To enrich screen reader interactions, please activate Accessibility in Grammarl…" at bounding box center [730, 304] width 341 height 44
paste textarea "(جرجير -جبنه بارميجان-طماطم شرى-صلصة بلسمك )"
type textarea "(جرجير -جبنه بارميجان-طماطم شرى-صلصة بلسمك )"
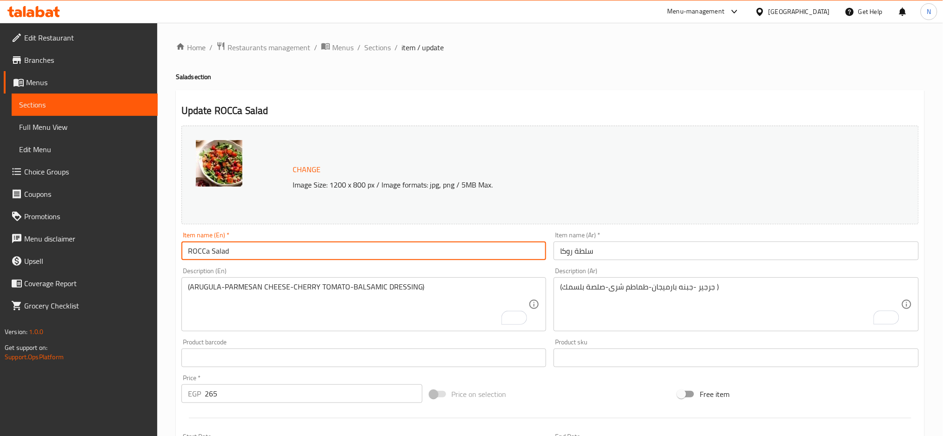
click at [463, 253] on input "ROCCa Salad" at bounding box center [363, 250] width 365 height 19
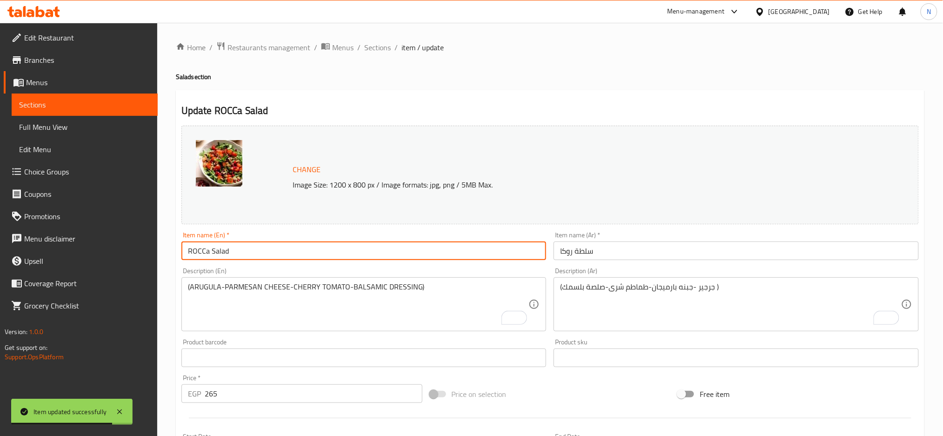
click at [263, 244] on input "ROCCa Salad" at bounding box center [363, 250] width 365 height 19
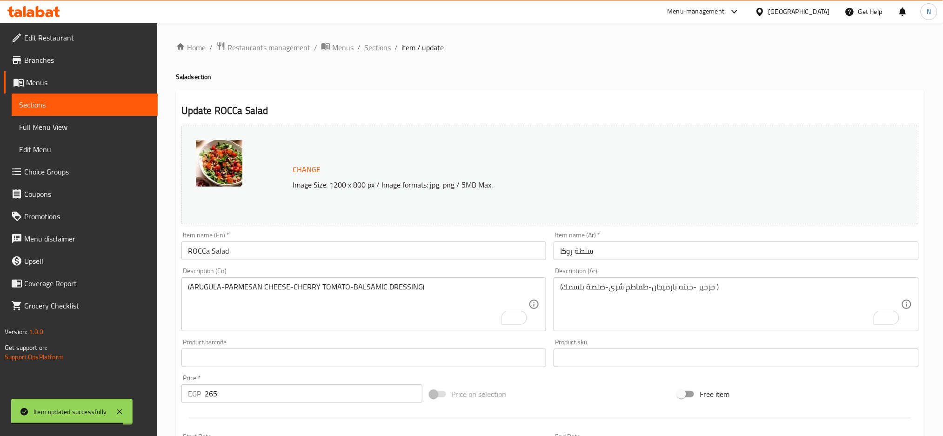
click at [377, 51] on span "Sections" at bounding box center [377, 47] width 27 height 11
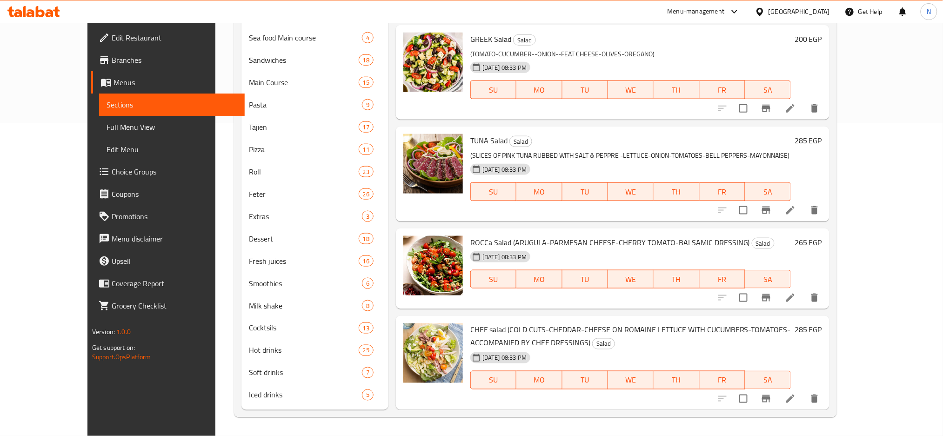
scroll to position [1287, 0]
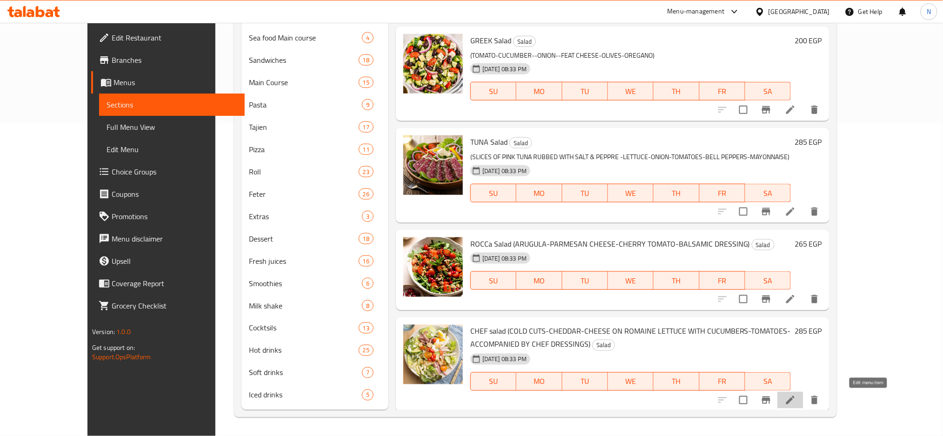
click at [796, 396] on icon at bounding box center [790, 399] width 11 height 11
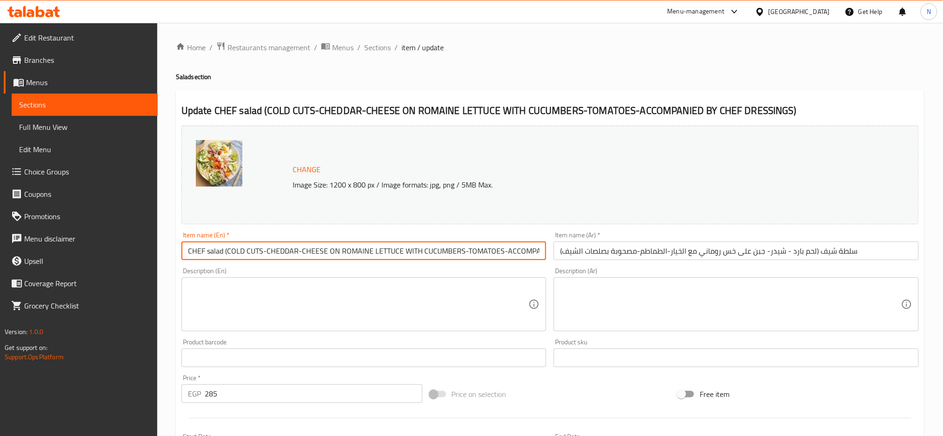
click at [225, 248] on input "CHEF salad (COLD CUTS-CHEDDAR-CHEESE ON ROMAINE LETTUCE WITH CUCUMBERS-TOMATOES…" at bounding box center [363, 250] width 365 height 19
drag, startPoint x: 225, startPoint y: 248, endPoint x: 559, endPoint y: 290, distance: 336.2
click at [559, 290] on div "Change Image Size: 1200 x 800 px / Image formats: jpg, png / 5MB Max. Item name…" at bounding box center [550, 329] width 745 height 414
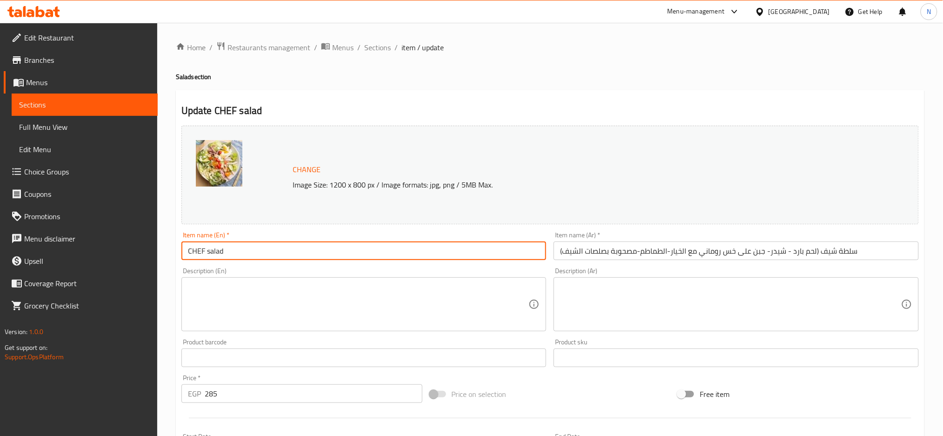
scroll to position [0, 0]
type input "CHEF salad"
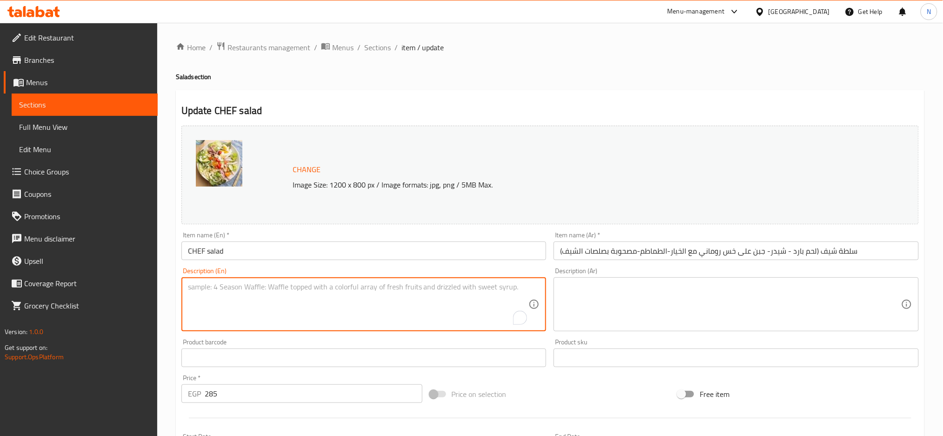
click at [411, 293] on textarea "To enrich screen reader interactions, please activate Accessibility in Grammarl…" at bounding box center [358, 304] width 341 height 44
paste textarea "(COLD CUTS-CHEDDAR-CHEESE ON ROMAINE LETTUCE WITH CUCUMBERS-TOMATOES-ACCOMPANIE…"
type textarea "(COLD CUTS-CHEDDAR-CHEESE ON ROMAINE LETTUCE WITH CUCUMBERS-TOMATOES-ACCOMPANIE…"
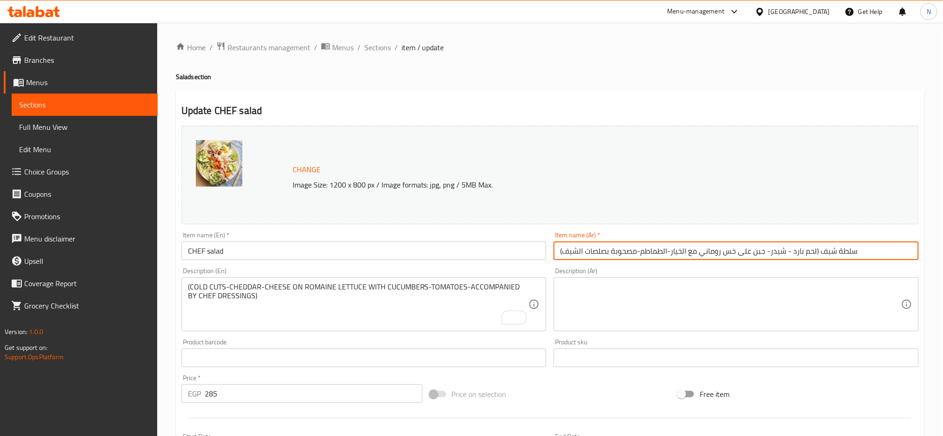
click at [817, 250] on input "سلطة شيف (لحم بارد - شيدر- جبن على خس روماني مع الخيار-الطماطم-مصحوبة بصلصات ال…" at bounding box center [736, 250] width 365 height 19
drag, startPoint x: 817, startPoint y: 250, endPoint x: 553, endPoint y: 266, distance: 264.2
click at [553, 266] on div "Change Image Size: 1200 x 800 px / Image formats: jpg, png / 5MB Max. Item name…" at bounding box center [550, 329] width 745 height 414
type input "سلطة شيف"
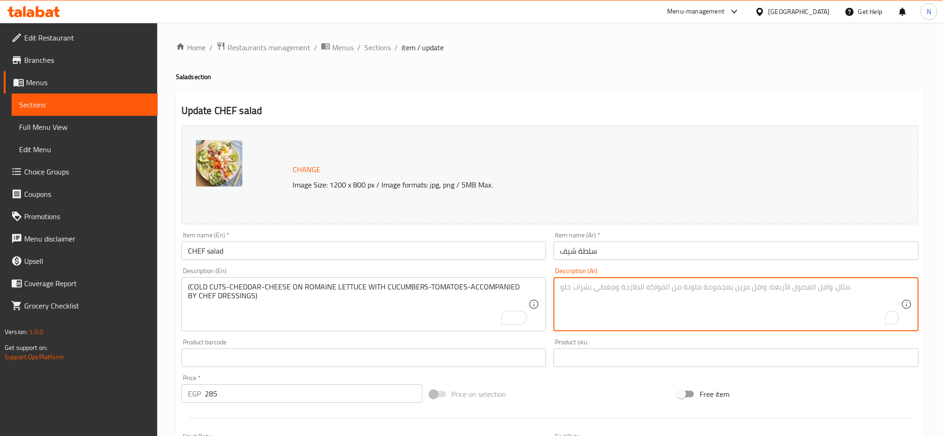
click at [598, 285] on textarea "To enrich screen reader interactions, please activate Accessibility in Grammarl…" at bounding box center [730, 304] width 341 height 44
paste textarea "(لحم بارد - شيدر- جبن على خس روماني مع الخيار-الطماطم-مصحوبة بصلصات الشيف)"
type textarea "(لحم بارد - شيدر- جبن على خس روماني مع الخيار-الطماطم-مصحوبة بصلصات الشيف)"
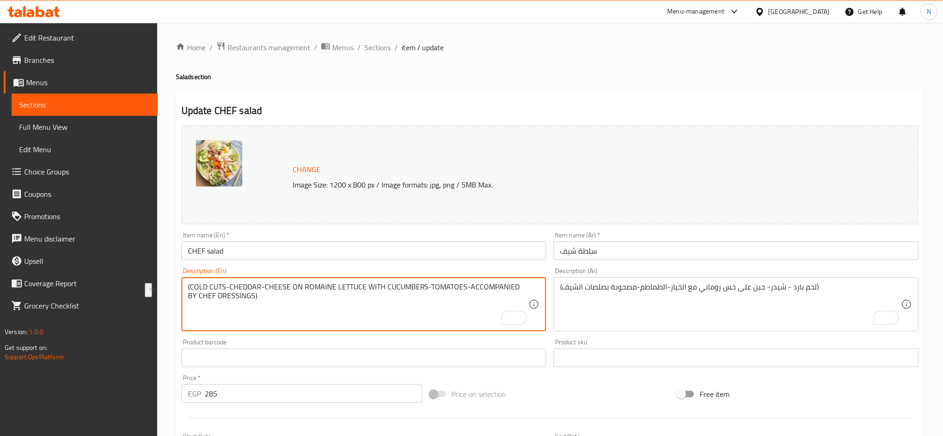
drag, startPoint x: 224, startPoint y: 287, endPoint x: 190, endPoint y: 291, distance: 34.6
click at [190, 291] on textarea "(COLD CUTS-CHEDDAR-CHEESE ON ROMAINE LETTUCE WITH CUCUMBERS-TOMATOES-ACCOMPANIE…" at bounding box center [358, 304] width 341 height 44
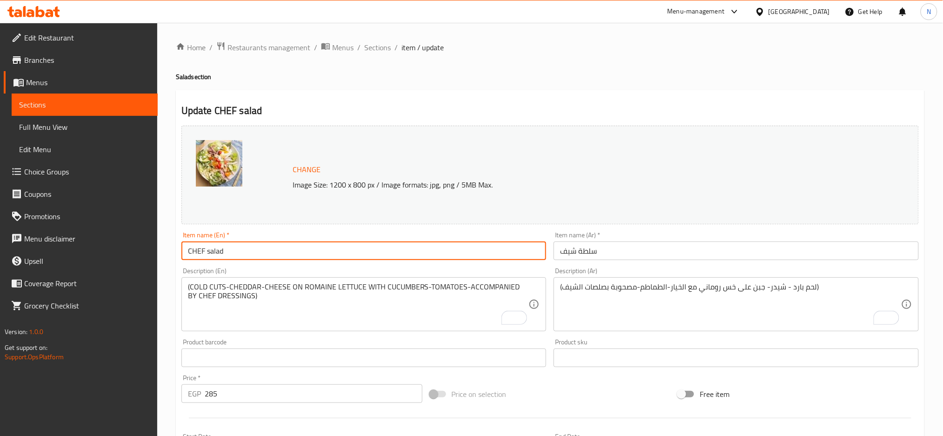
click at [400, 247] on input "CHEF salad" at bounding box center [363, 250] width 365 height 19
click at [311, 254] on input "CHEF salad" at bounding box center [363, 250] width 365 height 19
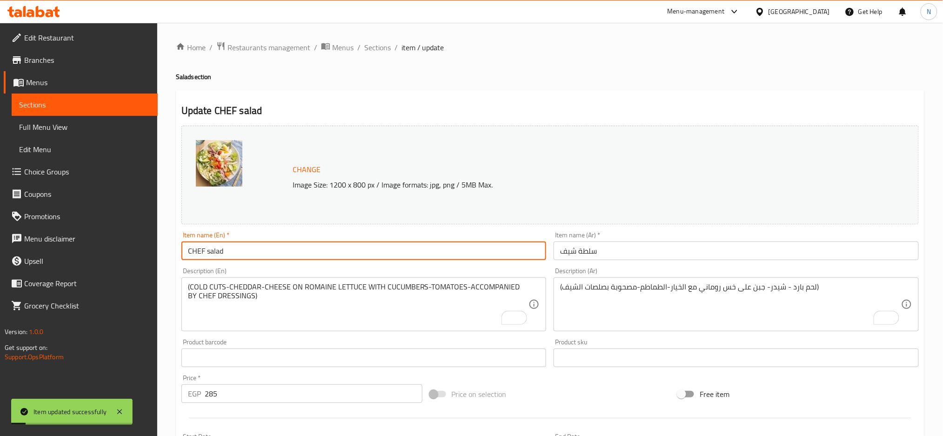
click at [311, 254] on input "CHEF salad" at bounding box center [363, 250] width 365 height 19
click at [271, 248] on input "CHEF salad" at bounding box center [363, 250] width 365 height 19
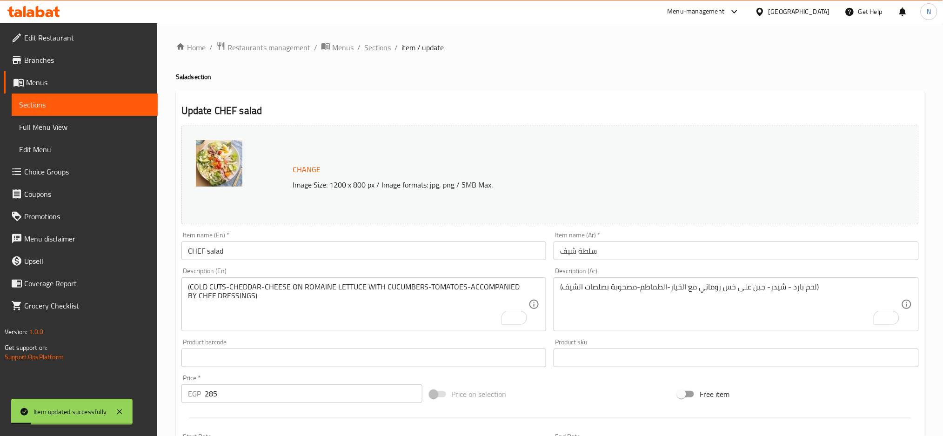
click at [371, 44] on span "Sections" at bounding box center [377, 47] width 27 height 11
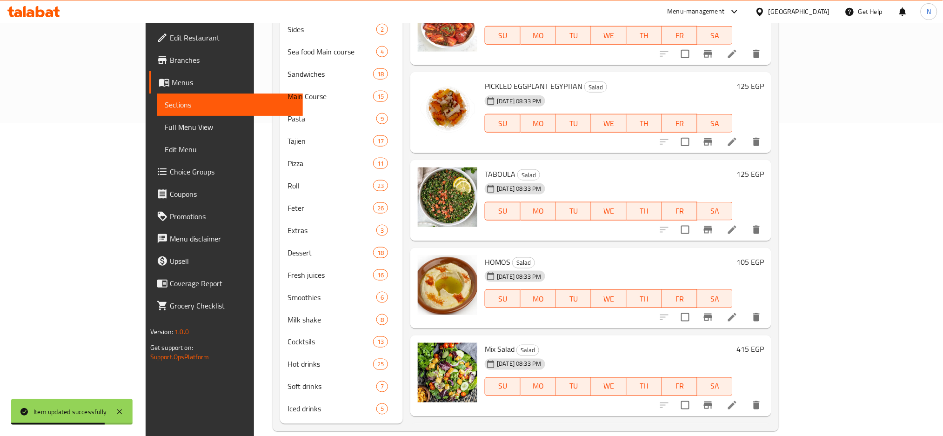
scroll to position [673, 0]
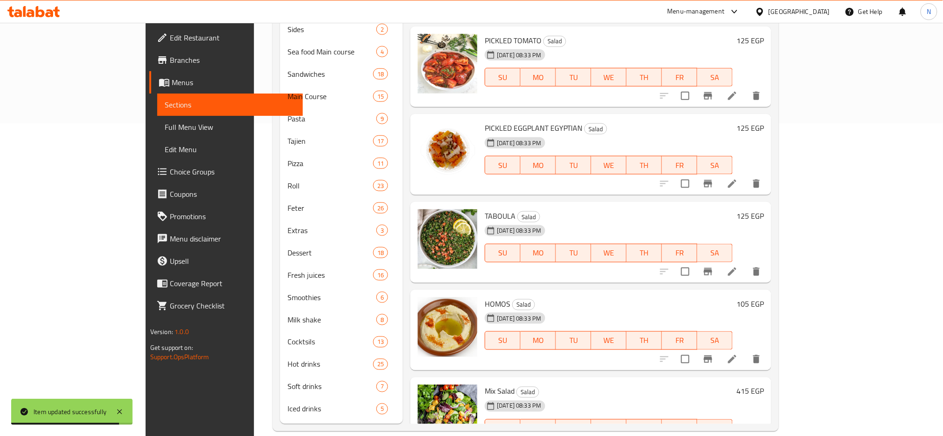
click at [797, 209] on div "Home / Restaurants management / Menus / Sections Zaza Cuisine Inactive import e…" at bounding box center [525, 80] width 543 height 740
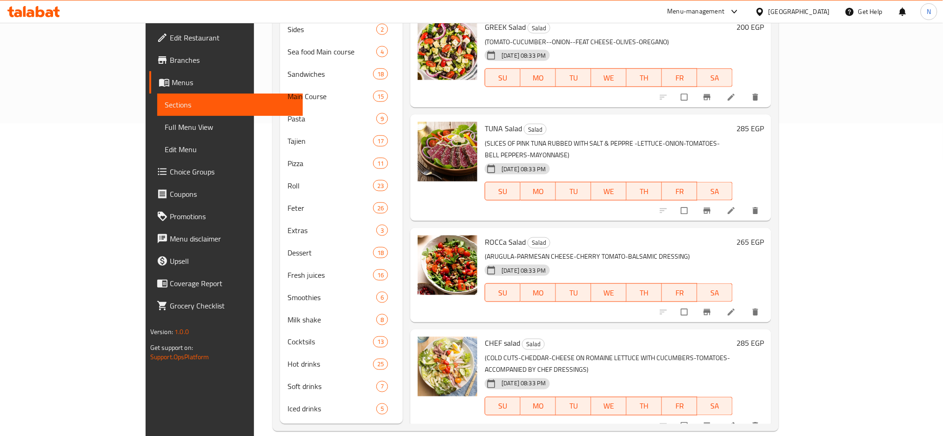
scroll to position [1299, 0]
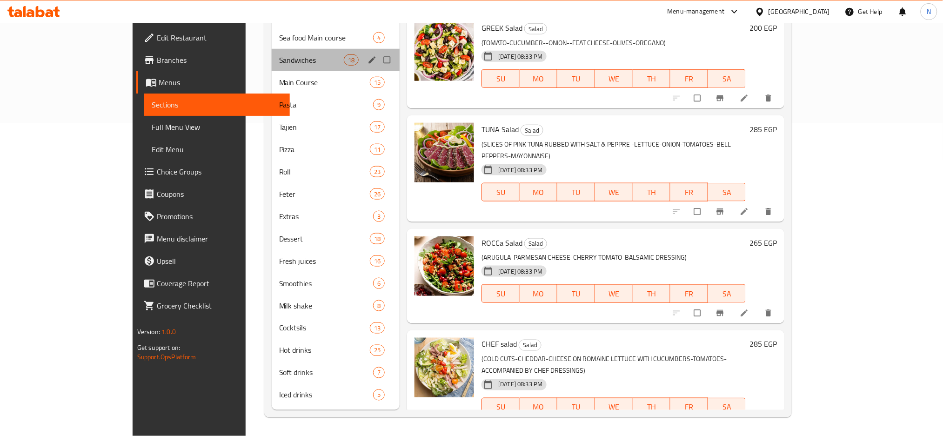
click at [272, 69] on div "Sandwiches 18" at bounding box center [336, 60] width 128 height 22
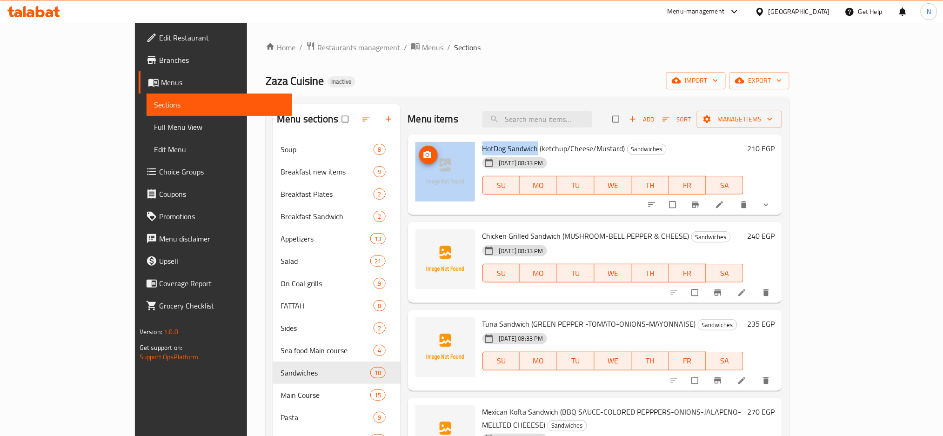
drag, startPoint x: 503, startPoint y: 151, endPoint x: 427, endPoint y: 151, distance: 76.3
click at [427, 151] on div "HotDog Sandwich (ketchup/Cheese/Mustard) Sandwiches [DATE] 08:33 PM SU MO TU WE…" at bounding box center [595, 174] width 367 height 73
click at [724, 209] on icon at bounding box center [719, 204] width 9 height 9
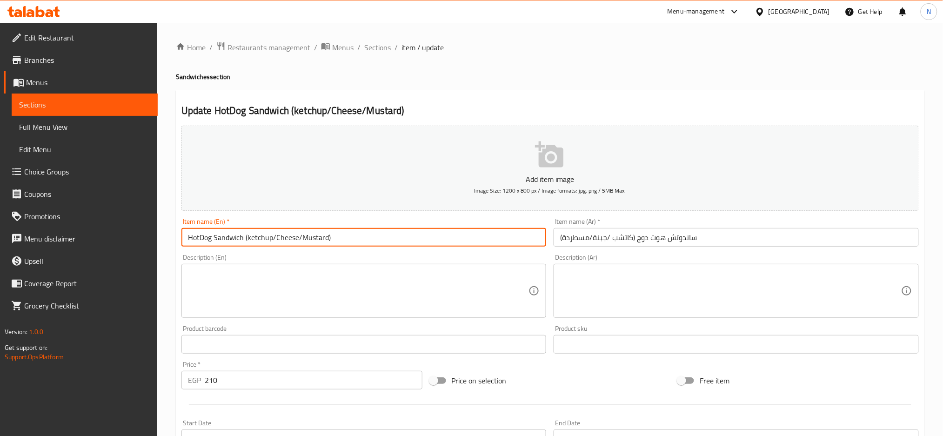
click at [249, 232] on input "HotDog Sandwich (ketchup/Cheese/Mustard)" at bounding box center [363, 237] width 365 height 19
click at [247, 234] on input "HotDog Sandwich (ketchup/Cheese/Mustard)" at bounding box center [363, 237] width 365 height 19
click at [243, 234] on input "HotDog Sandwich (ketchup/Cheese/Mustard)" at bounding box center [363, 237] width 365 height 19
click at [244, 237] on input "HotDog Sandwich (ketchup/Cheese/Mustard)" at bounding box center [363, 237] width 365 height 19
drag, startPoint x: 244, startPoint y: 237, endPoint x: 440, endPoint y: 238, distance: 196.3
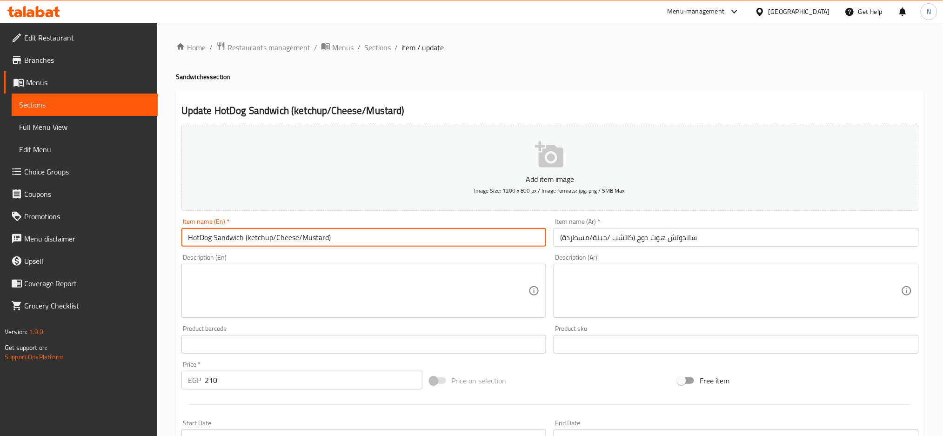
click at [440, 238] on input "HotDog Sandwich (ketchup/Cheese/Mustard)" at bounding box center [363, 237] width 365 height 19
type input "HotDog Sandwich"
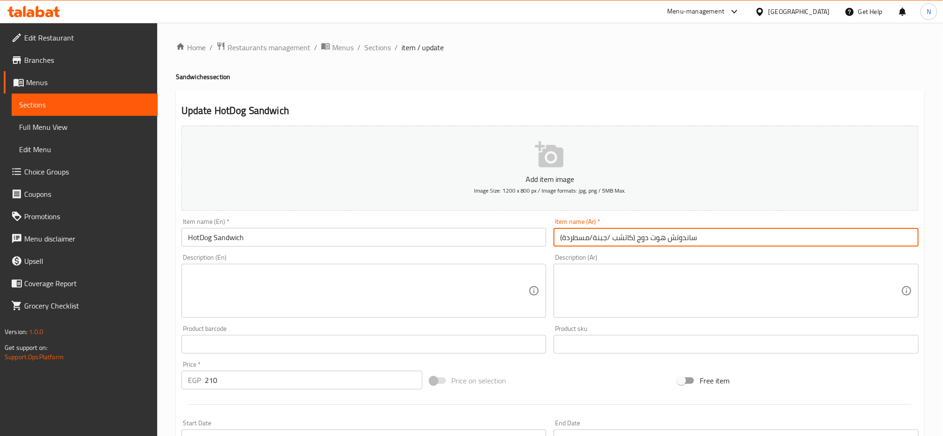
click at [634, 235] on input "ساندوتش هوت دوج (كاتشب /جبنة/مسطردة)" at bounding box center [736, 237] width 365 height 19
drag, startPoint x: 634, startPoint y: 235, endPoint x: 535, endPoint y: 228, distance: 99.8
click at [535, 228] on div "Add item image Image Size: 1200 x 800 px / Image formats: jpg, png / 5MB Max. I…" at bounding box center [550, 322] width 745 height 401
type input "ساندوتش هوت دوج"
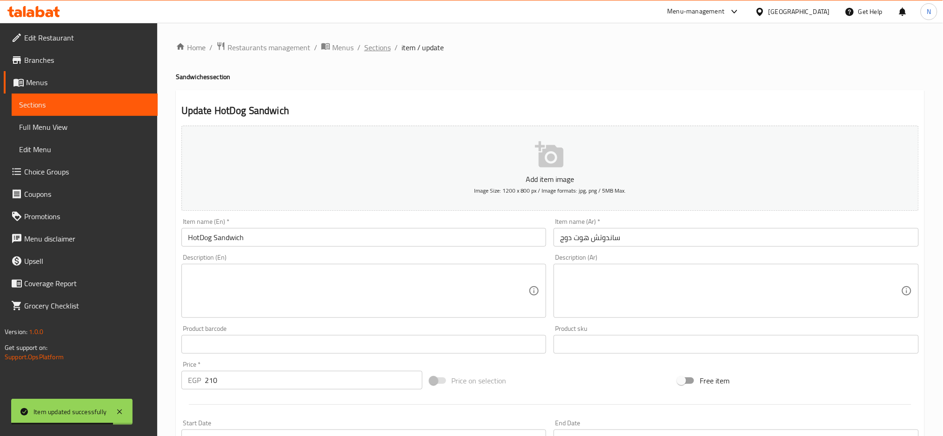
click at [374, 45] on span "Sections" at bounding box center [377, 47] width 27 height 11
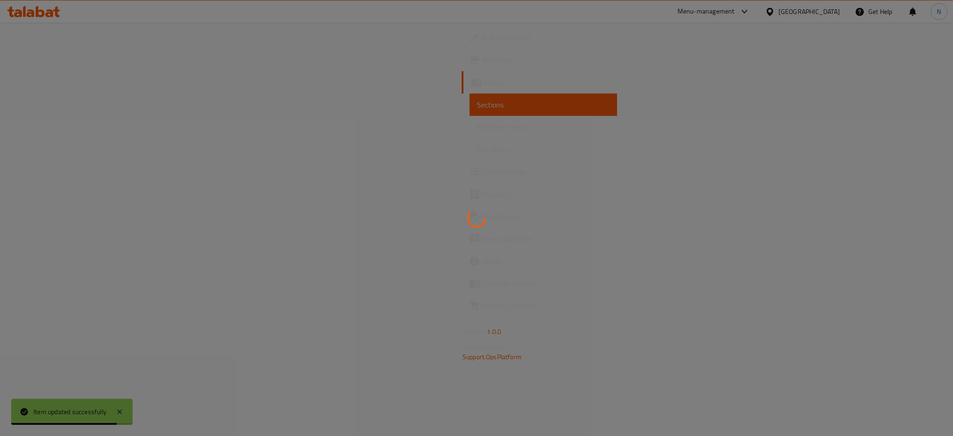
click at [374, 45] on div at bounding box center [476, 218] width 953 height 436
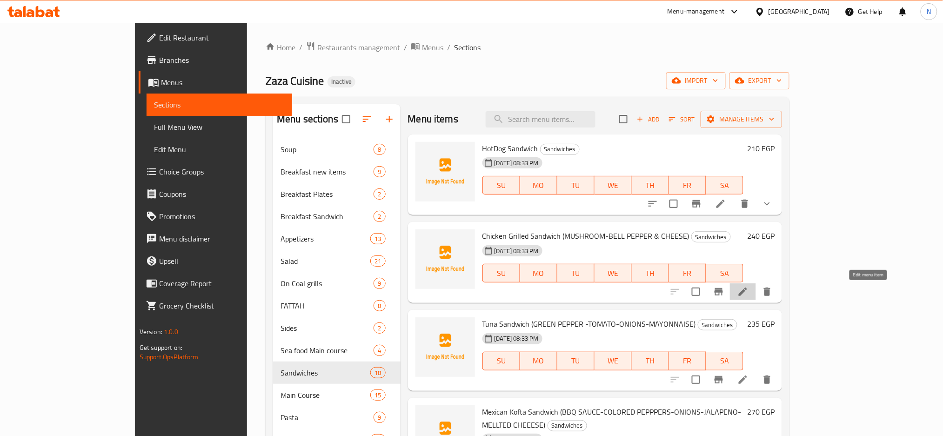
click at [748, 294] on icon at bounding box center [742, 291] width 11 height 11
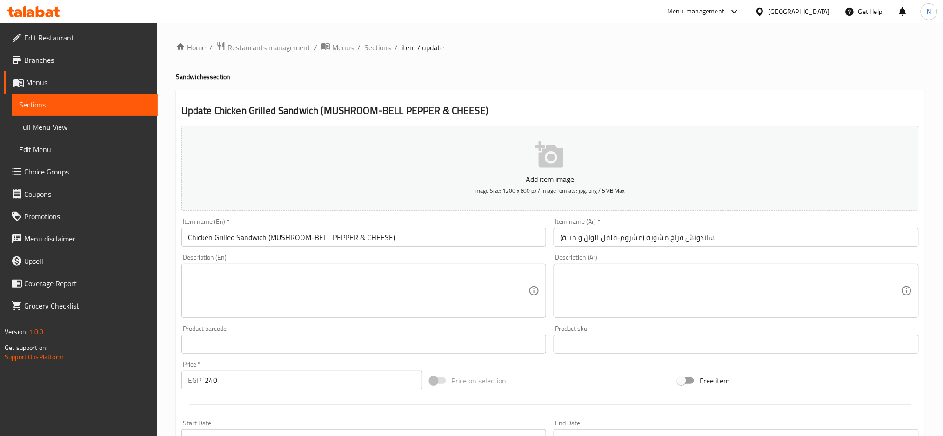
click at [265, 238] on input "Chicken Grilled Sandwich (MUSHROOM-BELL PEPPER & CHEESE)" at bounding box center [363, 237] width 365 height 19
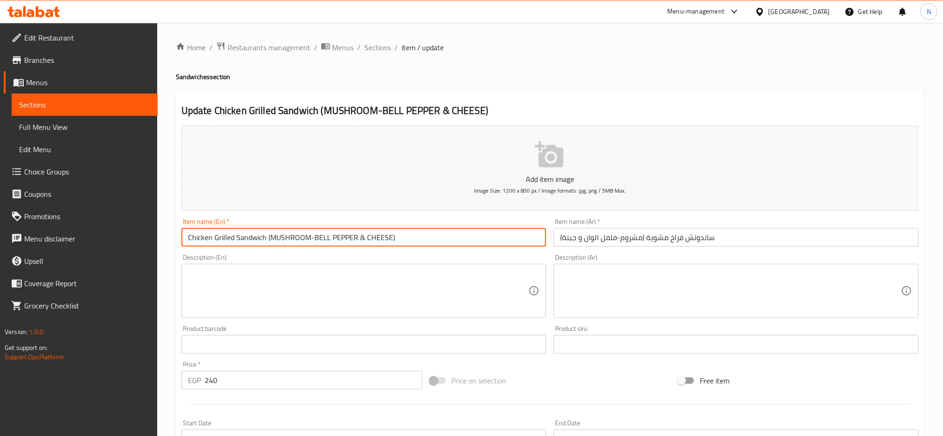
drag, startPoint x: 265, startPoint y: 238, endPoint x: 437, endPoint y: 227, distance: 172.0
click at [437, 227] on div "Item name (En)   * Chicken Grilled Sandwich (MUSHROOM-BELL PEPPER & CHEESE) Ite…" at bounding box center [363, 232] width 365 height 28
type input "Chicken Grilled Sandwich"
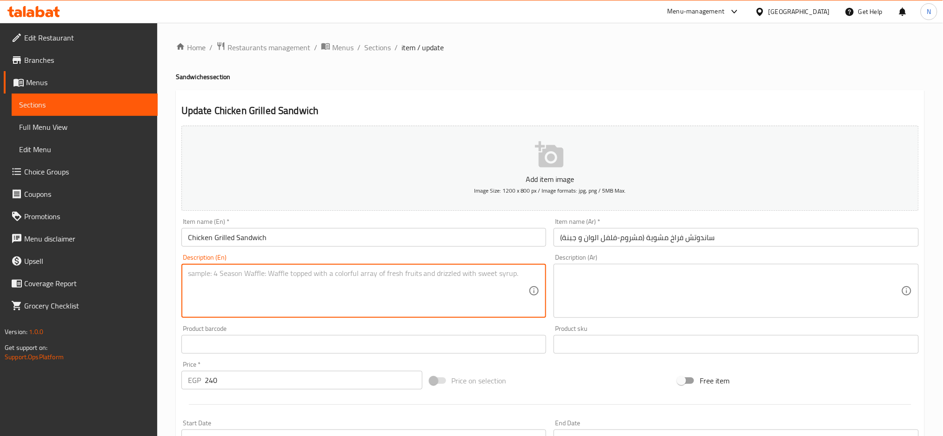
click at [385, 285] on textarea at bounding box center [358, 291] width 341 height 44
paste textarea "(MUSHROOM-BELL PEPPER & CHEESE)"
type textarea "(MUSHROOM-BELL PEPPER & CHEESE)"
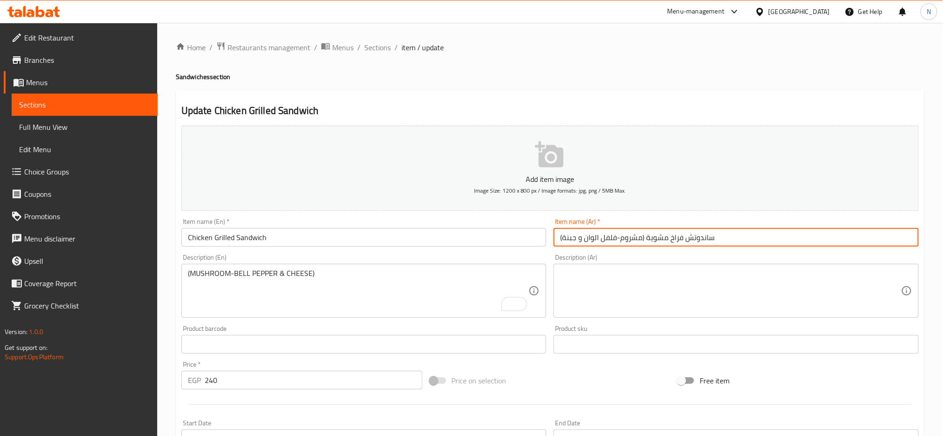
click at [642, 238] on input "ساندوتش فراخ مشوية (مشروم-فلفل الوان و جبنة)" at bounding box center [736, 237] width 365 height 19
drag, startPoint x: 642, startPoint y: 238, endPoint x: 553, endPoint y: 242, distance: 89.9
click at [553, 242] on div "Item name (Ar)   * [PERSON_NAME] (مشروم-فلفل الوان و جبنة) Item name (Ar) *" at bounding box center [736, 232] width 373 height 36
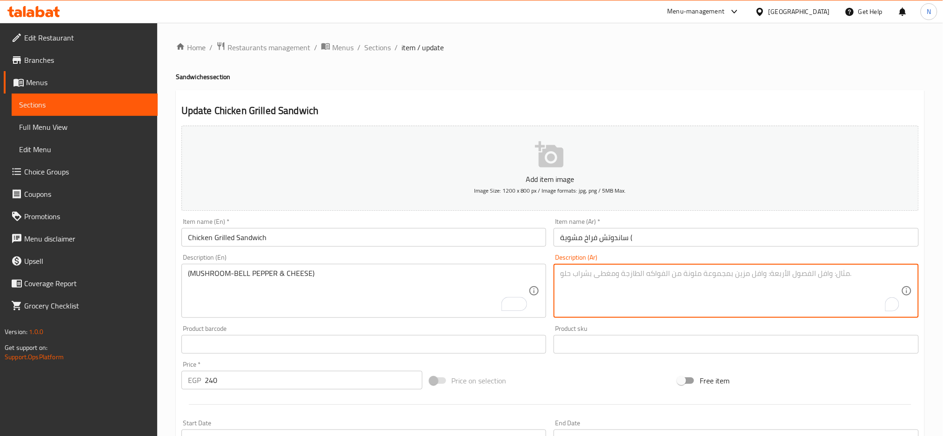
click at [604, 280] on textarea "To enrich screen reader interactions, please activate Accessibility in Grammarl…" at bounding box center [730, 291] width 341 height 44
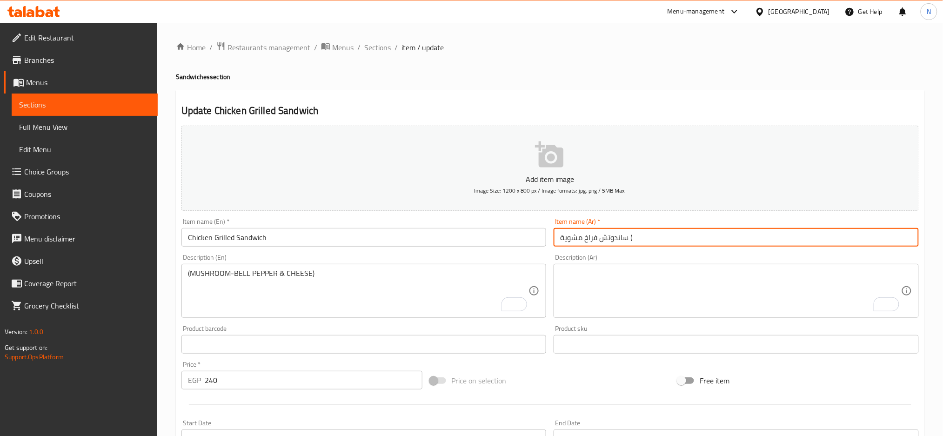
click at [646, 237] on input "ساندوتش فراخ مشوية (" at bounding box center [736, 237] width 365 height 19
click at [645, 237] on input "ساندوتش فراخ مشوية (مشروم-فلفل الوان و جبنة)" at bounding box center [736, 237] width 365 height 19
drag, startPoint x: 645, startPoint y: 237, endPoint x: 530, endPoint y: 235, distance: 115.4
click at [530, 235] on div "Add item image Image Size: 1200 x 800 px / Image formats: jpg, png / 5MB Max. I…" at bounding box center [550, 322] width 745 height 401
type input "ساندوتش فراخ مشوية"
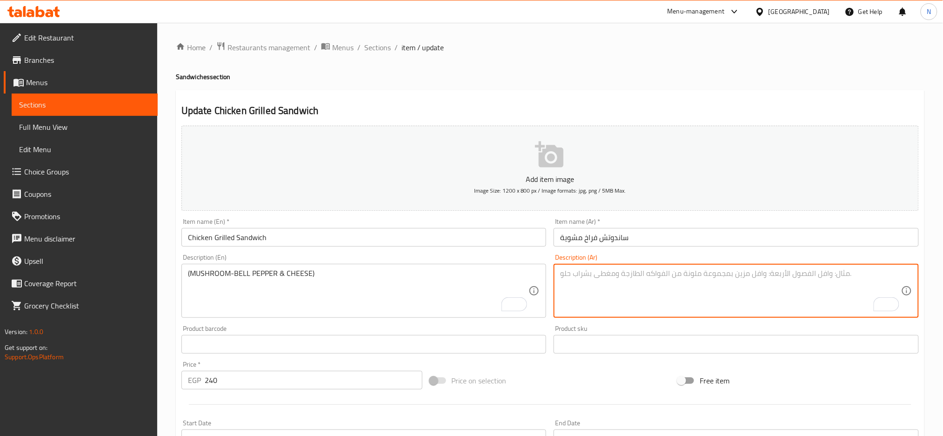
click at [574, 274] on textarea "To enrich screen reader interactions, please activate Accessibility in Grammarl…" at bounding box center [730, 291] width 341 height 44
paste textarea "(مشروم-فلفل الوان و جبنة)"
type textarea "(مشروم-فلفل الوان و جبنة)"
click at [606, 246] on input "ساندوتش فراخ مشوية" at bounding box center [736, 237] width 365 height 19
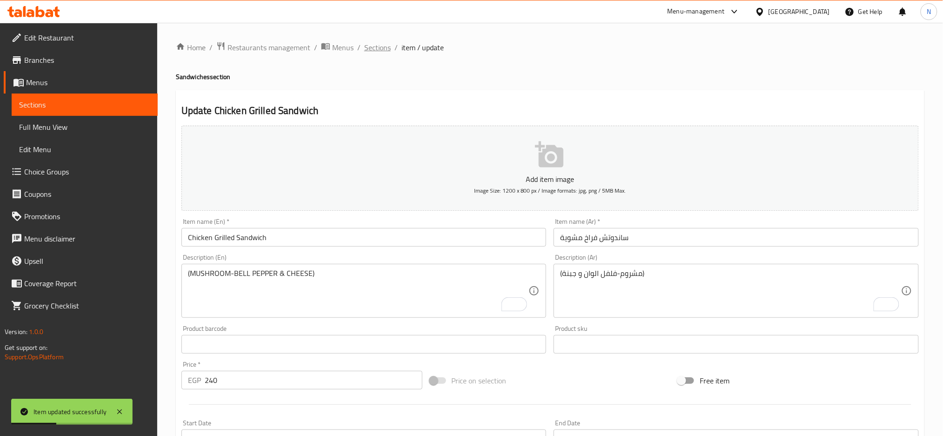
click at [367, 48] on span "Sections" at bounding box center [377, 47] width 27 height 11
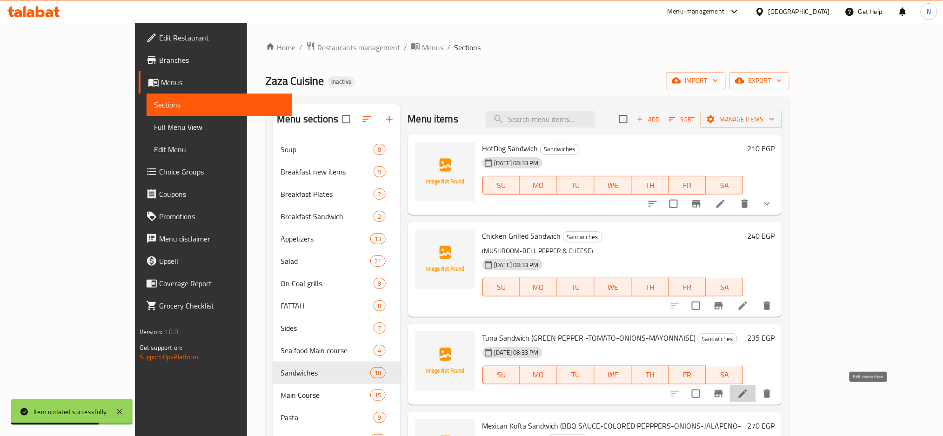
click at [747, 396] on icon at bounding box center [743, 393] width 8 height 8
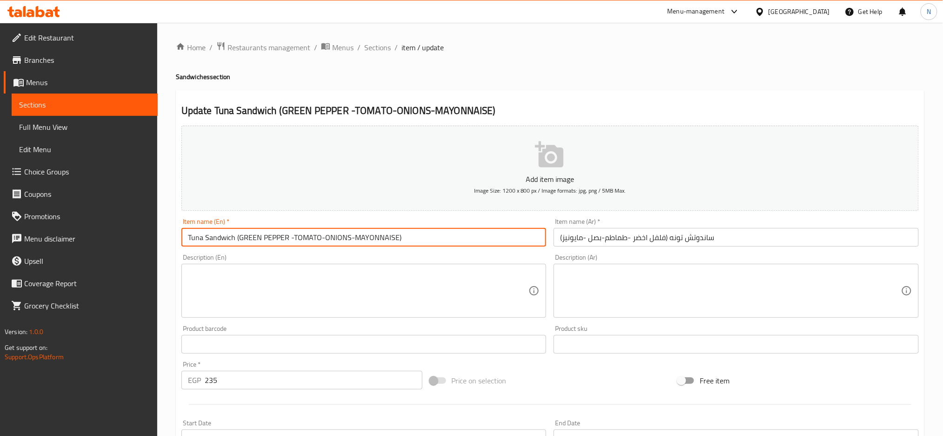
drag, startPoint x: 236, startPoint y: 237, endPoint x: 411, endPoint y: 229, distance: 175.1
click at [411, 229] on input "Tuna Sandwich (GREEN PEPPER -TOMATO-ONIONS-MAYONNAISE)" at bounding box center [363, 237] width 365 height 19
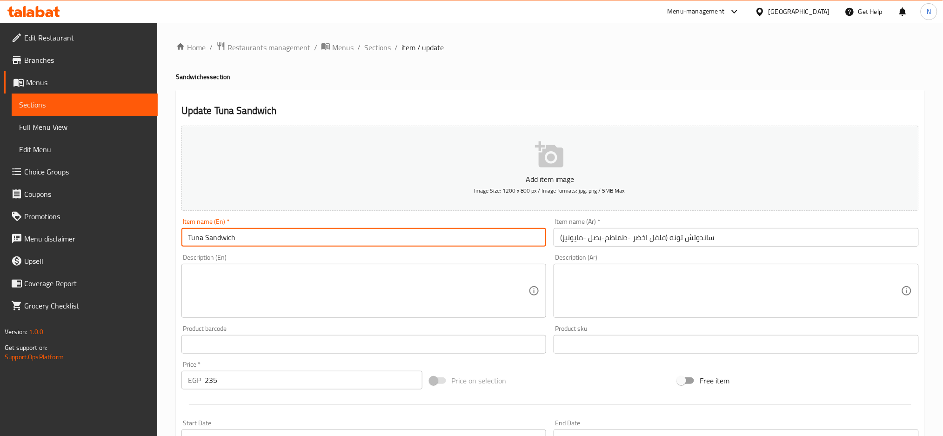
type input "Tuna Sandwich"
click at [370, 287] on textarea at bounding box center [358, 291] width 341 height 44
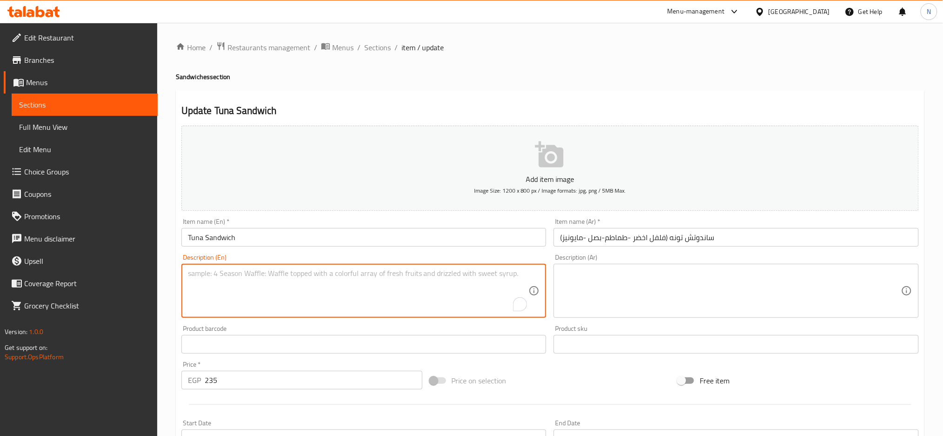
paste textarea "(GREEN PEPPER -TOMATO-ONIONS-MAYONNAISE)"
type textarea "(GREEN PEPPER -TOMATO-ONIONS-MAYONNAISE)"
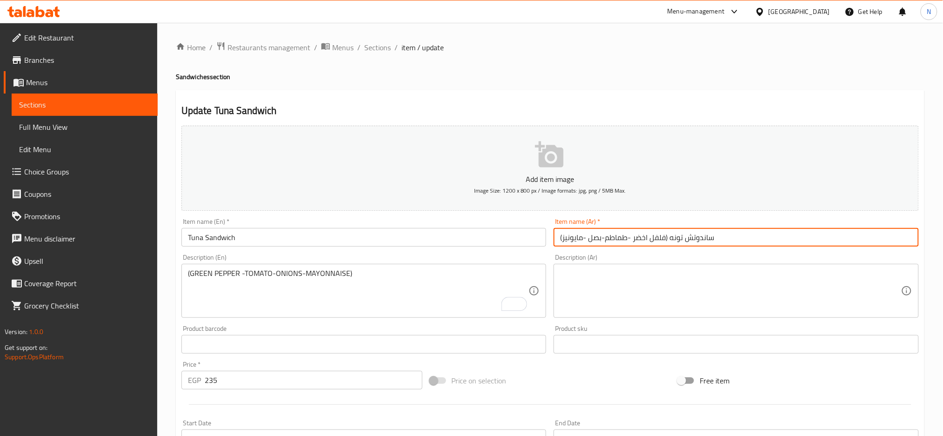
click at [670, 241] on input "ساندوتش تونه (فلفل اخضر -طماطم-بصل -مايونيز)" at bounding box center [736, 237] width 365 height 19
drag, startPoint x: 670, startPoint y: 241, endPoint x: 522, endPoint y: 227, distance: 148.5
click at [522, 227] on div "Add item image Image Size: 1200 x 800 px / Image formats: jpg, png / 5MB Max. I…" at bounding box center [550, 322] width 745 height 401
type input "ساندوتش تونه"
click at [555, 280] on div "Description (Ar)" at bounding box center [736, 291] width 365 height 54
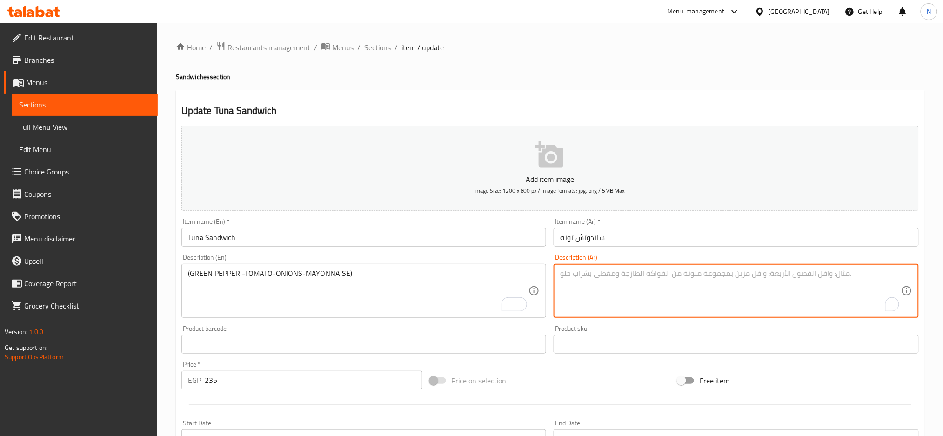
paste textarea "(فلفل اخضر -طماطم-بصل -مايونيز)"
type textarea "(فلفل اخضر -طماطم-بصل -مايونيز)"
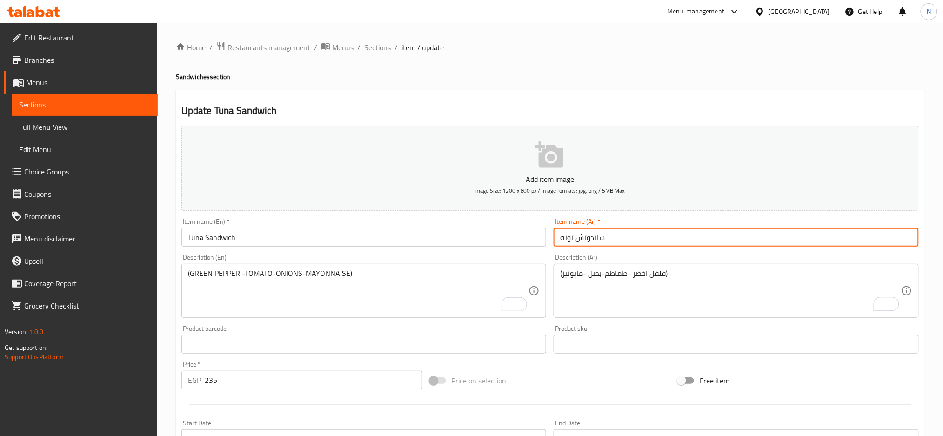
click at [624, 237] on input "ساندوتش تونه" at bounding box center [736, 237] width 365 height 19
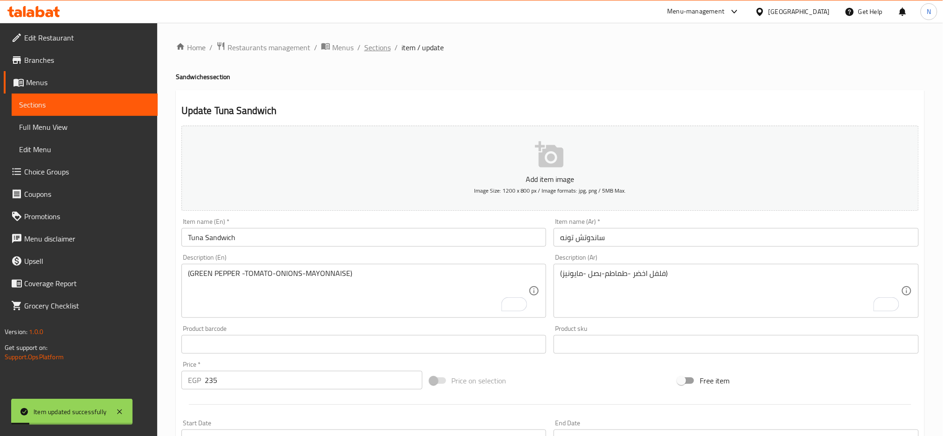
click at [376, 49] on span "Sections" at bounding box center [377, 47] width 27 height 11
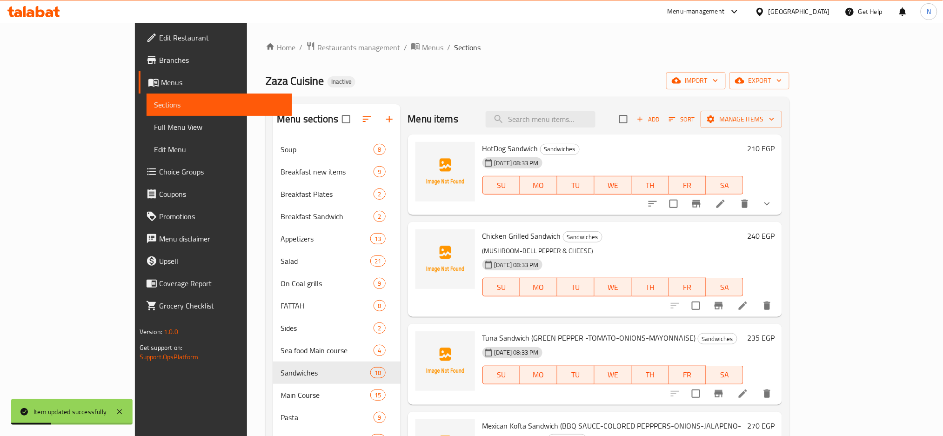
scroll to position [313, 0]
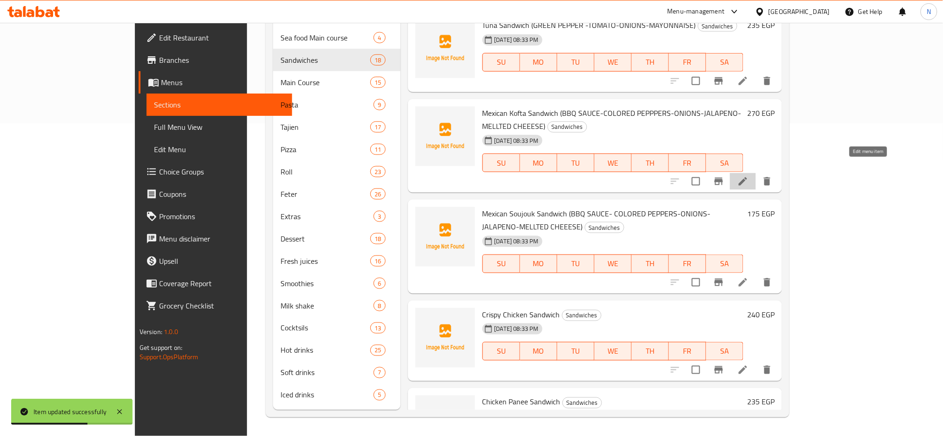
click at [747, 177] on icon at bounding box center [743, 181] width 8 height 8
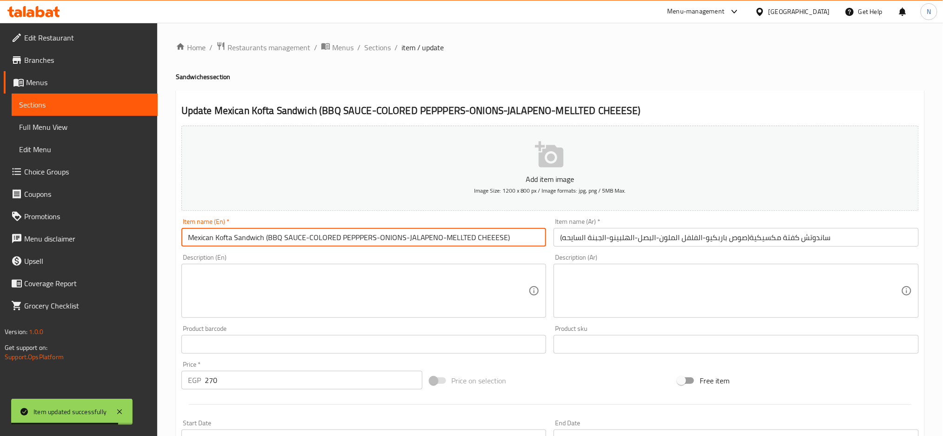
click at [264, 235] on input "Mexican Kofta Sandwich (BBQ SAUCE-COLORED PEPPPERS-ONIONS-JALAPENO-MELLTED CHEE…" at bounding box center [363, 237] width 365 height 19
drag, startPoint x: 264, startPoint y: 235, endPoint x: 546, endPoint y: 255, distance: 282.6
click at [546, 255] on div "Add item image Image Size: 1200 x 800 px / Image formats: jpg, png / 5MB Max. I…" at bounding box center [550, 322] width 745 height 401
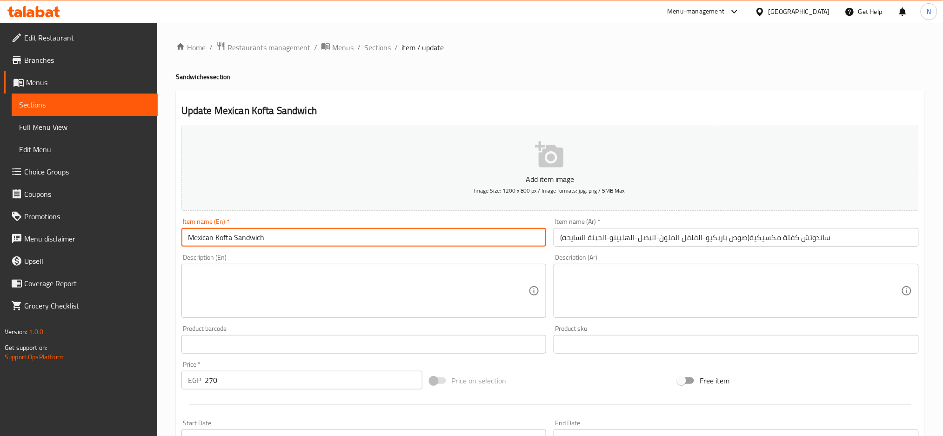
type input "Mexican Kofta Sandwich"
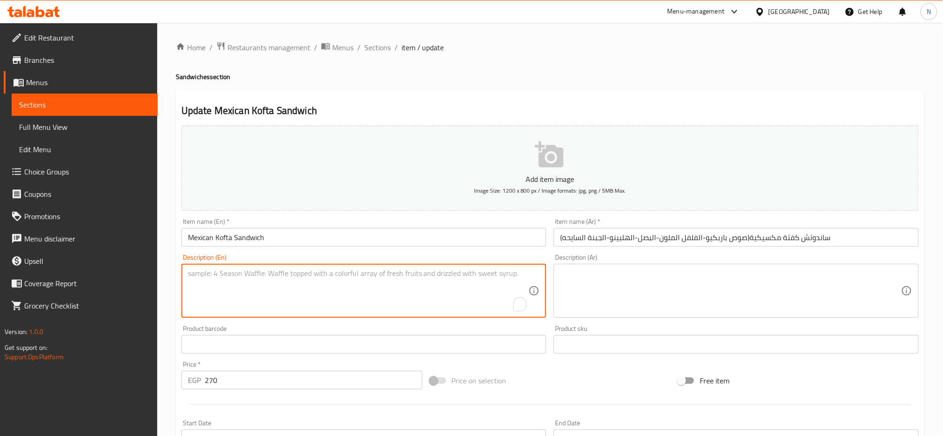
click at [460, 305] on textarea "To enrich screen reader interactions, please activate Accessibility in Grammarl…" at bounding box center [358, 291] width 341 height 44
paste textarea "(BBQ SAUCE-COLORED PEPPPERS-ONIONS-JALAPENO-MELLTED CHEEESE)"
type textarea "(BBQ SAUCE-COLORED PEPPPERS-ONIONS-JALAPENO-MELLTED CHEEESE)"
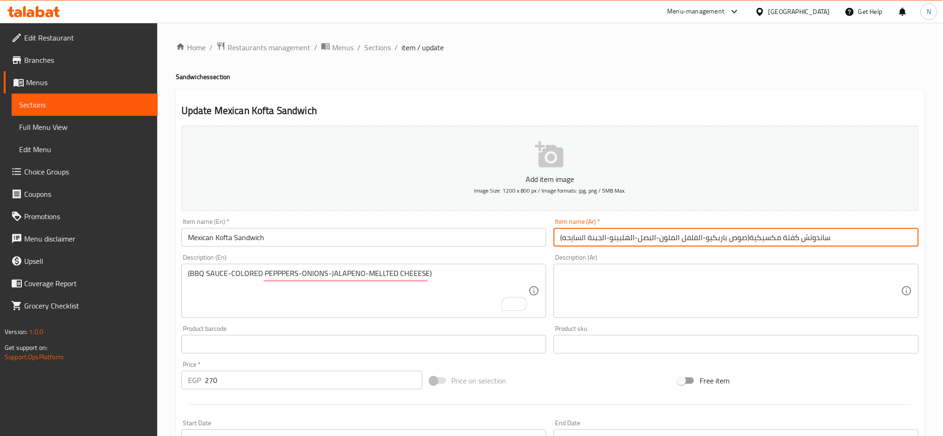
click at [750, 239] on input "ساندوتش كفتة مكسيكية(صوص باربكيو-الفلفل الملون-البصل-الهلبينو-الجبنة السايحه)" at bounding box center [736, 237] width 365 height 19
click at [747, 232] on input "ساندوتش كفتة مكسيكية(صوص باربكيو-الفلفل الملون-البصل-الهلبينو-الجبنة السايحه)" at bounding box center [736, 237] width 365 height 19
click at [750, 237] on input "ساندوتش كفتة مكسيكية(صوص باربكيو-الفلفل الملون-البصل-الهلبينو-الجبنة السايحه)" at bounding box center [736, 237] width 365 height 19
drag, startPoint x: 750, startPoint y: 237, endPoint x: 717, endPoint y: 248, distance: 35.3
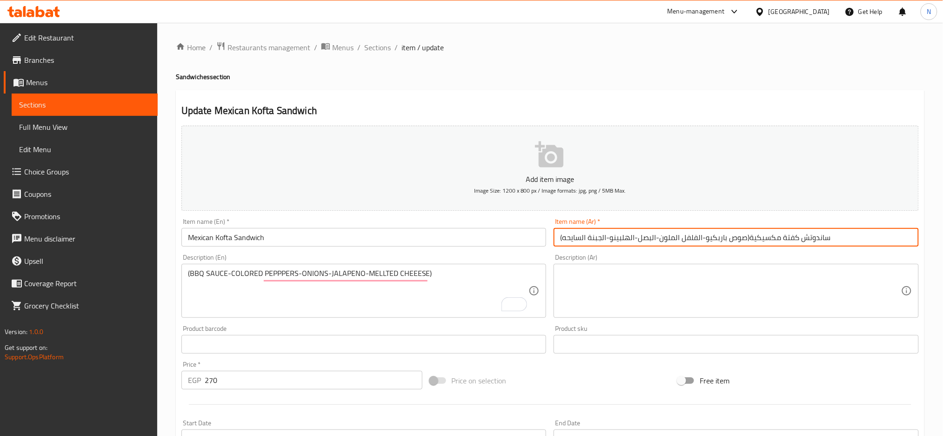
click at [717, 248] on div "Item name (Ar)   * ساندوتش كفتة مكسيكية(صوص باربكيو-الفلفل الملون-البصل-الهلبين…" at bounding box center [736, 232] width 373 height 36
click at [748, 235] on input "ساندوتش كفتة مكسيكية(صوص باربكيو-الفلفل الملون-البصل-الهلبينو-الجبنة السايحه)" at bounding box center [736, 237] width 365 height 19
drag, startPoint x: 748, startPoint y: 235, endPoint x: 526, endPoint y: 230, distance: 222.4
click at [526, 230] on div "Add item image Image Size: 1200 x 800 px / Image formats: jpg, png / 5MB Max. I…" at bounding box center [550, 322] width 745 height 401
type input "ساندوتش كفتة مكسيكية"
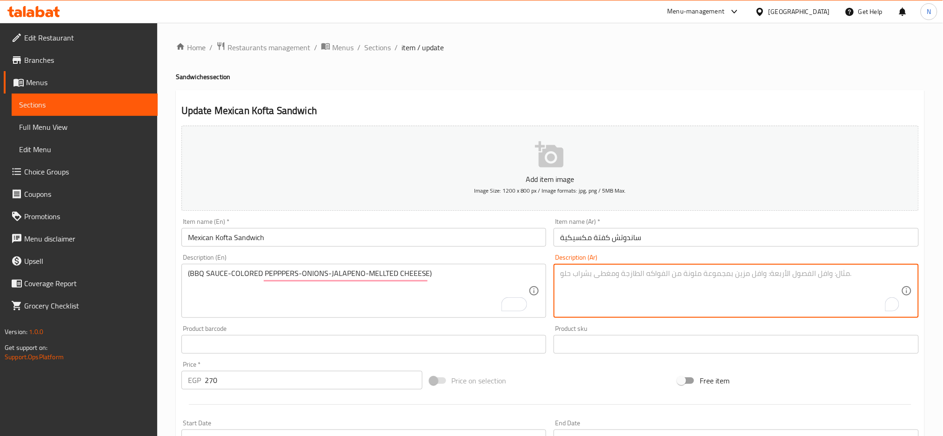
click at [583, 283] on textarea "To enrich screen reader interactions, please activate Accessibility in Grammarl…" at bounding box center [730, 291] width 341 height 44
paste textarea "(صوص باربكيو-الفلفل الملون-البصل-الهلبينو-الجبنة السايحه)"
type textarea "(صوص باربكيو-الفلفل الملون-البصل-الهلبينو-الجبنة السايحه)"
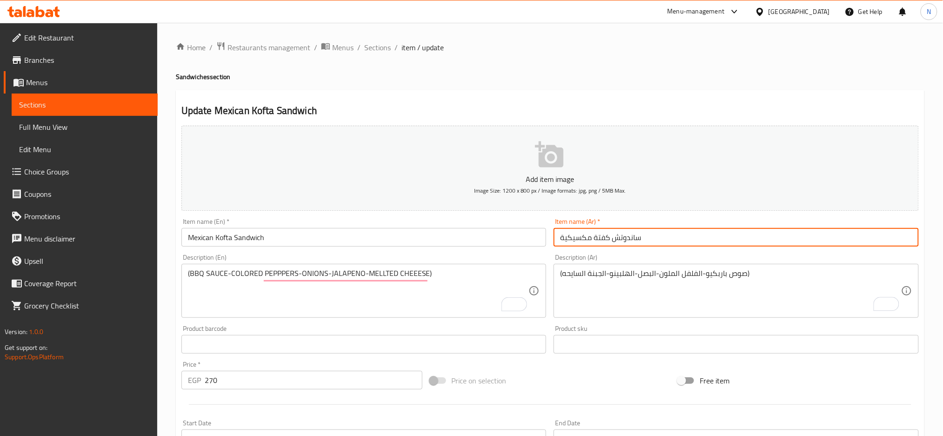
click at [622, 239] on input "ساندوتش كفتة مكسيكية" at bounding box center [736, 237] width 365 height 19
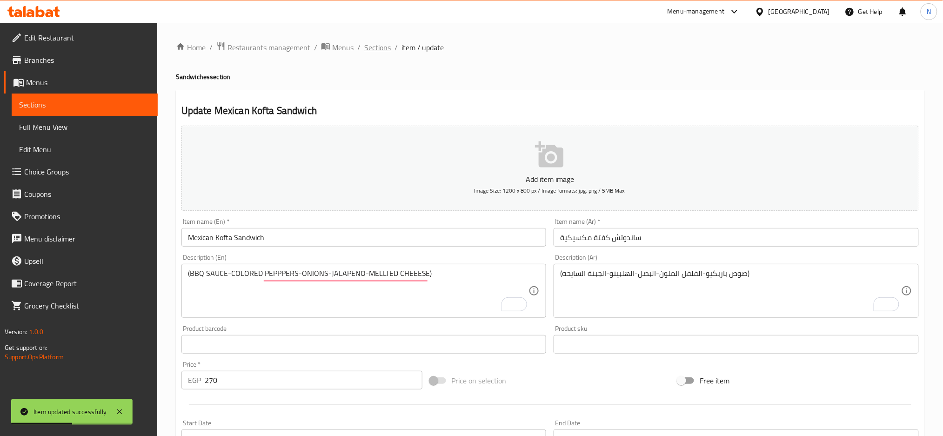
click at [372, 47] on span "Sections" at bounding box center [377, 47] width 27 height 11
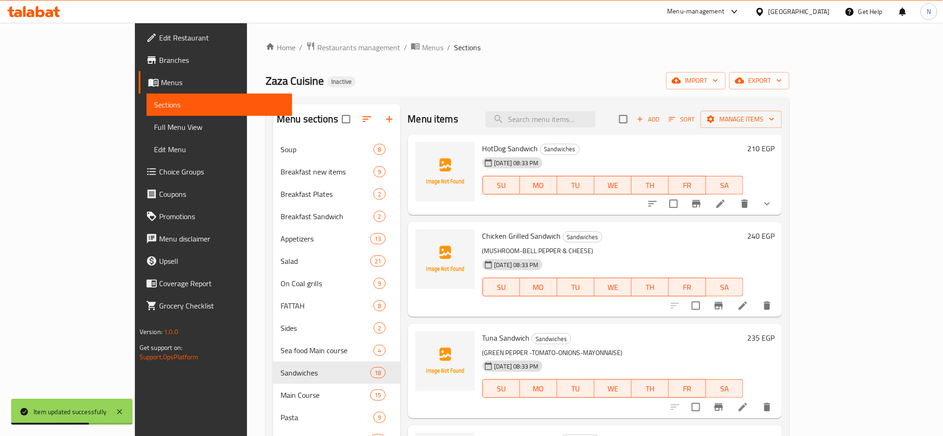
scroll to position [313, 0]
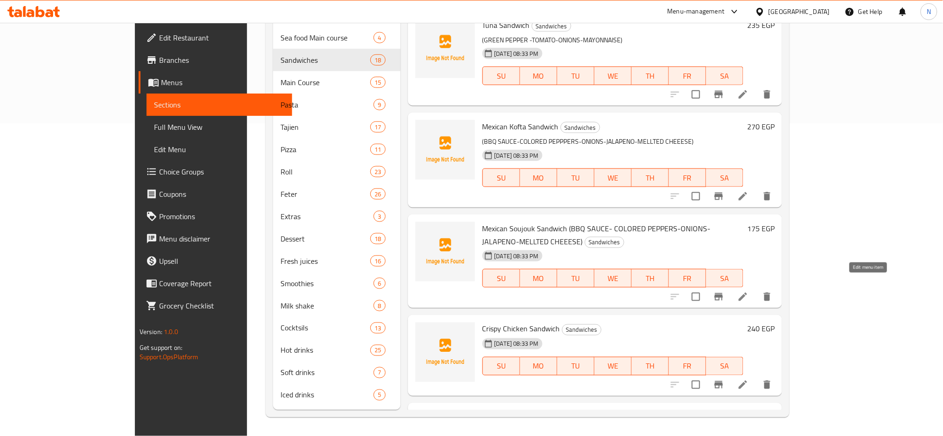
click at [748, 291] on icon at bounding box center [742, 296] width 11 height 11
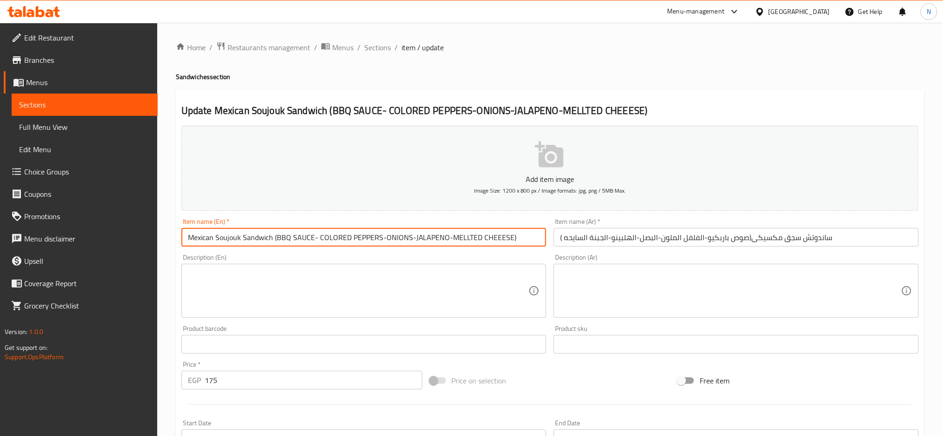
click at [273, 234] on input "Mexican Soujouk Sandwich (BBQ SAUCE- COLORED PEPPERS-ONIONS-JALAPENO-MELLTED CH…" at bounding box center [363, 237] width 365 height 19
drag, startPoint x: 273, startPoint y: 234, endPoint x: 600, endPoint y: 260, distance: 328.5
click at [600, 260] on div "Add item image Image Size: 1200 x 800 px / Image formats: jpg, png / 5MB Max. I…" at bounding box center [550, 322] width 745 height 401
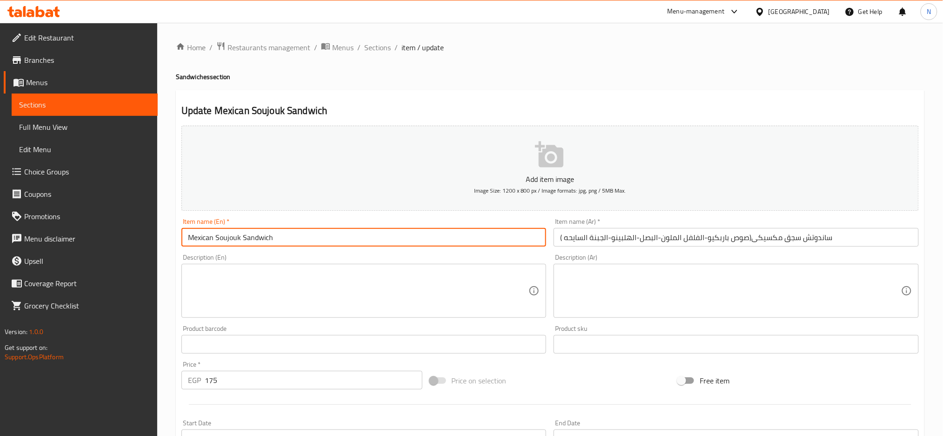
type input "Mexican Soujouk Sandwich"
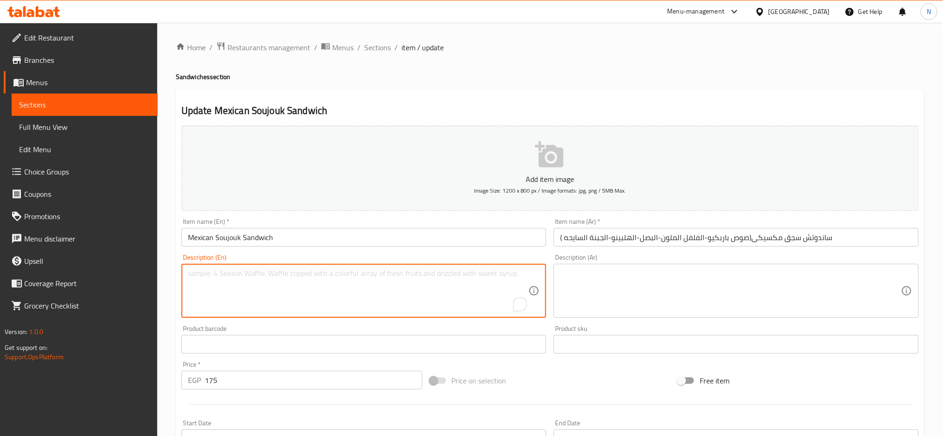
click at [433, 287] on textarea "To enrich screen reader interactions, please activate Accessibility in Grammarl…" at bounding box center [358, 291] width 341 height 44
paste textarea "(BBQ SAUCE- COLORED PEPPERS-ONIONS-JALAPENO-MELLTED CHEEESE)"
type textarea "(BBQ SAUCE- COLORED PEPPERS-ONIONS-JALAPENO-MELLTED CHEEESE)"
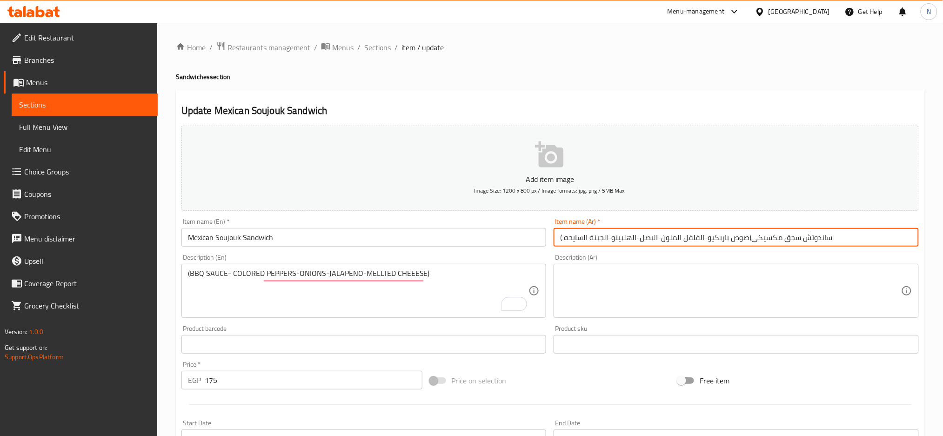
click at [753, 235] on input "ساندوتش سجق مكسيكى(صوص باربكيو-الفلفل الملون-البصل-الهلبينو-الجبنة السايحه )" at bounding box center [736, 237] width 365 height 19
drag, startPoint x: 753, startPoint y: 235, endPoint x: 548, endPoint y: 260, distance: 206.6
click at [548, 260] on div "Add item image Image Size: 1200 x 800 px / Image formats: jpg, png / 5MB Max. I…" at bounding box center [550, 322] width 745 height 401
type input "ساندوتش سجق مكسيكى"
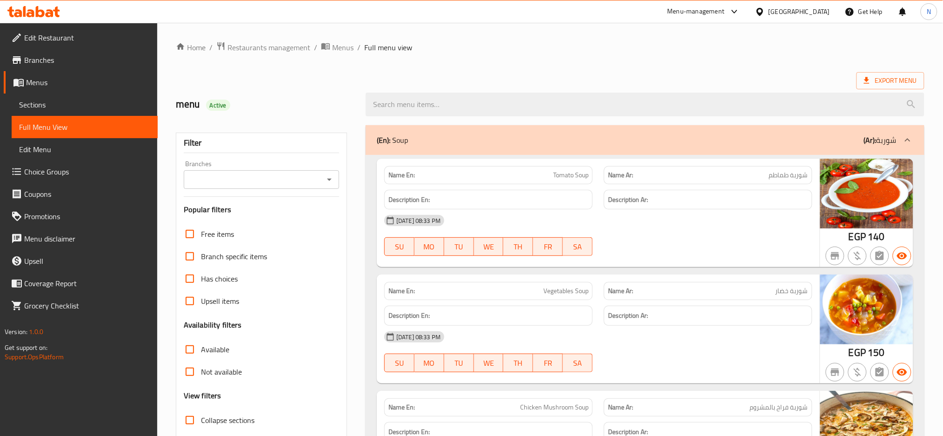
click at [212, 417] on span "Collapse sections" at bounding box center [227, 419] width 53 height 11
click at [201, 417] on input "Collapse sections" at bounding box center [190, 420] width 22 height 22
checkbox input "true"
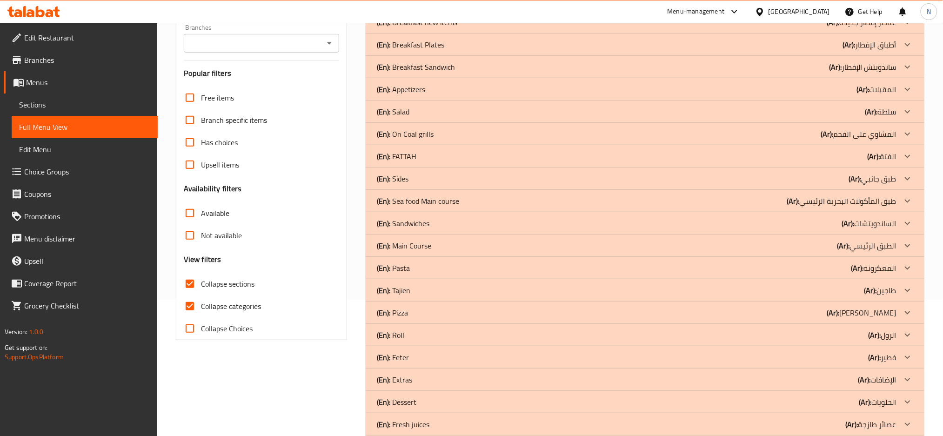
scroll to position [140, 0]
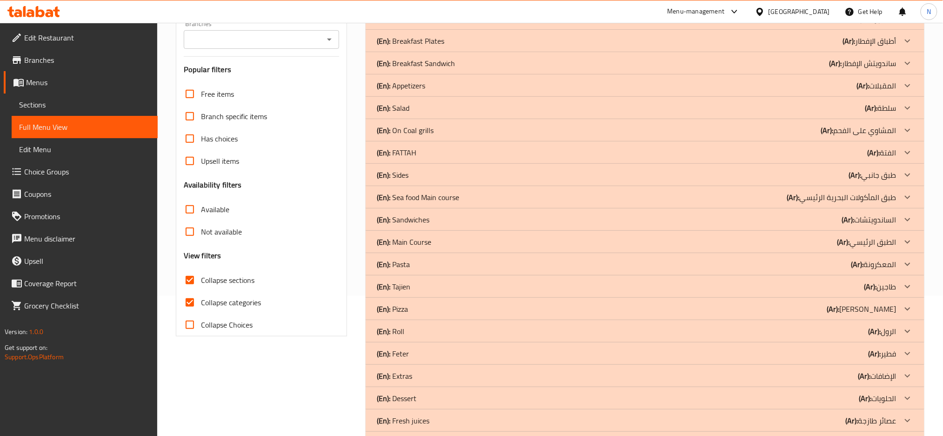
click at [247, 303] on span "Collapse categories" at bounding box center [231, 302] width 60 height 11
click at [201, 303] on input "Collapse categories" at bounding box center [190, 302] width 22 height 22
checkbox input "false"
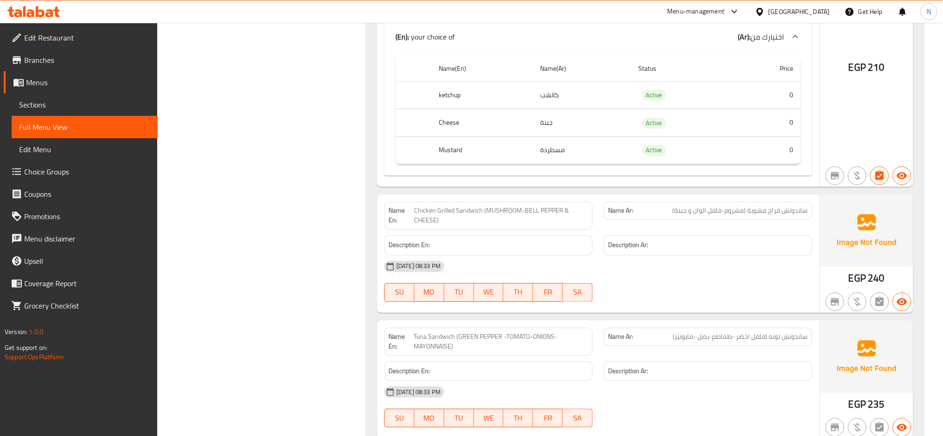
scroll to position [417, 0]
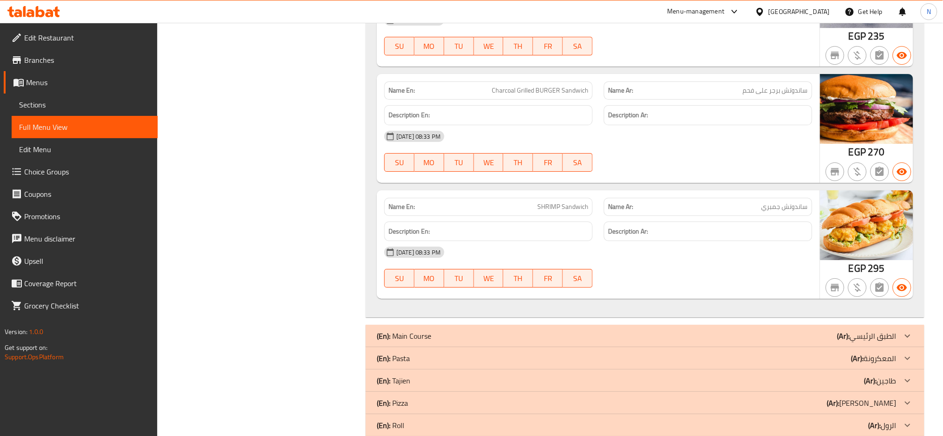
scroll to position [2639, 0]
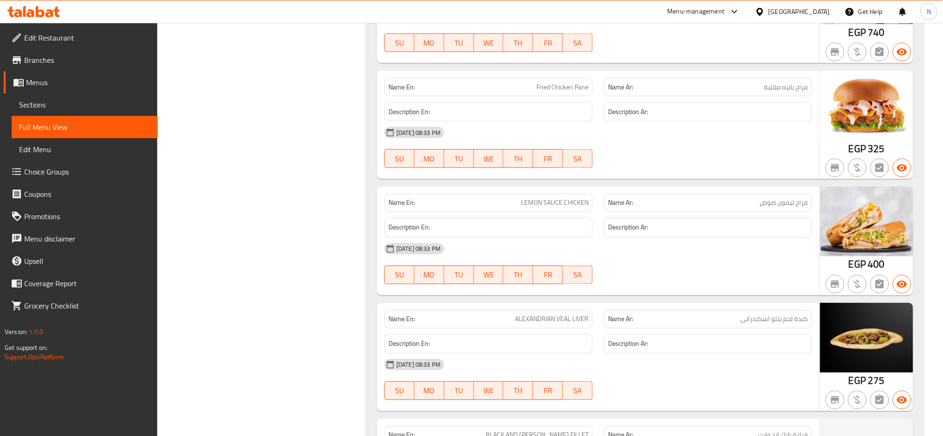
scroll to position [3042, 0]
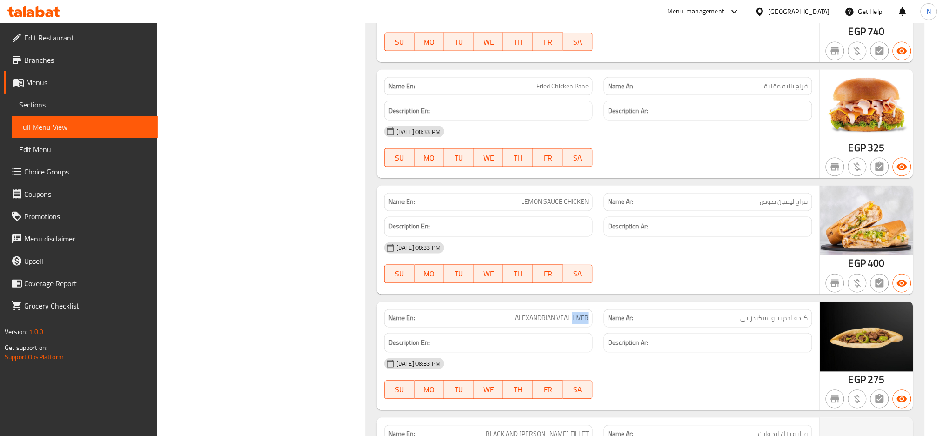
copy span "ALEXANDRIAN VEAL LIVER"
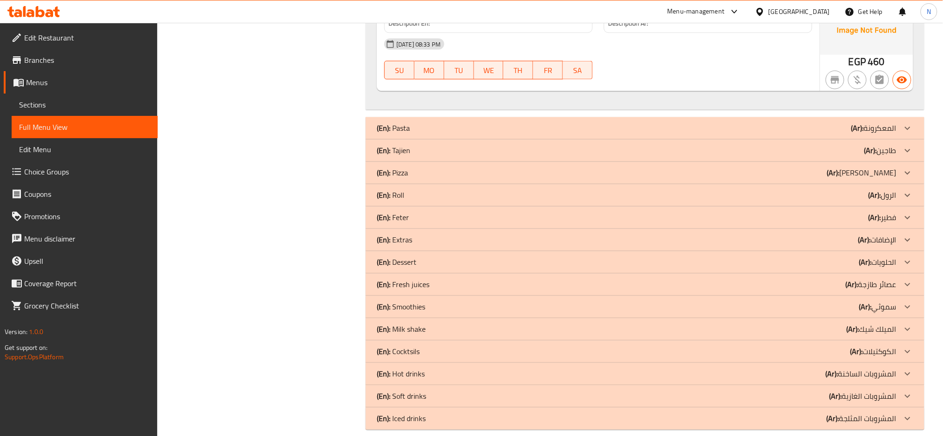
scroll to position [4423, 0]
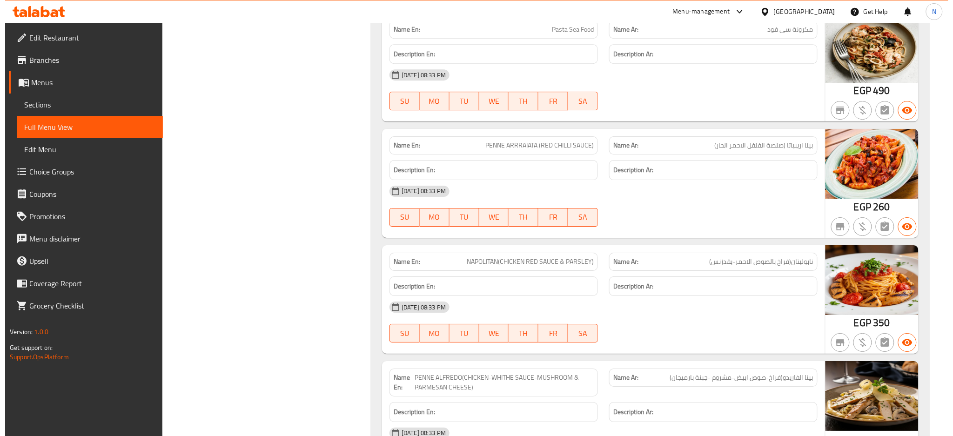
scroll to position [4898, 0]
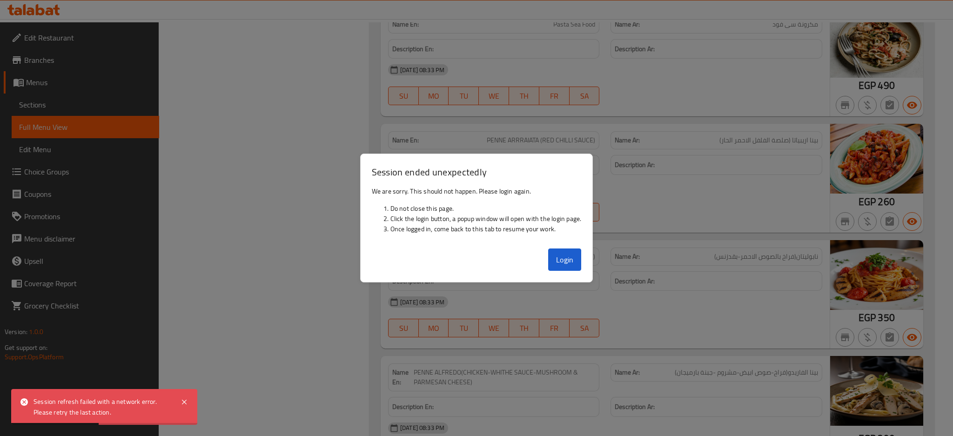
click at [666, 116] on div at bounding box center [476, 218] width 953 height 436
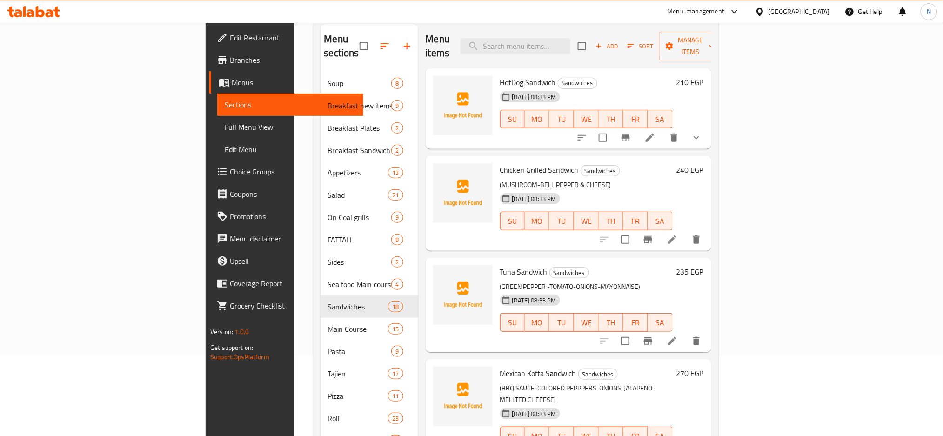
scroll to position [64, 0]
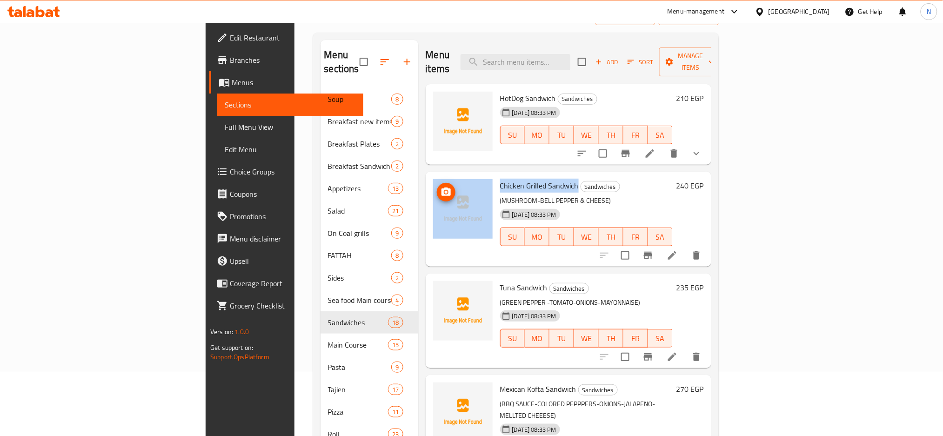
drag, startPoint x: 525, startPoint y: 170, endPoint x: 433, endPoint y: 169, distance: 91.6
click at [433, 175] on div "Chicken Grilled Sandwich Sandwiches (MUSHROOM-BELL PEPPER & CHEESE) [DATE] 08:3…" at bounding box center [568, 218] width 278 height 87
copy div "Chicken Grilled Sandwich"
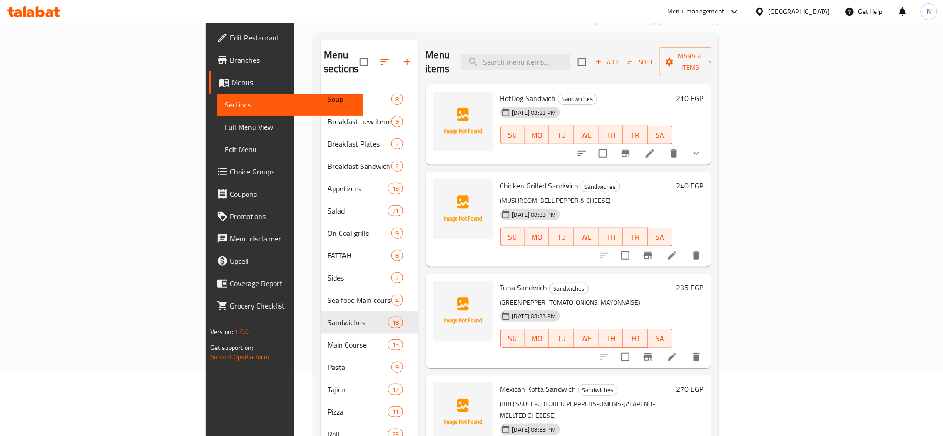
click at [614, 150] on div "HotDog Sandwich Sandwiches [DATE] 08:33 PM SU MO TU WE TH FR SA 210 EGP" at bounding box center [569, 124] width 286 height 81
drag, startPoint x: 494, startPoint y: 274, endPoint x: 448, endPoint y: 274, distance: 45.6
click at [500, 281] on span "Tuna Sandwich" at bounding box center [523, 288] width 47 height 14
copy span "Tuna Sandwich"
click at [673, 281] on h6 "Tuna Sandwich Sandwiches" at bounding box center [586, 287] width 173 height 13
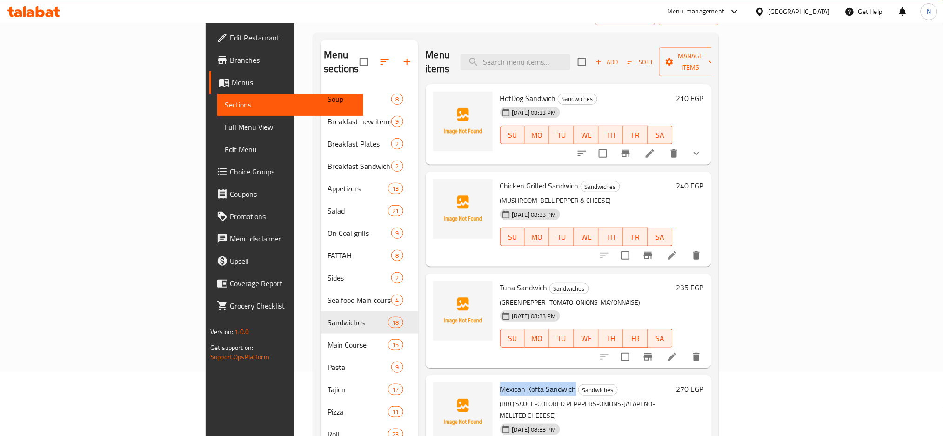
drag, startPoint x: 448, startPoint y: 375, endPoint x: 523, endPoint y: 377, distance: 74.4
click at [523, 382] on span "Mexican Kofta Sandwich" at bounding box center [538, 389] width 76 height 14
copy span "Mexican Kofta Sandwich"
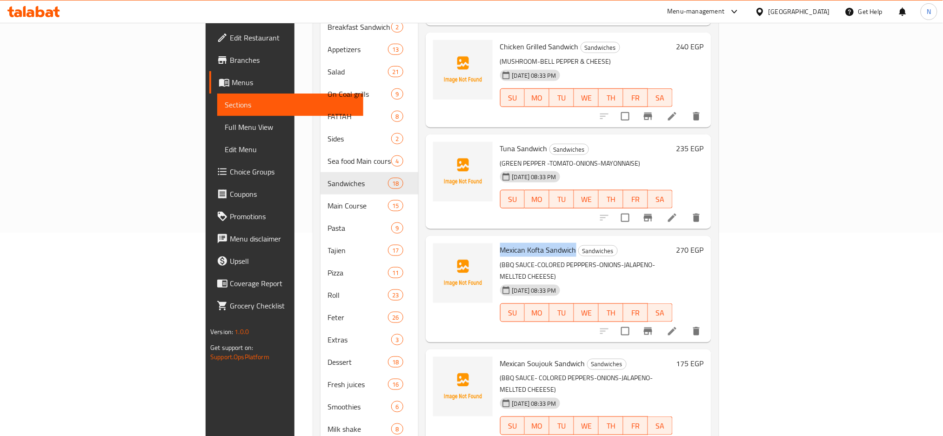
scroll to position [217, 0]
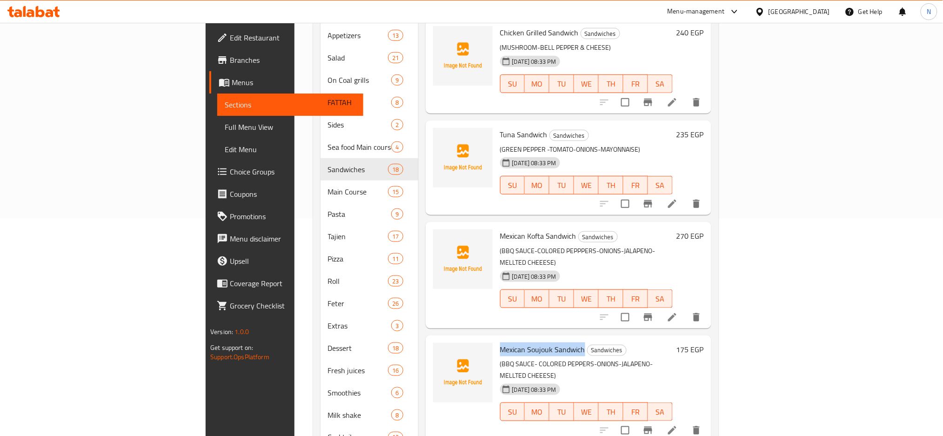
drag, startPoint x: 448, startPoint y: 325, endPoint x: 531, endPoint y: 320, distance: 83.4
click at [531, 339] on div "Mexican Soujouk Sandwich Sandwiches (BBQ SAUCE- COLORED PEPPERS-ONIONS-JALAPENO…" at bounding box center [586, 388] width 180 height 99
copy span "Mexican Soujouk Sandwich"
click at [673, 358] on p "(BBQ SAUCE- COLORED PEPPERS-ONIONS-JALAPENO-MELLTED CHEEESE)" at bounding box center [586, 369] width 173 height 23
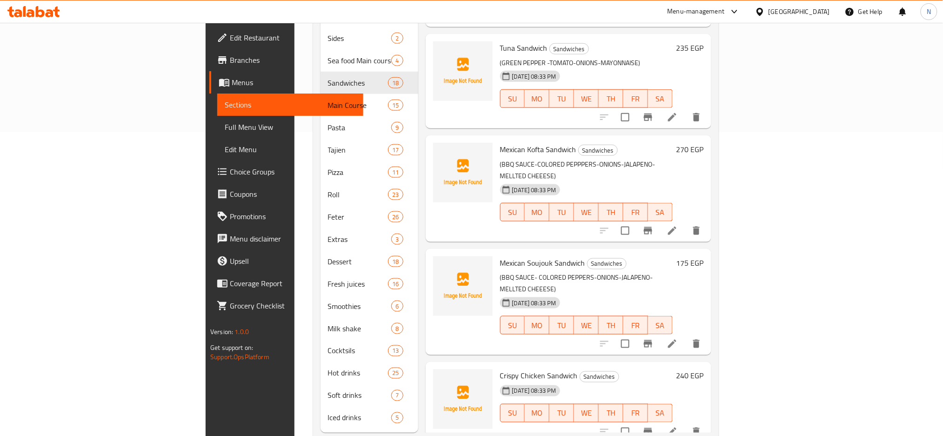
scroll to position [313, 0]
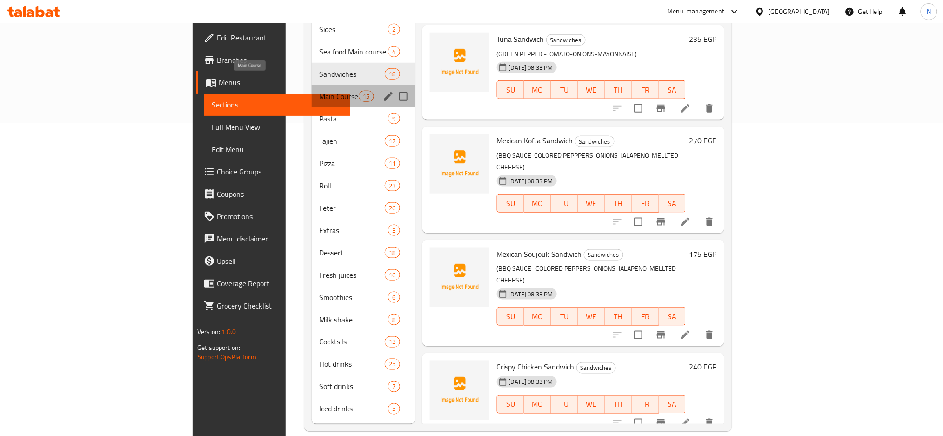
click at [319, 91] on span "Main Course" at bounding box center [339, 96] width 40 height 11
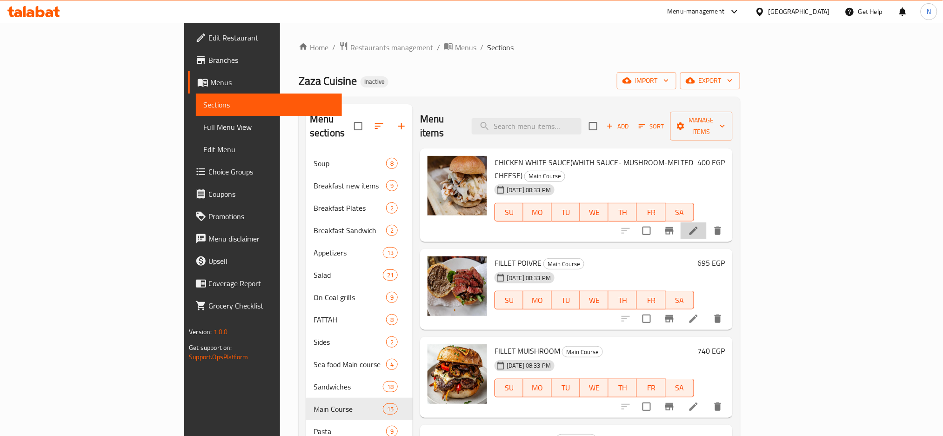
click at [707, 222] on li at bounding box center [694, 230] width 26 height 17
